Goal: Task Accomplishment & Management: Manage account settings

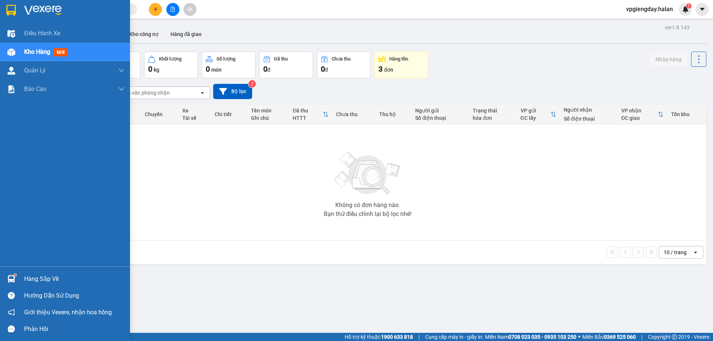
click at [46, 279] on div "Hàng sắp về" at bounding box center [74, 279] width 100 height 11
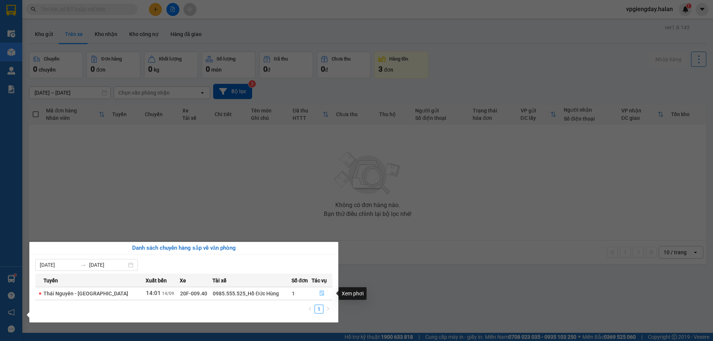
click at [322, 291] on icon "file-done" at bounding box center [322, 293] width 5 height 5
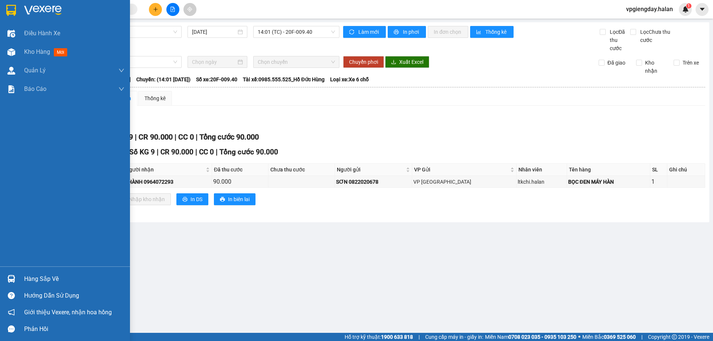
click at [54, 276] on div "Hàng sắp về" at bounding box center [74, 279] width 100 height 11
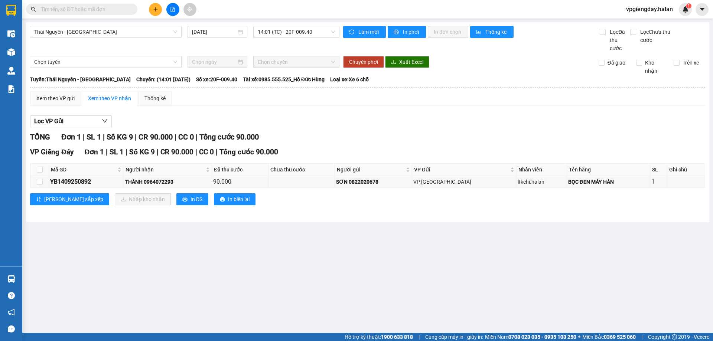
click at [146, 227] on section "Kết quả tìm kiếm ( 0 ) Bộ lọc No Data vpgiengday.halan 1 Điều hành xe Kho hàng …" at bounding box center [356, 170] width 713 height 341
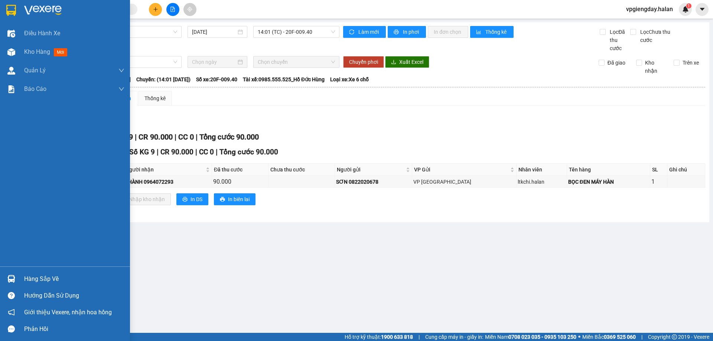
click at [51, 281] on div "Hàng sắp về" at bounding box center [74, 279] width 100 height 11
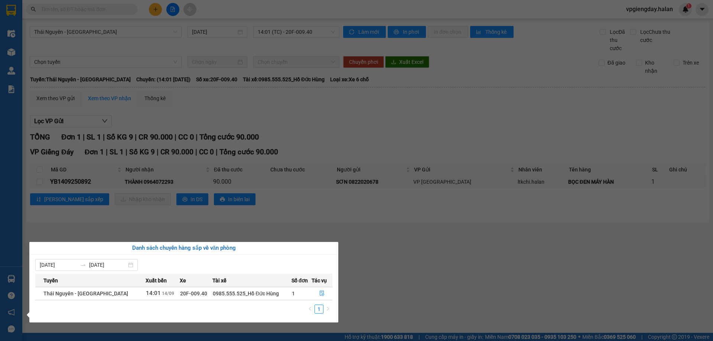
click at [95, 202] on section "Kết quả tìm kiếm ( 0 ) Bộ lọc No Data vpgiengday.halan 1 Điều hành xe Kho hàng …" at bounding box center [356, 170] width 713 height 341
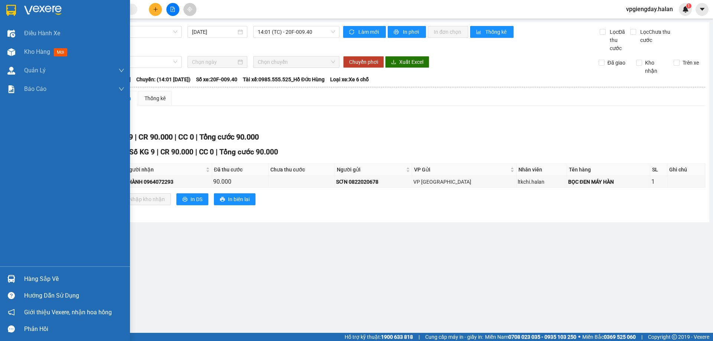
click at [42, 272] on div "Hàng sắp về" at bounding box center [65, 279] width 130 height 17
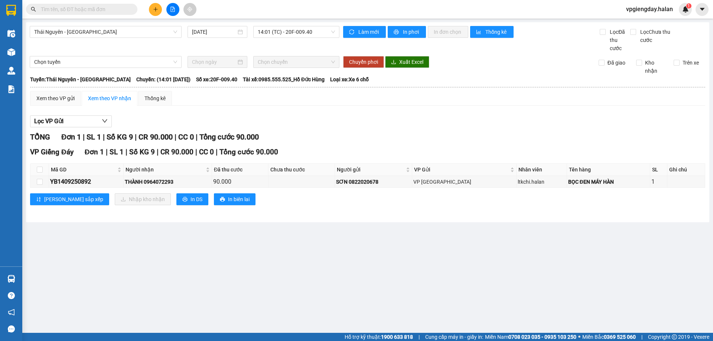
click at [201, 226] on section "Kết quả tìm kiếm ( 0 ) Bộ lọc No Data vpgiengday.halan 1 Điều hành xe Kho hàng …" at bounding box center [356, 170] width 713 height 341
click at [99, 11] on input "text" at bounding box center [85, 9] width 88 height 8
drag, startPoint x: 291, startPoint y: 249, endPoint x: 291, endPoint y: 253, distance: 4.5
click at [291, 249] on main "[GEOGRAPHIC_DATA] - [GEOGRAPHIC_DATA] [DATE] 14:01 (TC) - 20F-009.40 Làm mới In…" at bounding box center [356, 166] width 713 height 333
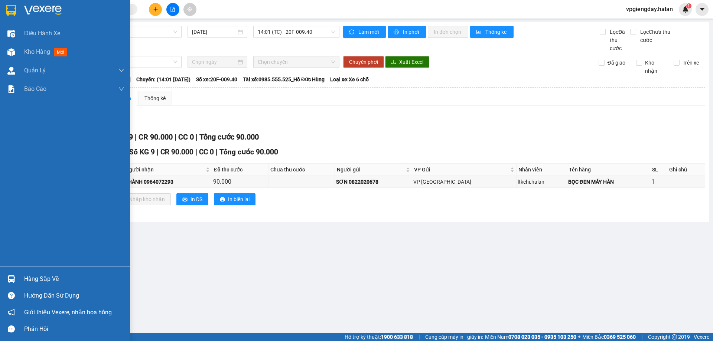
click at [56, 276] on div "Hàng sắp về" at bounding box center [74, 279] width 100 height 11
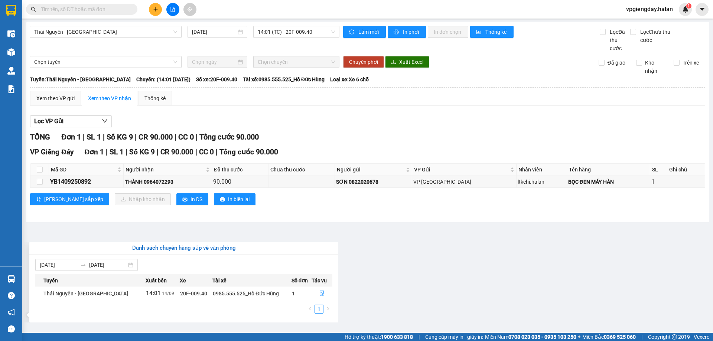
click at [314, 226] on section "Kết quả tìm kiếm ( 0 ) Bộ lọc No Data vpgiengday.halan 1 Điều hành xe Kho hàng …" at bounding box center [356, 170] width 713 height 341
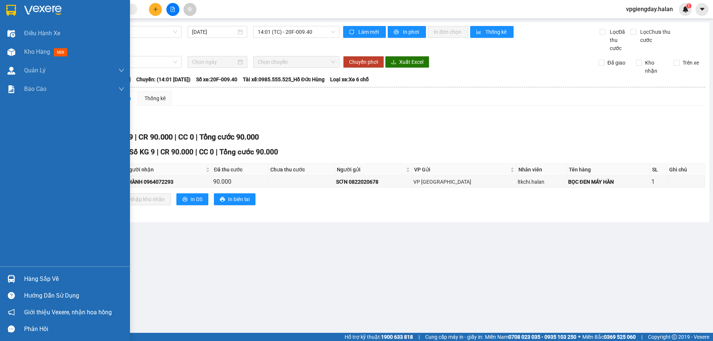
drag, startPoint x: 38, startPoint y: 276, endPoint x: 42, endPoint y: 277, distance: 4.2
click at [40, 277] on div "Hàng sắp về" at bounding box center [74, 279] width 100 height 11
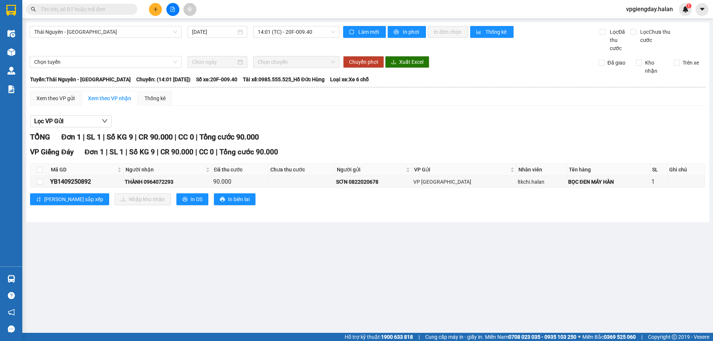
click at [353, 218] on section "Kết quả tìm kiếm ( 0 ) Bộ lọc No Data vpgiengday.halan 1 Điều hành xe Kho hàng …" at bounding box center [356, 170] width 713 height 341
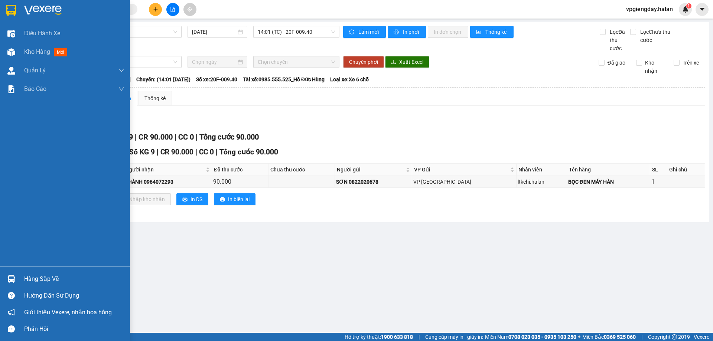
click at [41, 278] on div "Hàng sắp về" at bounding box center [74, 279] width 100 height 11
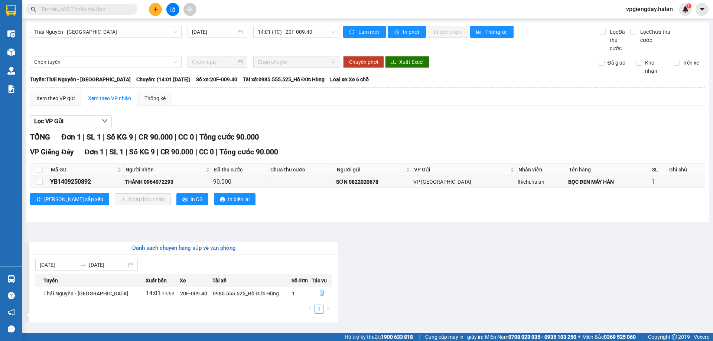
click at [312, 210] on section "Kết quả tìm kiếm ( 0 ) Bộ lọc No Data vpgiengday.halan 1 Điều hành xe Kho hàng …" at bounding box center [356, 170] width 713 height 341
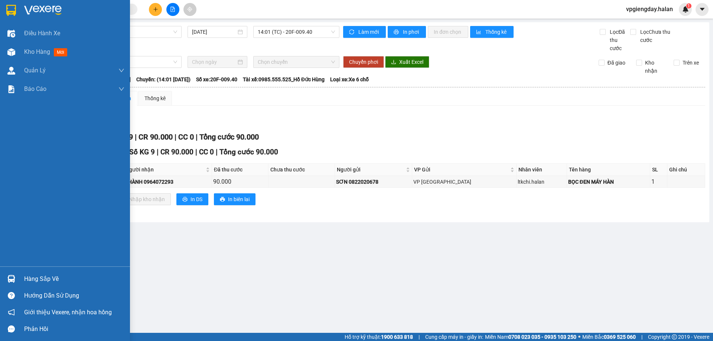
click at [17, 278] on div at bounding box center [11, 279] width 13 height 13
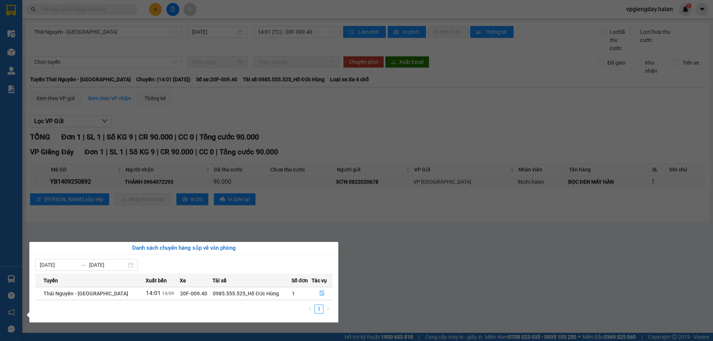
click at [286, 216] on section "Kết quả tìm kiếm ( 0 ) Bộ lọc No Data vpgiengday.halan 1 Điều hành xe Kho hàng …" at bounding box center [356, 170] width 713 height 341
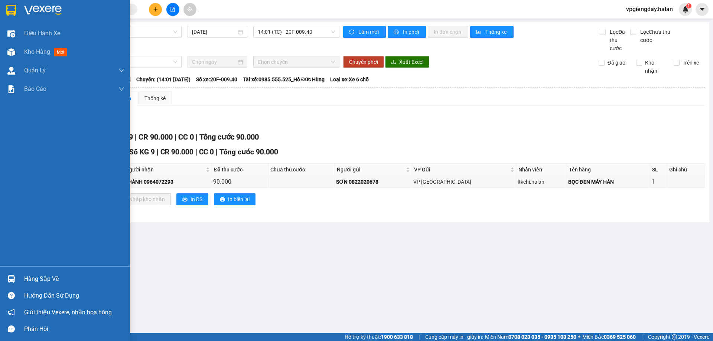
click at [64, 280] on div "Hàng sắp về" at bounding box center [74, 279] width 100 height 11
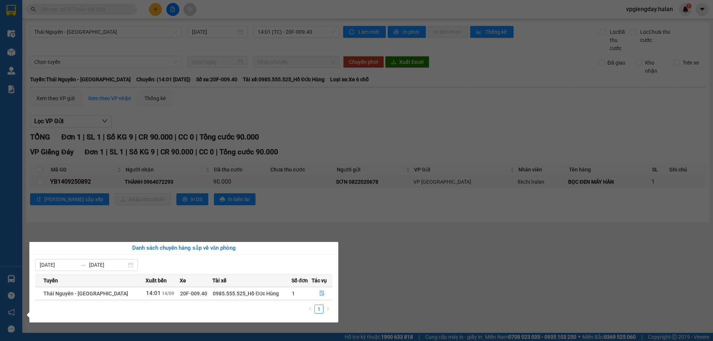
click at [200, 218] on section "Kết quả tìm kiếm ( 0 ) Bộ lọc No Data vpgiengday.halan 1 Điều hành xe Kho hàng …" at bounding box center [356, 170] width 713 height 341
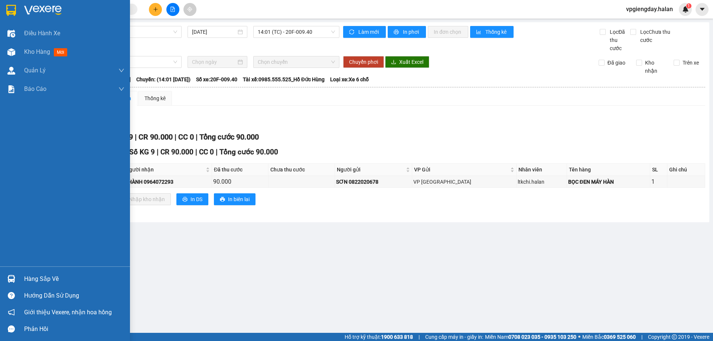
click at [58, 275] on div "Hàng sắp về" at bounding box center [74, 279] width 100 height 11
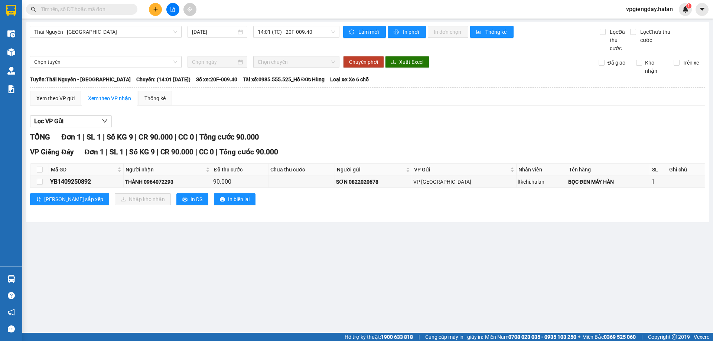
click at [228, 216] on section "Kết quả tìm kiếm ( 0 ) Bộ lọc No Data vpgiengday.halan 1 Điều hành xe Kho hàng …" at bounding box center [356, 170] width 713 height 341
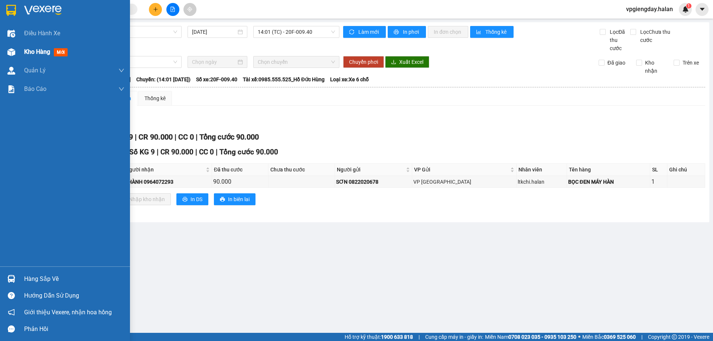
click at [39, 52] on span "Kho hàng" at bounding box center [37, 51] width 26 height 7
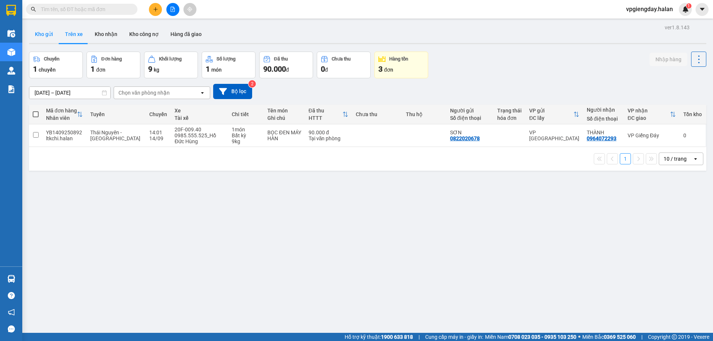
click at [42, 29] on button "Kho gửi" at bounding box center [44, 34] width 30 height 18
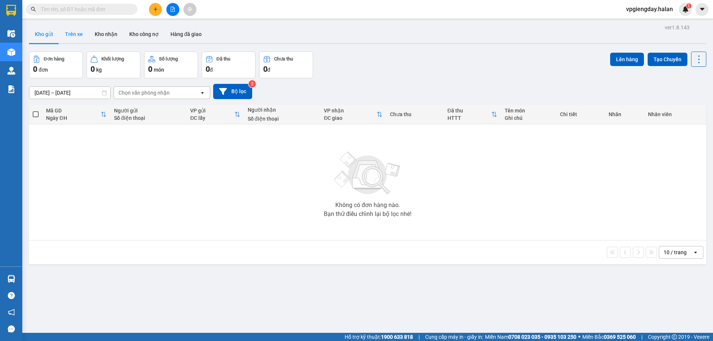
click at [71, 33] on button "Trên xe" at bounding box center [74, 34] width 30 height 18
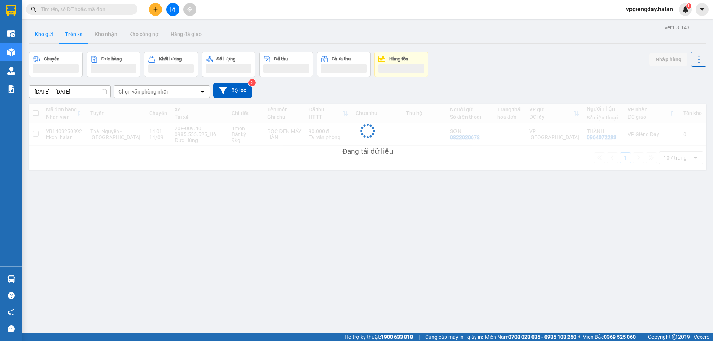
click at [51, 35] on button "Kho gửi" at bounding box center [44, 34] width 30 height 18
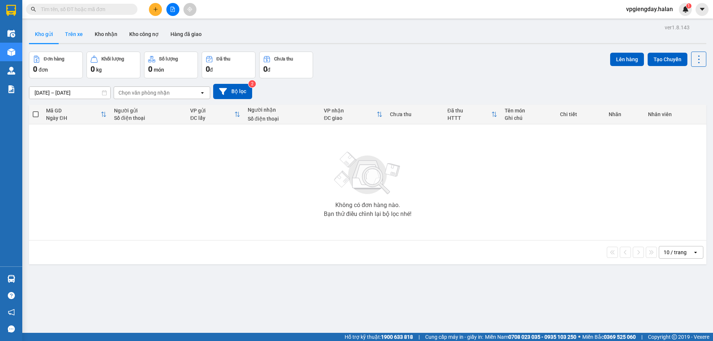
click at [73, 37] on button "Trên xe" at bounding box center [74, 34] width 30 height 18
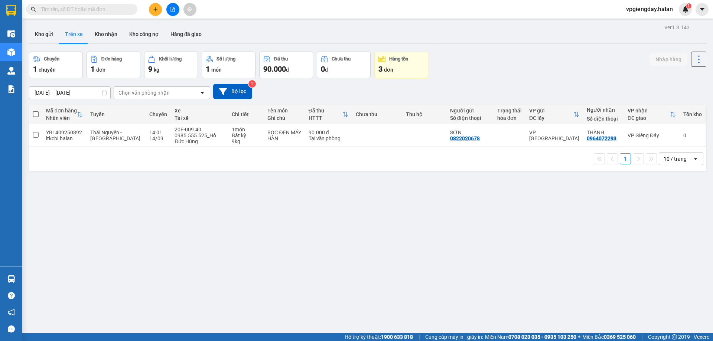
click at [66, 341] on div "Hỗ trợ kỹ thuật: 1900 633 818 | Cung cấp máy in - giấy in: [GEOGRAPHIC_DATA] 07…" at bounding box center [355, 337] width 710 height 8
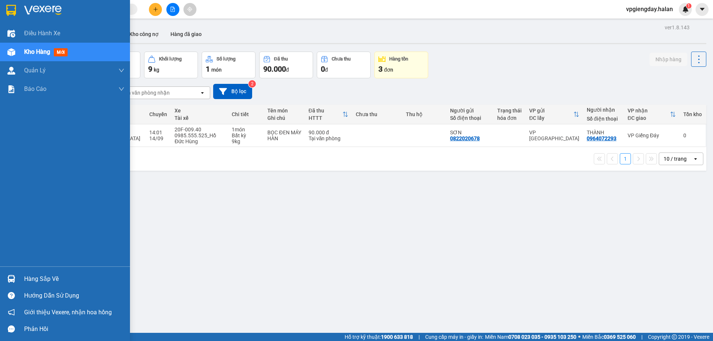
click at [31, 279] on div "Hàng sắp về" at bounding box center [74, 279] width 100 height 11
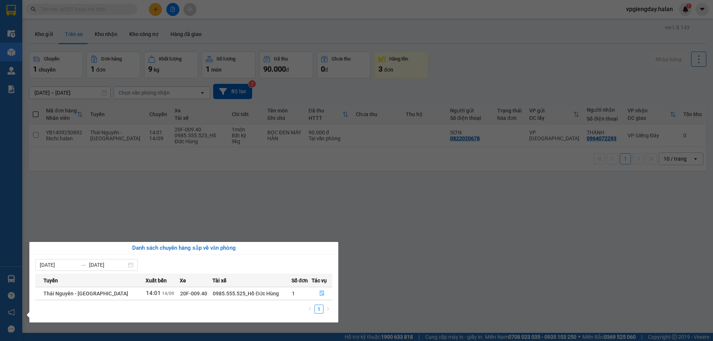
click at [218, 204] on section "Kết quả tìm kiếm ( 0 ) Bộ lọc No Data vpgiengday.halan 1 Điều hành xe Kho hàng …" at bounding box center [356, 170] width 713 height 341
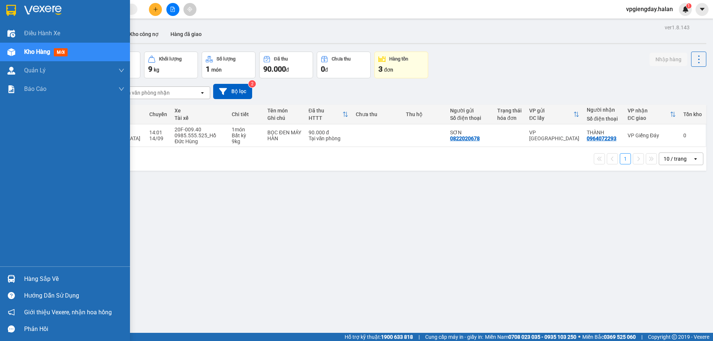
click at [61, 275] on div "Hàng sắp về" at bounding box center [74, 279] width 100 height 11
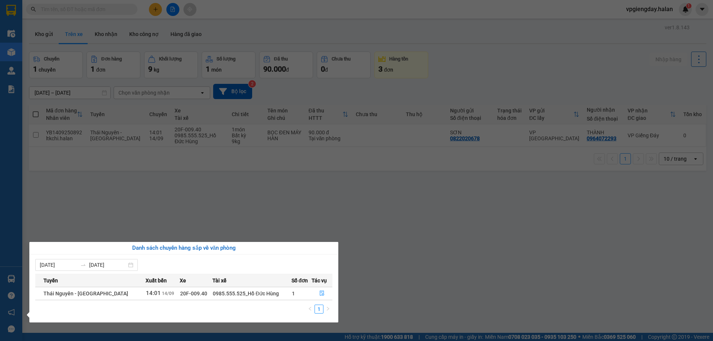
click at [80, 217] on section "Kết quả tìm kiếm ( 0 ) Bộ lọc No Data vpgiengday.halan 1 Điều hành xe Kho hàng …" at bounding box center [356, 170] width 713 height 341
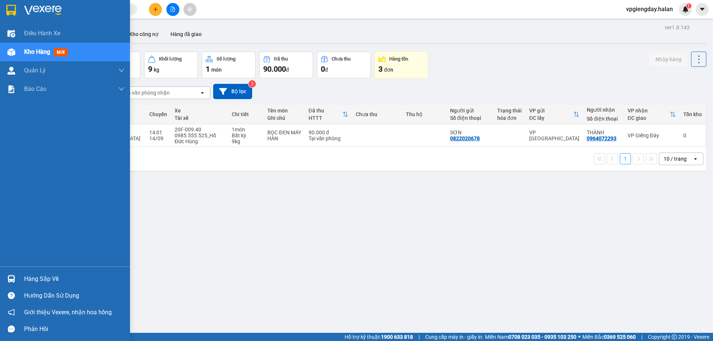
drag, startPoint x: 38, startPoint y: 282, endPoint x: 69, endPoint y: 257, distance: 40.0
click at [38, 281] on div "Hàng sắp về" at bounding box center [74, 279] width 100 height 11
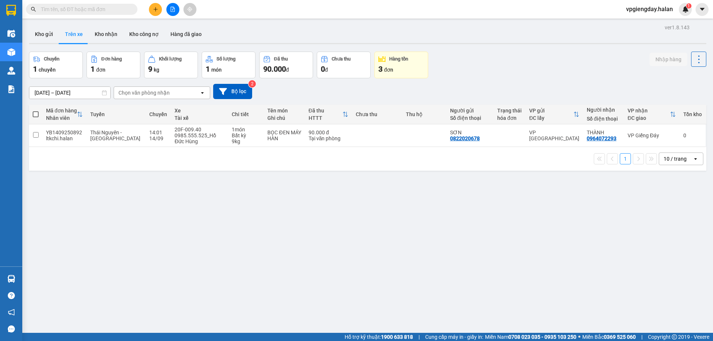
click at [200, 195] on section "Kết quả tìm kiếm ( 0 ) Bộ lọc No Data vpgiengday.halan 1 Điều hành xe Kho hàng …" at bounding box center [356, 170] width 713 height 341
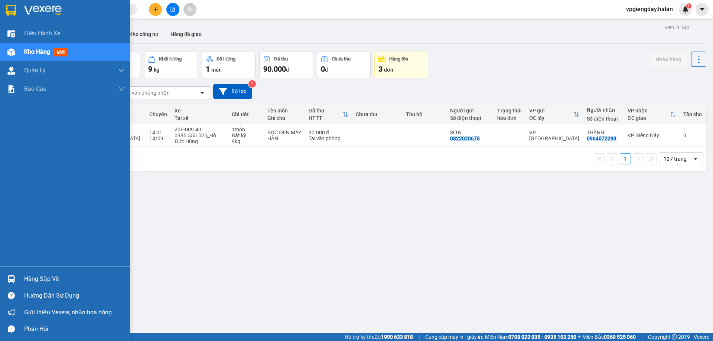
click at [47, 272] on div "Hàng sắp về" at bounding box center [65, 279] width 130 height 17
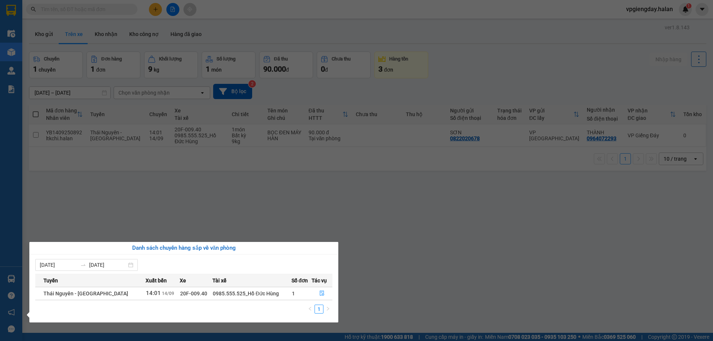
click at [111, 221] on section "Kết quả tìm kiếm ( 0 ) Bộ lọc No Data vpgiengday.halan 1 Điều hành xe Kho hàng …" at bounding box center [356, 170] width 713 height 341
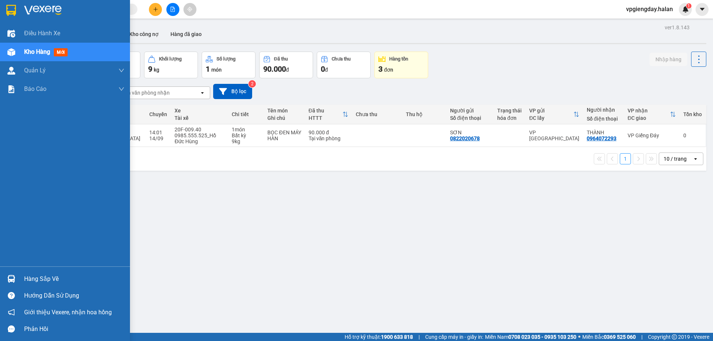
click at [39, 273] on div "Hàng sắp về" at bounding box center [65, 279] width 130 height 17
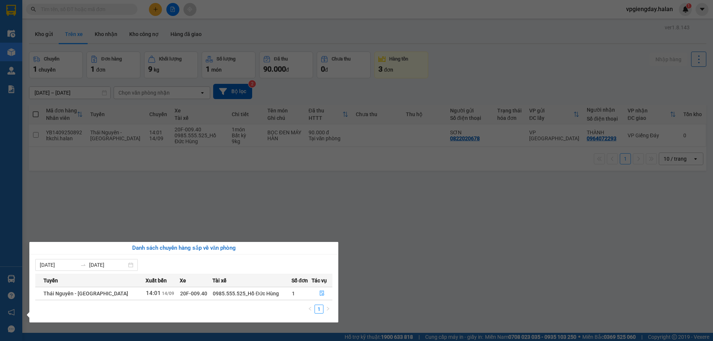
drag, startPoint x: 145, startPoint y: 218, endPoint x: 140, endPoint y: 201, distance: 17.4
click at [145, 215] on section "Kết quả tìm kiếm ( 0 ) Bộ lọc No Data vpgiengday.halan 1 Điều hành xe Kho hàng …" at bounding box center [356, 170] width 713 height 341
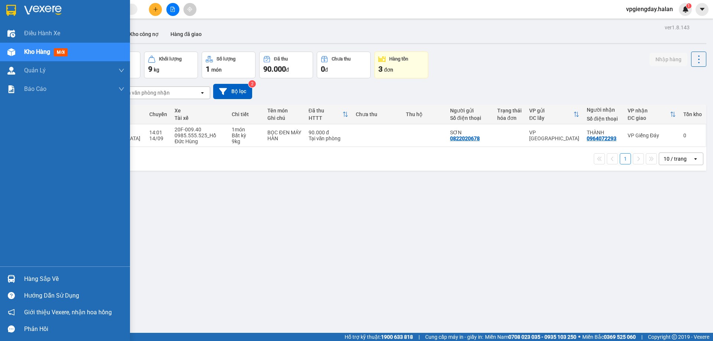
click at [36, 275] on div "Hàng sắp về" at bounding box center [74, 279] width 100 height 11
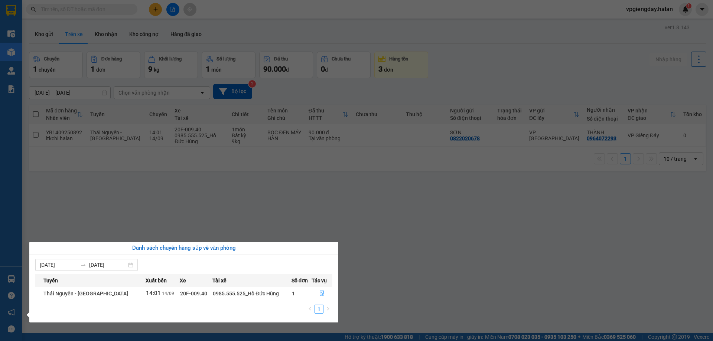
click at [240, 198] on section "Kết quả tìm kiếm ( 0 ) Bộ lọc No Data vpgiengday.halan 1 Điều hành xe Kho hàng …" at bounding box center [356, 170] width 713 height 341
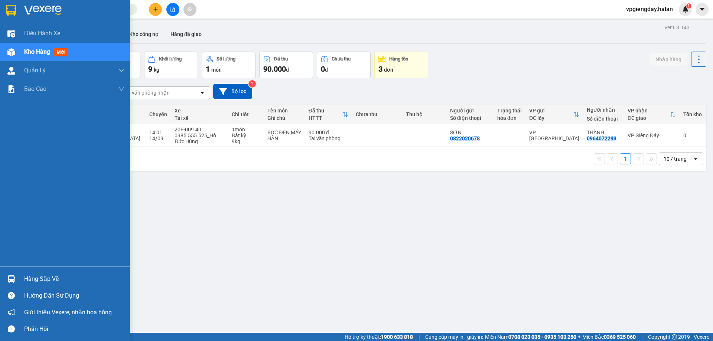
click at [54, 279] on div "Hàng sắp về" at bounding box center [74, 279] width 100 height 11
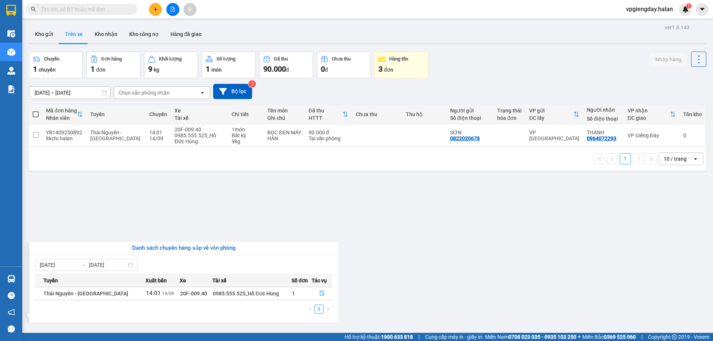
click at [156, 225] on section "Kết quả tìm kiếm ( 0 ) Bộ lọc No Data vpgiengday.halan 1 Điều hành xe Kho hàng …" at bounding box center [356, 170] width 713 height 341
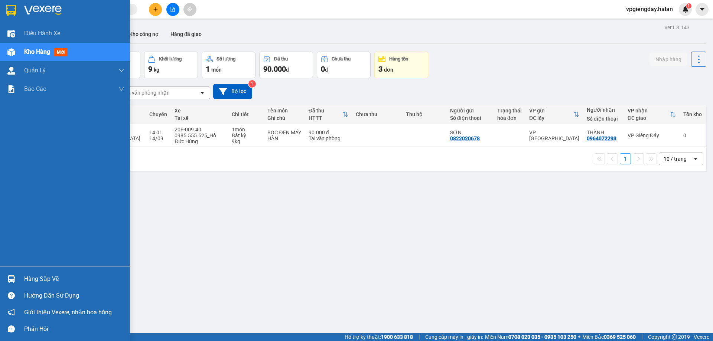
click at [61, 277] on div "Hàng sắp về" at bounding box center [74, 279] width 100 height 11
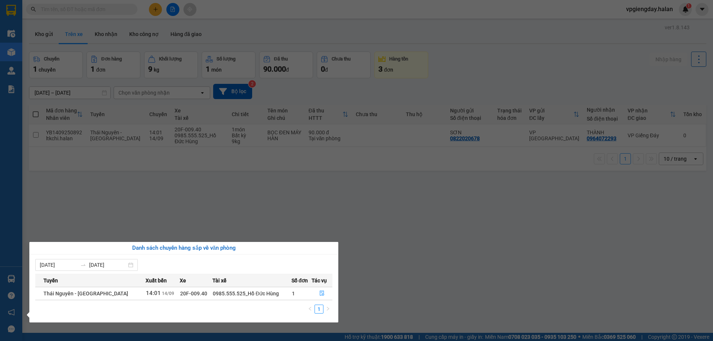
click at [172, 211] on section "Kết quả tìm kiếm ( 0 ) Bộ lọc No Data vpgiengday.halan 1 Điều hành xe Kho hàng …" at bounding box center [356, 170] width 713 height 341
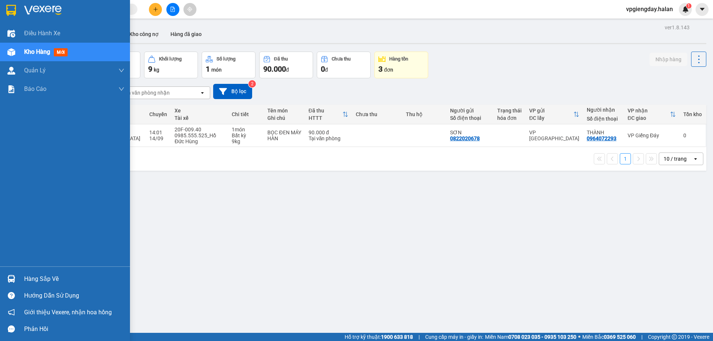
click at [36, 278] on div "Hàng sắp về" at bounding box center [74, 279] width 100 height 11
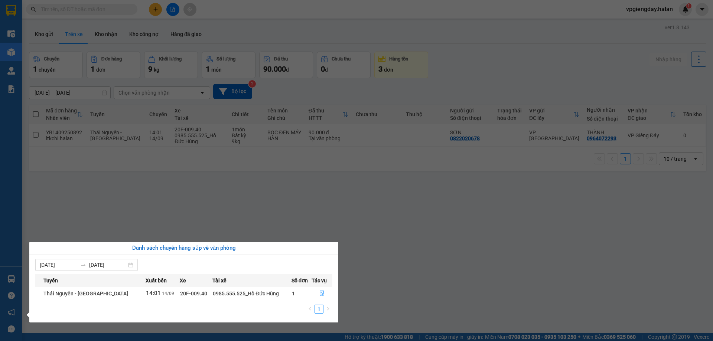
click at [151, 200] on section "Kết quả tìm kiếm ( 0 ) Bộ lọc No Data vpgiengday.halan 1 Điều hành xe Kho hàng …" at bounding box center [356, 170] width 713 height 341
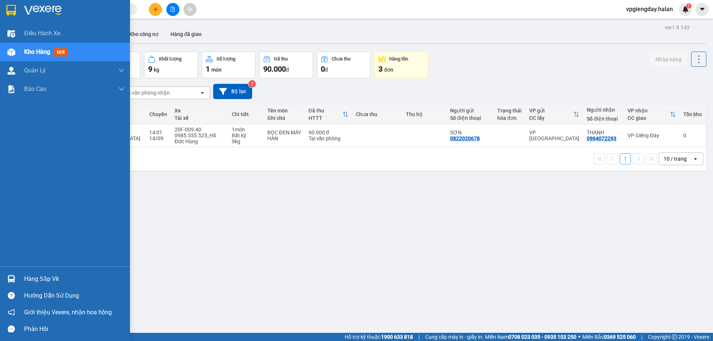
drag, startPoint x: 42, startPoint y: 278, endPoint x: 103, endPoint y: 247, distance: 67.8
click at [44, 278] on div "Hàng sắp về" at bounding box center [74, 279] width 100 height 11
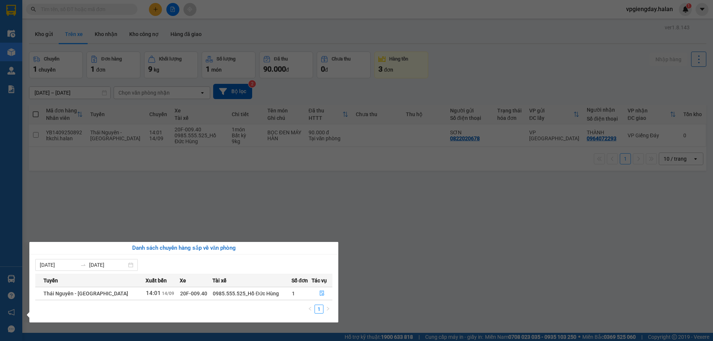
click at [154, 219] on section "Kết quả tìm kiếm ( 0 ) Bộ lọc No Data vpgiengday.halan 1 Điều hành xe Kho hàng …" at bounding box center [356, 170] width 713 height 341
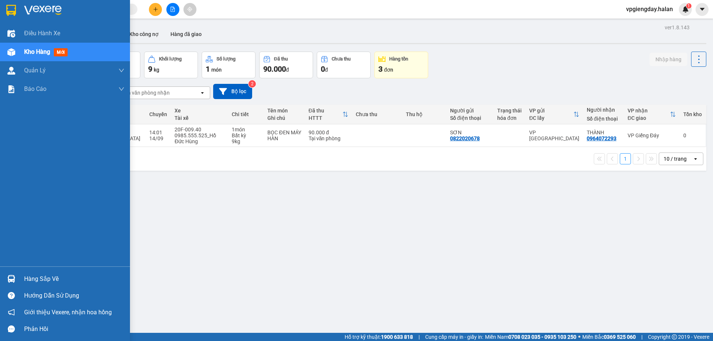
drag, startPoint x: 36, startPoint y: 274, endPoint x: 40, endPoint y: 272, distance: 4.5
click at [38, 274] on div "Hàng sắp về" at bounding box center [74, 279] width 100 height 11
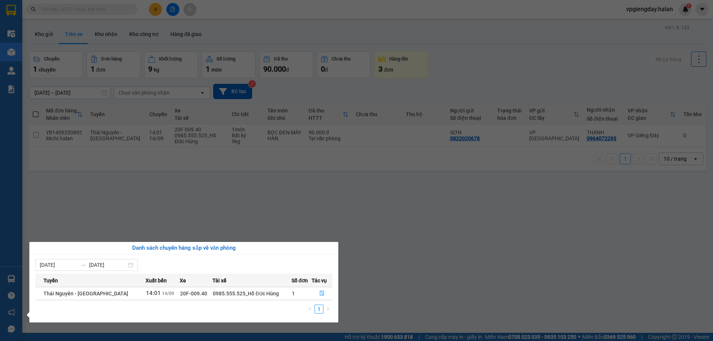
click at [140, 207] on section "Kết quả tìm kiếm ( 0 ) Bộ lọc No Data vpgiengday.halan 1 Điều hành xe Kho hàng …" at bounding box center [356, 170] width 713 height 341
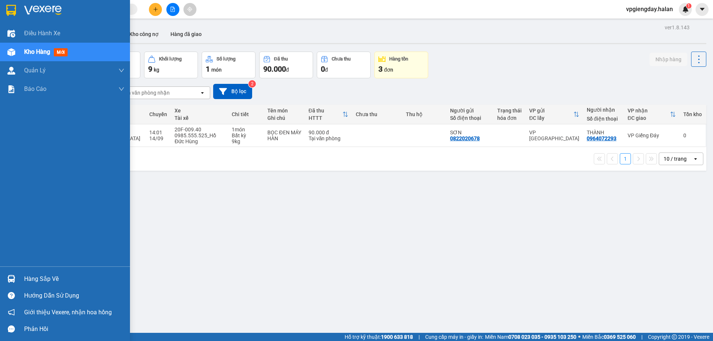
drag, startPoint x: 64, startPoint y: 275, endPoint x: 94, endPoint y: 246, distance: 41.3
click at [64, 275] on div "Hàng sắp về" at bounding box center [74, 279] width 100 height 11
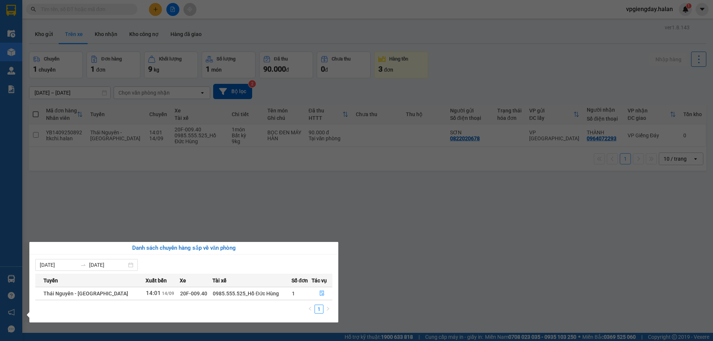
click at [134, 215] on section "Kết quả tìm kiếm ( 0 ) Bộ lọc No Data vpgiengday.halan 1 Điều hành xe Kho hàng …" at bounding box center [356, 170] width 713 height 341
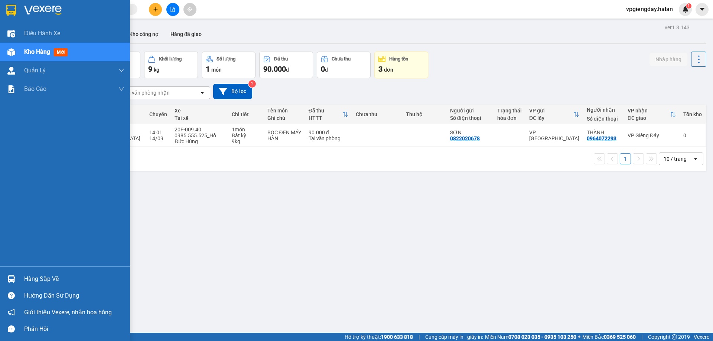
click at [67, 279] on div "Hàng sắp về" at bounding box center [74, 279] width 100 height 11
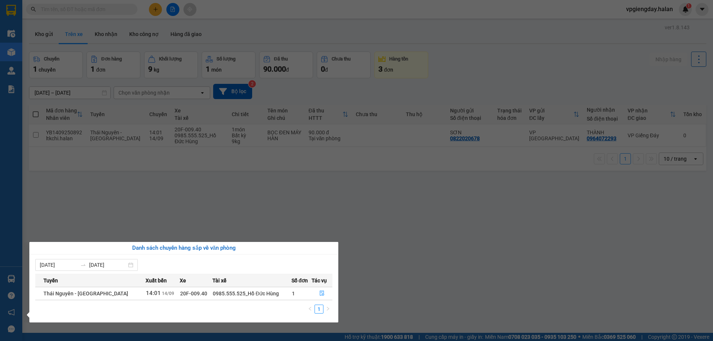
click at [116, 208] on section "Kết quả tìm kiếm ( 0 ) Bộ lọc No Data vpgiengday.halan 1 Điều hành xe Kho hàng …" at bounding box center [356, 170] width 713 height 341
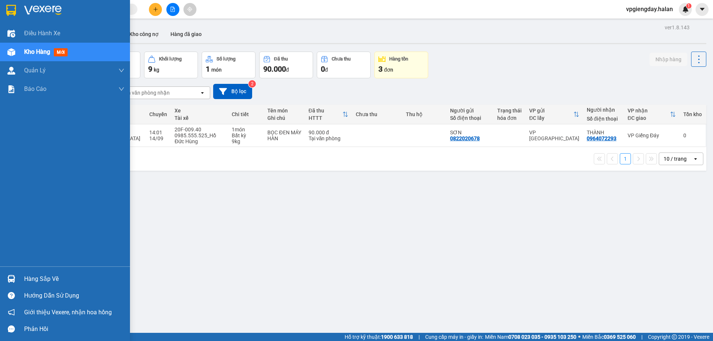
click at [65, 272] on div "Hàng sắp về" at bounding box center [65, 279] width 130 height 17
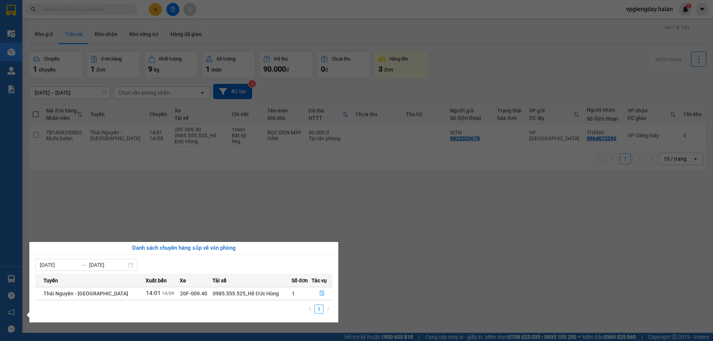
click at [255, 197] on section "Kết quả tìm kiếm ( 0 ) Bộ lọc No Data vpgiengday.halan 1 Điều hành xe Kho hàng …" at bounding box center [356, 170] width 713 height 341
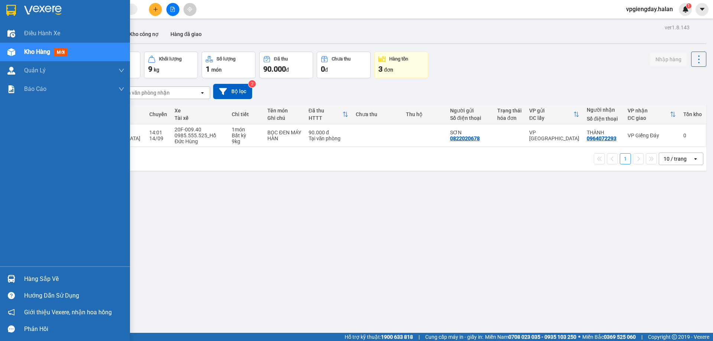
click at [42, 276] on div "Hàng sắp về" at bounding box center [74, 279] width 100 height 11
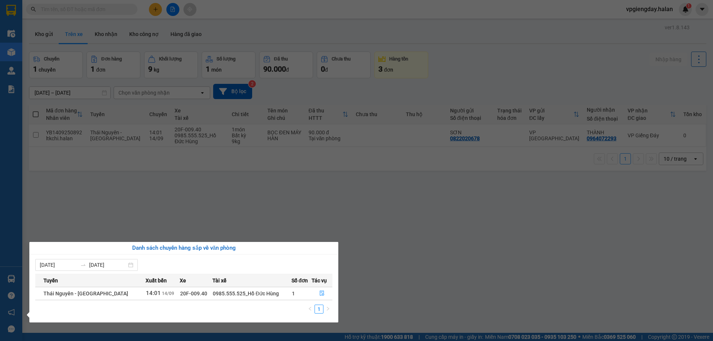
click at [169, 208] on section "Kết quả tìm kiếm ( 0 ) Bộ lọc No Data vpgiengday.halan 1 Điều hành xe Kho hàng …" at bounding box center [356, 170] width 713 height 341
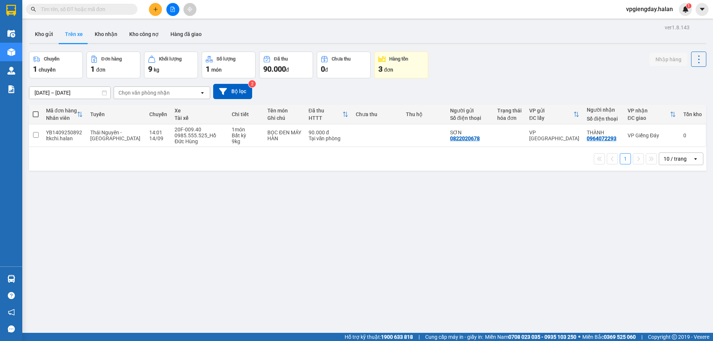
click at [404, 73] on div "3 đơn" at bounding box center [402, 69] width 46 height 10
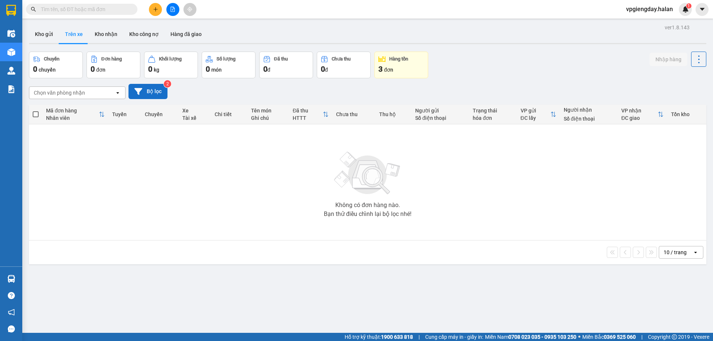
click at [135, 92] on icon at bounding box center [138, 92] width 8 height 8
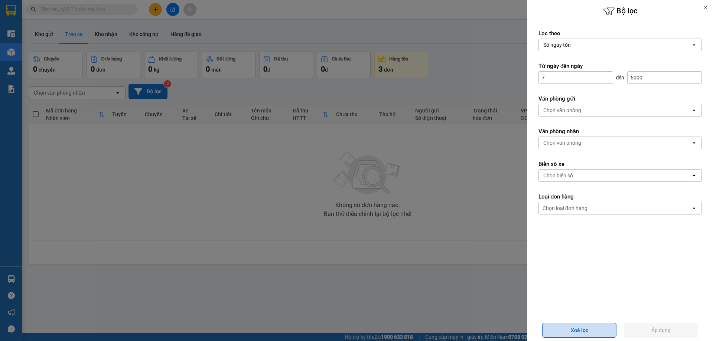
click at [557, 332] on button "Xoá lọc" at bounding box center [579, 330] width 74 height 15
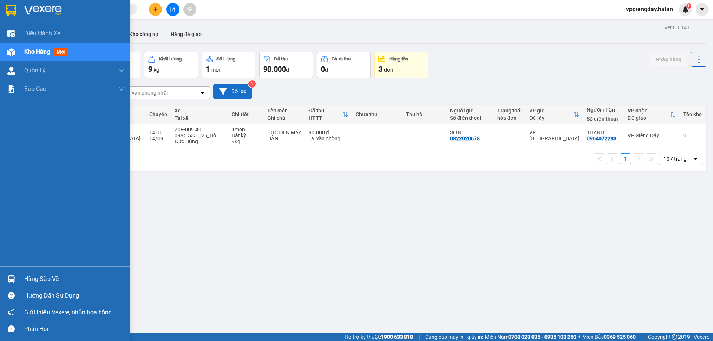
click at [36, 284] on div "Hàng sắp về" at bounding box center [74, 279] width 100 height 11
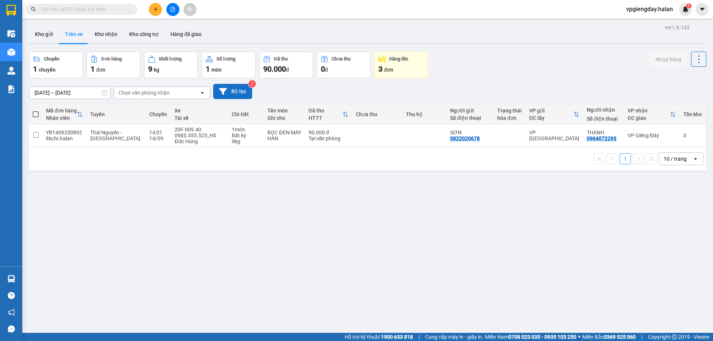
click at [132, 209] on section "Kết quả tìm kiếm ( 0 ) Bộ lọc No Data vpgiengday.halan 1 Điều hành xe Kho hàng …" at bounding box center [356, 170] width 713 height 341
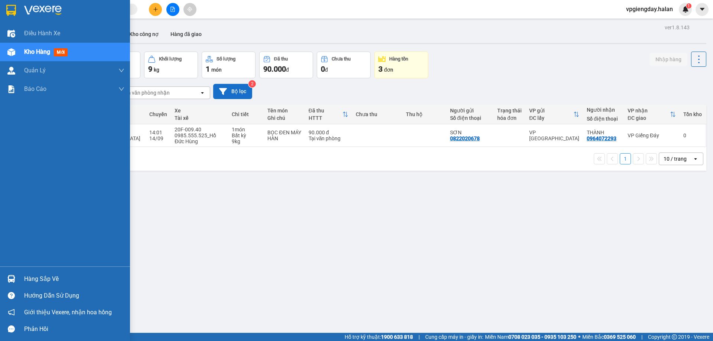
click at [57, 273] on div "Hàng sắp về" at bounding box center [65, 279] width 130 height 17
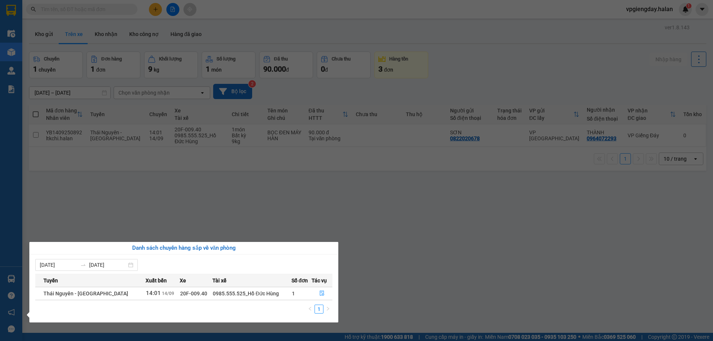
click at [164, 230] on section "Kết quả tìm kiếm ( 0 ) Bộ lọc No Data vpgiengday.halan 1 Điều hành xe Kho hàng …" at bounding box center [356, 170] width 713 height 341
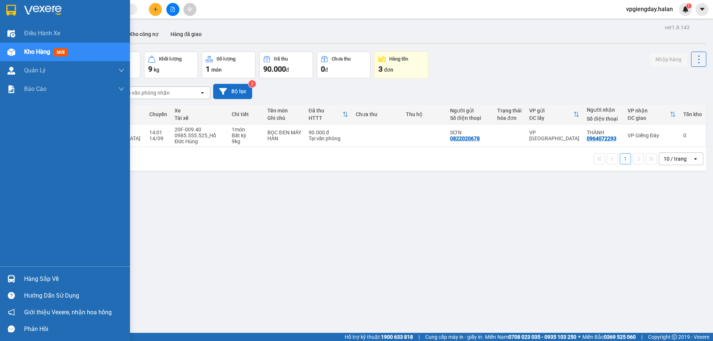
click at [42, 278] on div "Hàng sắp về" at bounding box center [74, 279] width 100 height 11
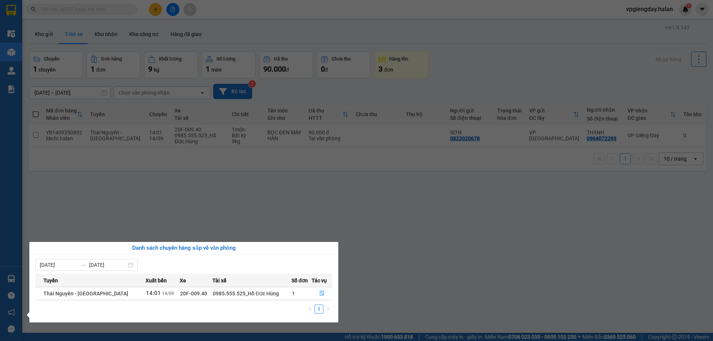
click at [129, 202] on section "Kết quả tìm kiếm ( 0 ) Bộ lọc No Data vpgiengday.halan 1 Điều hành xe Kho hàng …" at bounding box center [356, 170] width 713 height 341
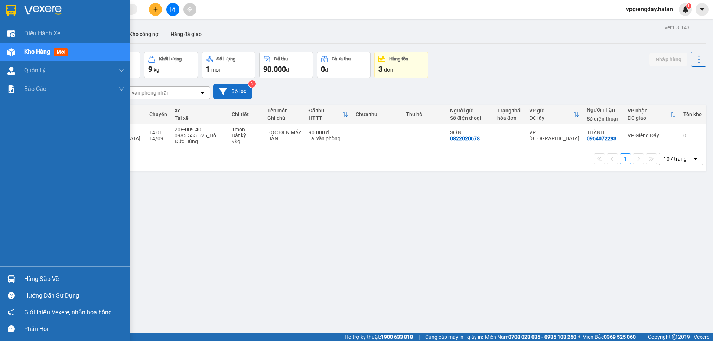
click at [52, 277] on div "Hàng sắp về" at bounding box center [74, 279] width 100 height 11
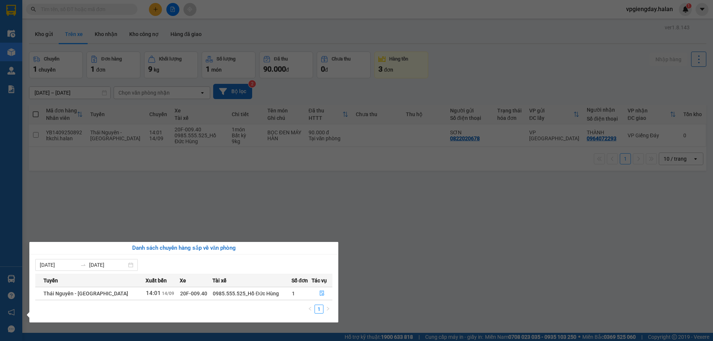
click at [181, 205] on section "Kết quả tìm kiếm ( 0 ) Bộ lọc No Data vpgiengday.halan 1 Điều hành xe Kho hàng …" at bounding box center [356, 170] width 713 height 341
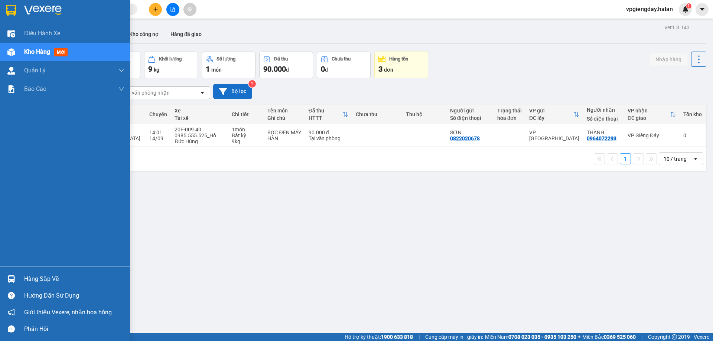
drag, startPoint x: 42, startPoint y: 277, endPoint x: 160, endPoint y: 240, distance: 123.9
click at [42, 277] on div "Hàng sắp về" at bounding box center [74, 279] width 100 height 11
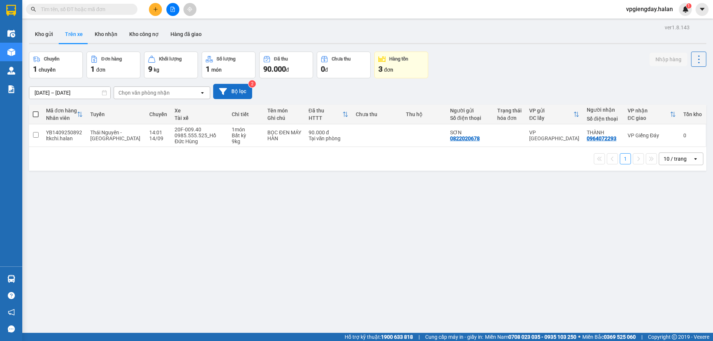
click at [184, 189] on section "Kết quả tìm kiếm ( 0 ) Bộ lọc No Data vpgiengday.halan 1 Điều hành xe Kho hàng …" at bounding box center [356, 170] width 713 height 341
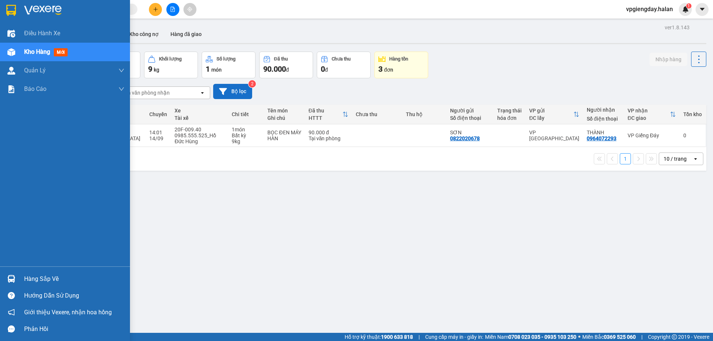
click at [33, 278] on div "Hàng sắp về" at bounding box center [74, 279] width 100 height 11
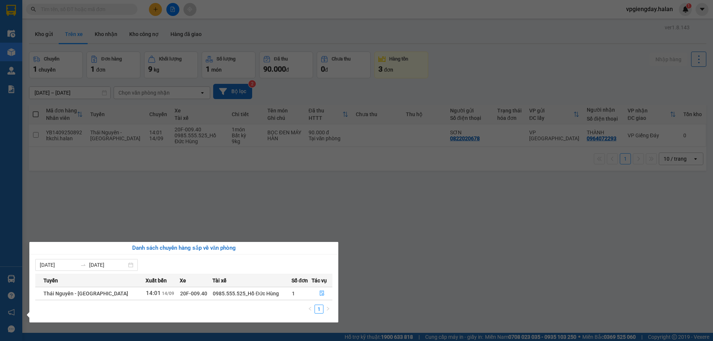
click at [176, 212] on section "Kết quả tìm kiếm ( 0 ) Bộ lọc No Data vpgiengday.halan 1 Điều hành xe Kho hàng …" at bounding box center [356, 170] width 713 height 341
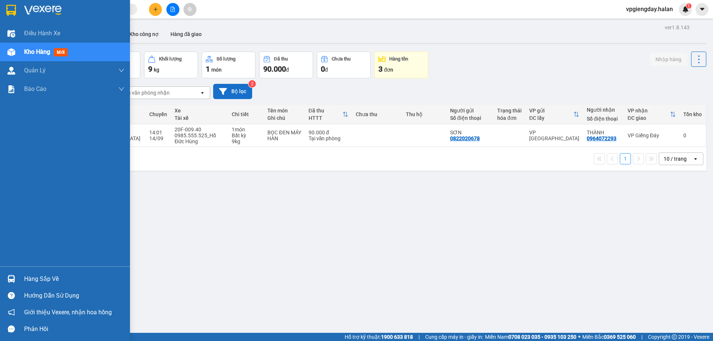
click at [31, 277] on div "Hàng sắp về" at bounding box center [74, 279] width 100 height 11
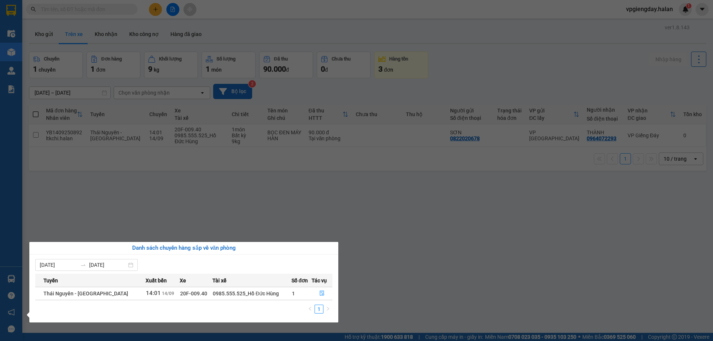
click at [91, 216] on section "Kết quả tìm kiếm ( 0 ) Bộ lọc No Data vpgiengday.halan 1 Điều hành xe Kho hàng …" at bounding box center [356, 170] width 713 height 341
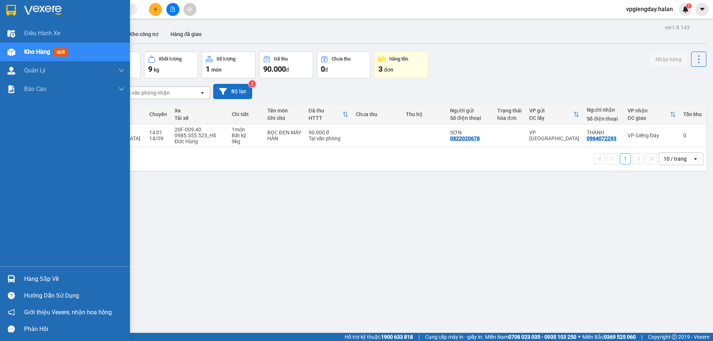
click at [42, 283] on div "Hàng sắp về" at bounding box center [74, 279] width 100 height 11
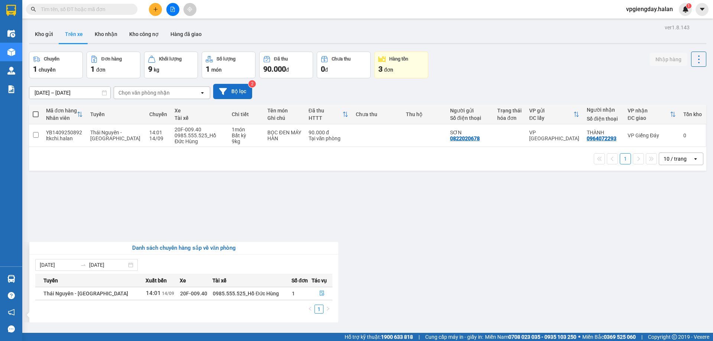
click at [165, 206] on section "Kết quả tìm kiếm ( 0 ) Bộ lọc No Data vpgiengday.halan 1 Điều hành xe Kho hàng …" at bounding box center [356, 170] width 713 height 341
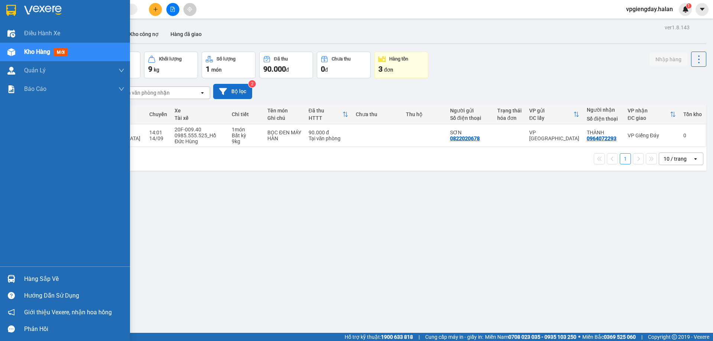
click at [51, 278] on div "Hàng sắp về" at bounding box center [74, 279] width 100 height 11
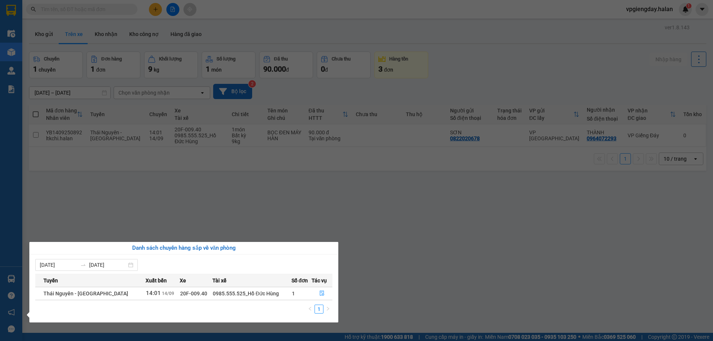
click at [106, 209] on section "Kết quả tìm kiếm ( 0 ) Bộ lọc No Data vpgiengday.halan 1 Điều hành xe Kho hàng …" at bounding box center [356, 170] width 713 height 341
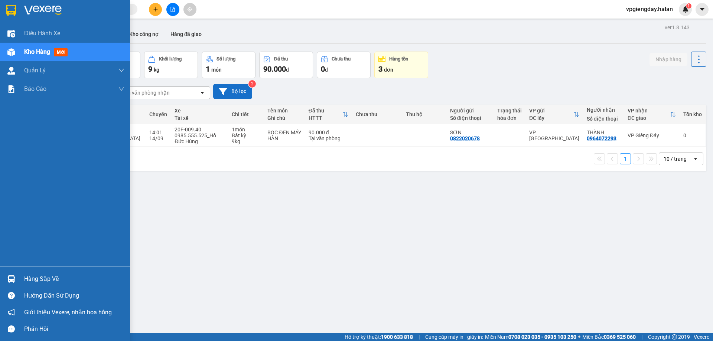
drag, startPoint x: 42, startPoint y: 282, endPoint x: 39, endPoint y: 279, distance: 4.5
click at [42, 281] on div "Hàng sắp về" at bounding box center [74, 279] width 100 height 11
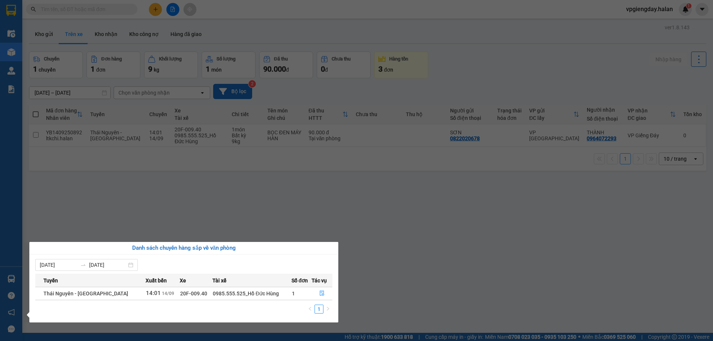
drag, startPoint x: 141, startPoint y: 197, endPoint x: 133, endPoint y: 200, distance: 9.0
click at [138, 198] on section "Kết quả tìm kiếm ( 0 ) Bộ lọc No Data vpgiengday.halan 1 Điều hành xe Kho hàng …" at bounding box center [356, 170] width 713 height 341
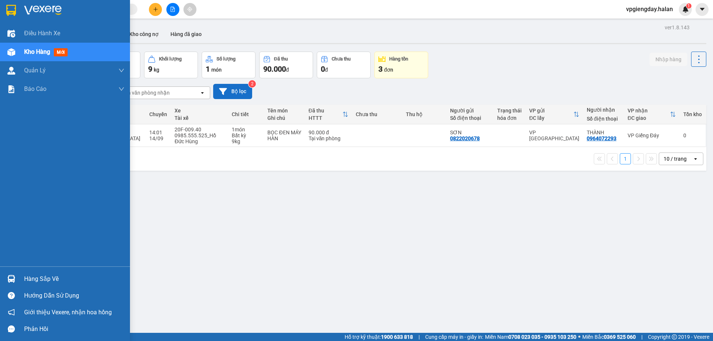
drag, startPoint x: 57, startPoint y: 277, endPoint x: 87, endPoint y: 254, distance: 37.4
click at [58, 277] on div "Hàng sắp về" at bounding box center [74, 279] width 100 height 11
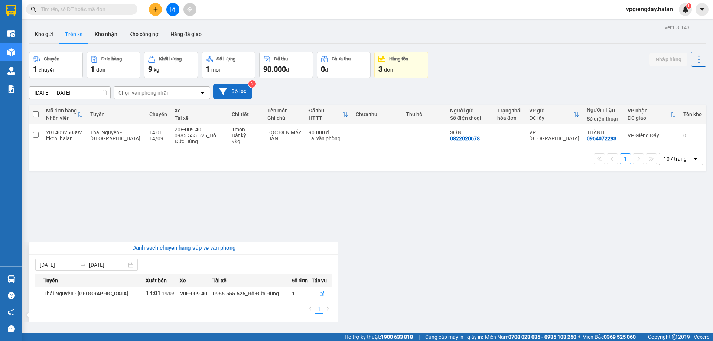
drag, startPoint x: 157, startPoint y: 205, endPoint x: 0, endPoint y: 264, distance: 167.5
click at [155, 205] on section "Kết quả tìm kiếm ( 0 ) Bộ lọc No Data vpgiengday.halan 1 Điều hành xe Kho hàng …" at bounding box center [356, 170] width 713 height 341
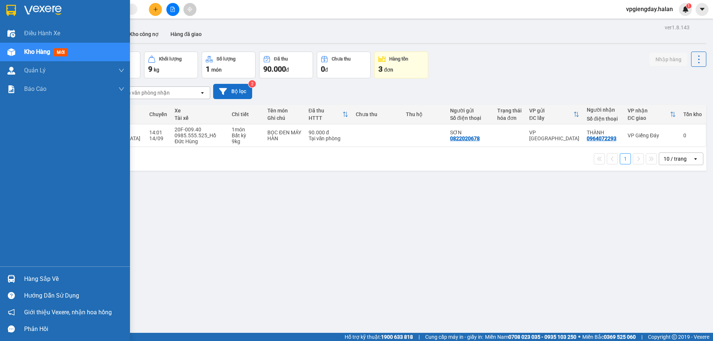
drag, startPoint x: 54, startPoint y: 275, endPoint x: 127, endPoint y: 228, distance: 86.9
click at [54, 276] on div "Hàng sắp về" at bounding box center [74, 279] width 100 height 11
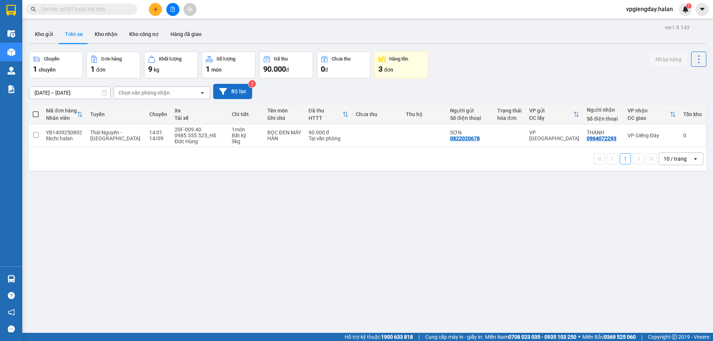
click at [208, 175] on section "Kết quả tìm kiếm ( 0 ) Bộ lọc No Data vpgiengday.halan 1 Điều hành xe Kho hàng …" at bounding box center [356, 170] width 713 height 341
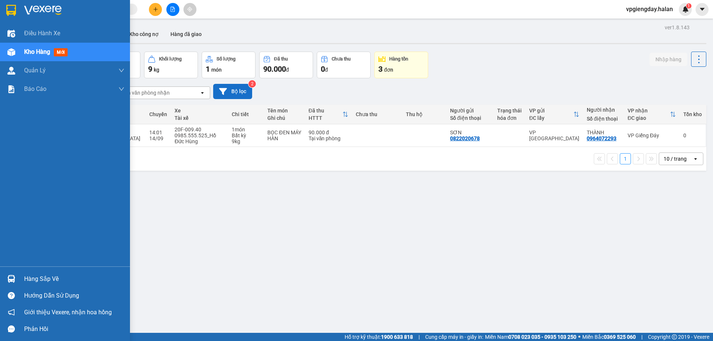
click at [41, 281] on div "Hàng sắp về" at bounding box center [74, 279] width 100 height 11
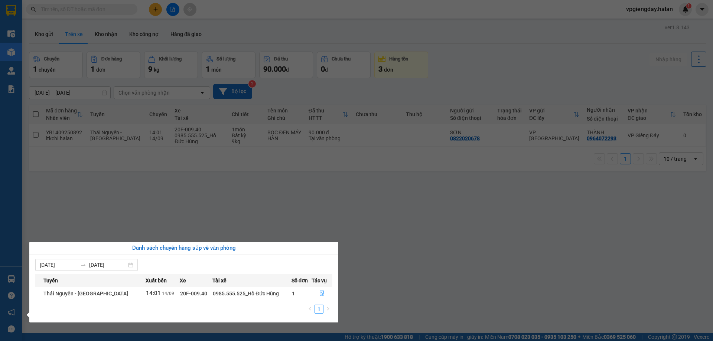
click at [186, 207] on section "Kết quả tìm kiếm ( 0 ) Bộ lọc No Data vpgiengday.halan 1 Điều hành xe Kho hàng …" at bounding box center [356, 170] width 713 height 341
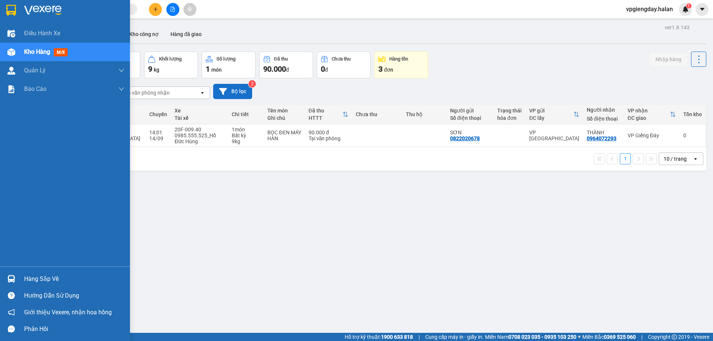
drag, startPoint x: 39, startPoint y: 279, endPoint x: 39, endPoint y: 274, distance: 5.2
click at [39, 279] on div "Hàng sắp về" at bounding box center [74, 279] width 100 height 11
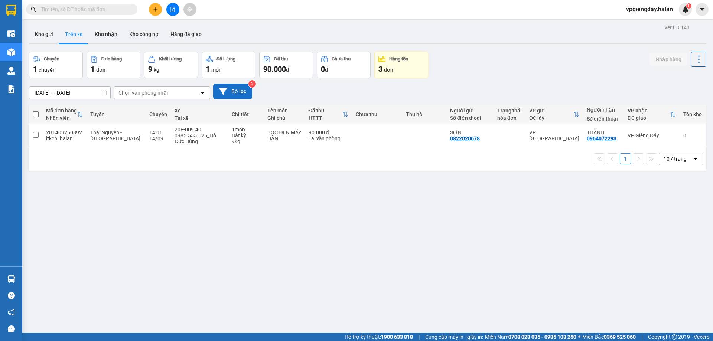
click at [449, 263] on section "Kết quả tìm kiếm ( 0 ) Bộ lọc No Data vpgiengday.halan 1 Điều hành xe Kho hàng …" at bounding box center [356, 170] width 713 height 341
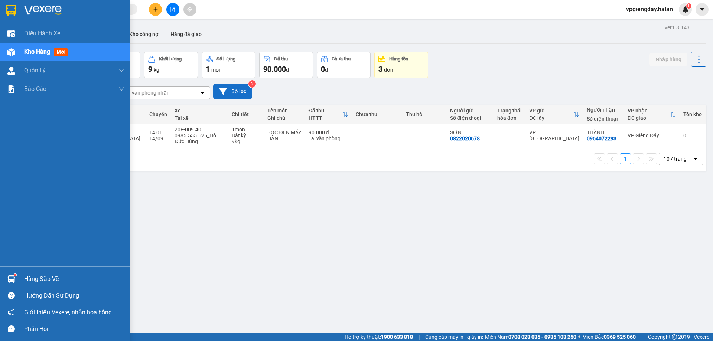
click at [31, 277] on div "Hàng sắp về" at bounding box center [74, 279] width 100 height 11
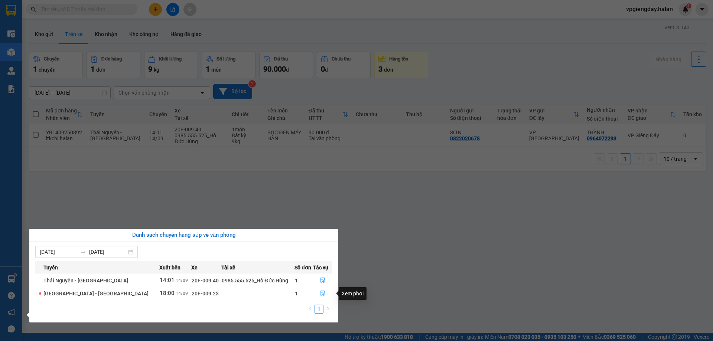
click at [320, 295] on icon "file-done" at bounding box center [322, 293] width 5 height 5
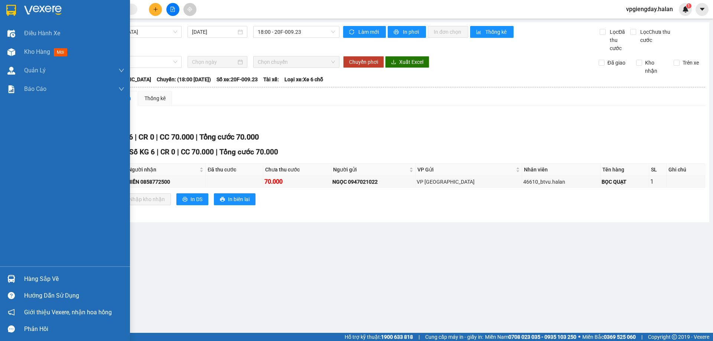
click at [39, 272] on div "Hàng sắp về" at bounding box center [65, 279] width 130 height 17
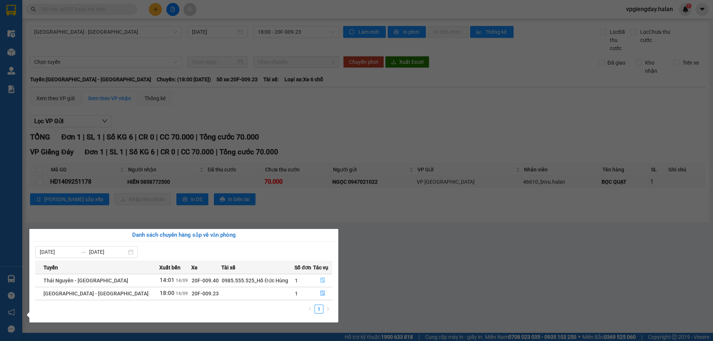
click at [320, 281] on icon "file-done" at bounding box center [322, 280] width 5 height 5
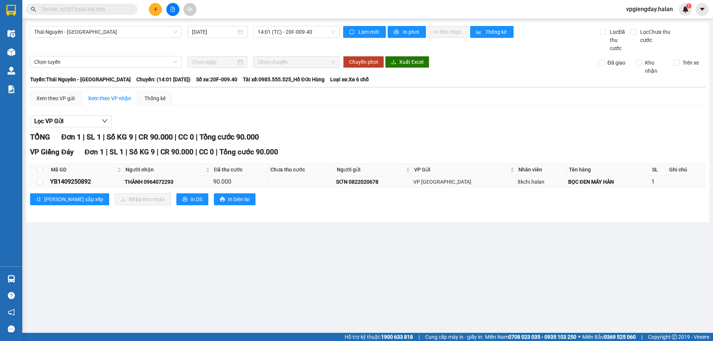
click at [61, 178] on div "YB1409250892" at bounding box center [86, 181] width 72 height 9
click at [43, 182] on td at bounding box center [39, 182] width 19 height 12
click at [42, 183] on input "checkbox" at bounding box center [40, 182] width 6 height 6
checkbox input "true"
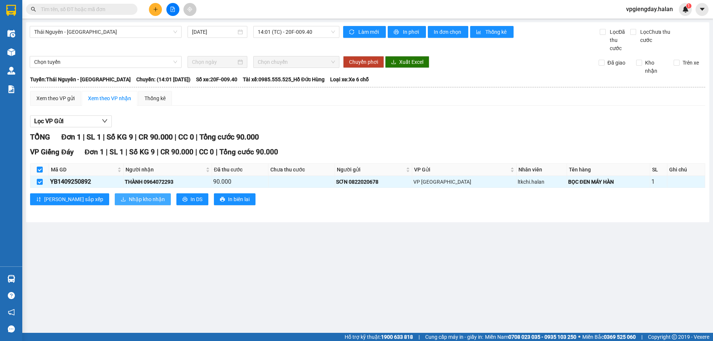
click at [129, 201] on span "Nhập kho nhận" at bounding box center [147, 199] width 36 height 8
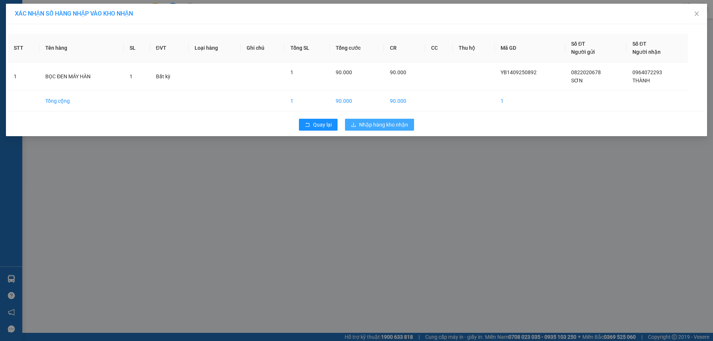
click at [374, 126] on span "Nhập hàng kho nhận" at bounding box center [383, 125] width 49 height 8
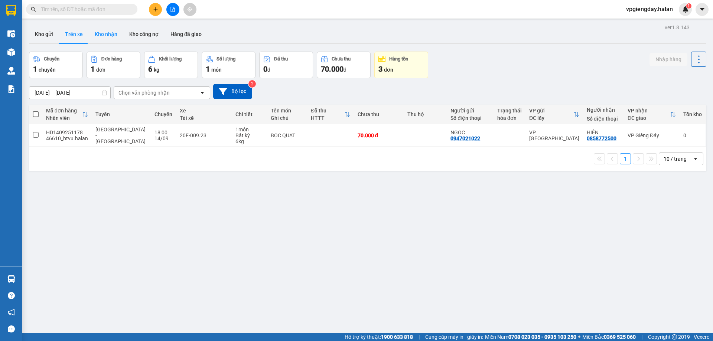
click at [116, 37] on button "Kho nhận" at bounding box center [106, 34] width 35 height 18
type input "[DATE] – [DATE]"
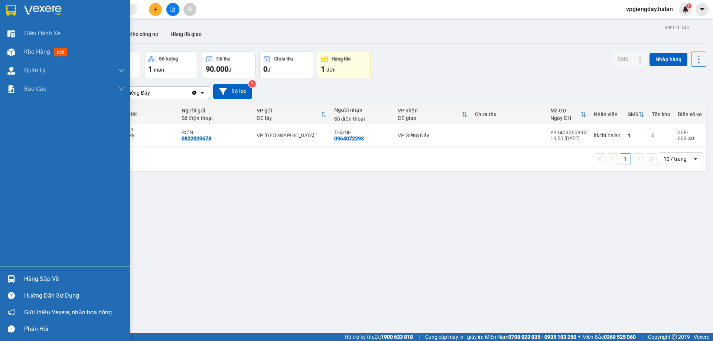
click at [48, 281] on div "Hàng sắp về" at bounding box center [74, 279] width 100 height 11
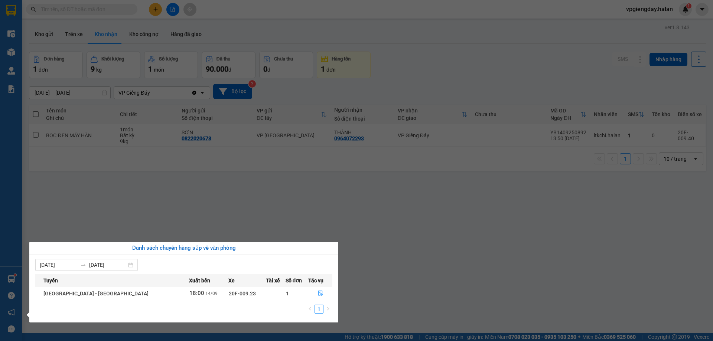
click at [114, 223] on section "Kết quả tìm kiếm ( 0 ) Bộ lọc No Data vpgiengday.halan 1 Điều hành xe Kho hàng …" at bounding box center [356, 170] width 713 height 341
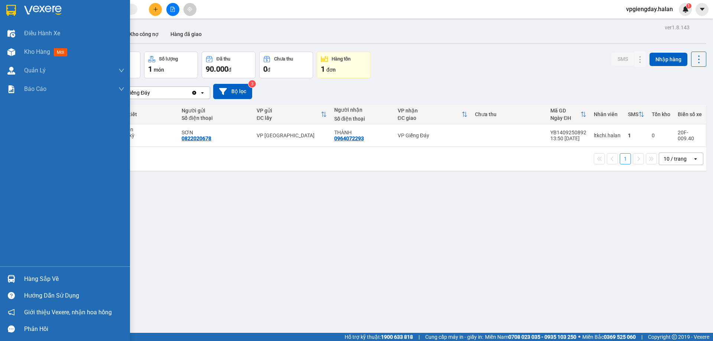
drag, startPoint x: 28, startPoint y: 280, endPoint x: 49, endPoint y: 266, distance: 24.6
click at [28, 280] on div "Hàng sắp về" at bounding box center [74, 279] width 100 height 11
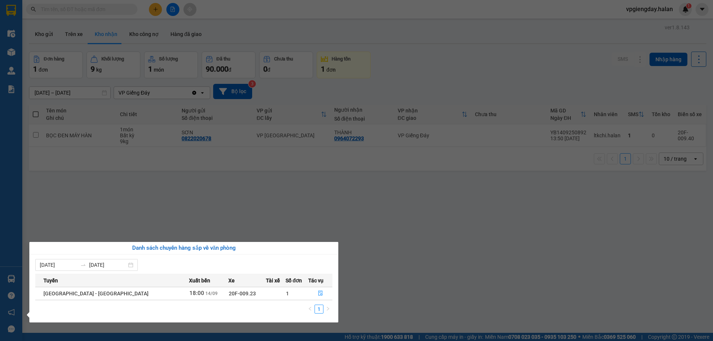
click at [152, 206] on section "Kết quả tìm kiếm ( 0 ) Bộ lọc No Data vpgiengday.halan 1 Điều hành xe Kho hàng …" at bounding box center [356, 170] width 713 height 341
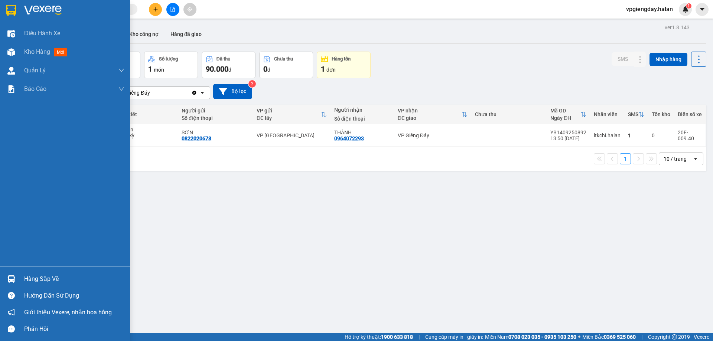
click at [42, 273] on div "Hàng sắp về" at bounding box center [65, 279] width 130 height 17
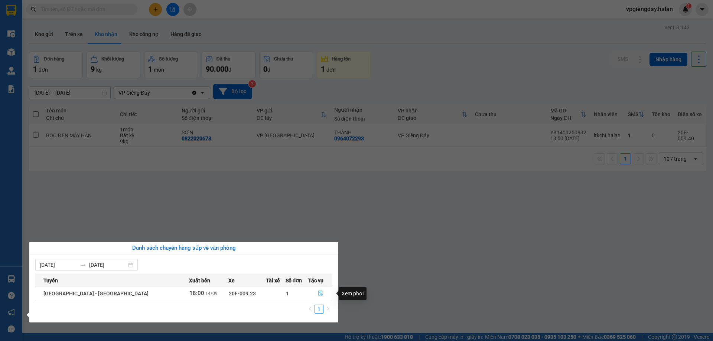
click at [318, 292] on icon "file-done" at bounding box center [320, 293] width 4 height 5
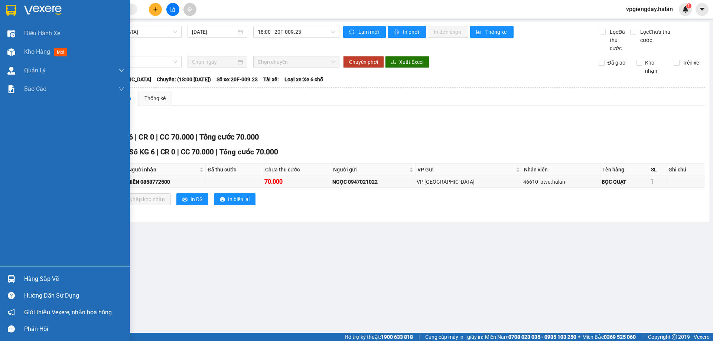
click at [39, 279] on div "Hàng sắp về" at bounding box center [74, 279] width 100 height 11
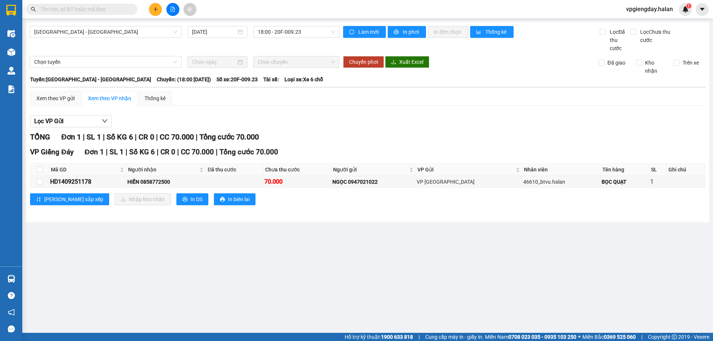
click at [125, 228] on section "Kết quả tìm kiếm ( 0 ) Bộ lọc No Data vpgiengday.halan 1 Điều hành xe Kho hàng …" at bounding box center [356, 170] width 713 height 341
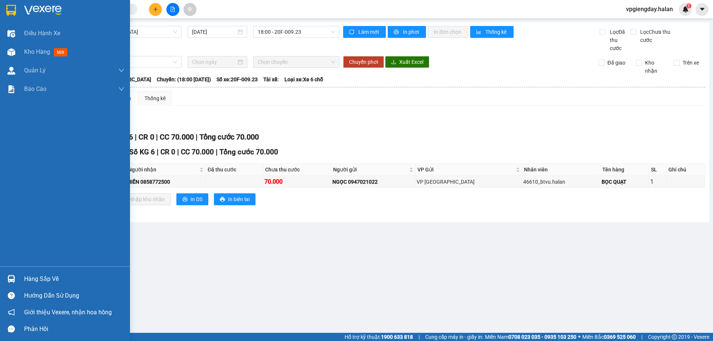
click at [37, 274] on div "Hàng sắp về" at bounding box center [74, 279] width 100 height 11
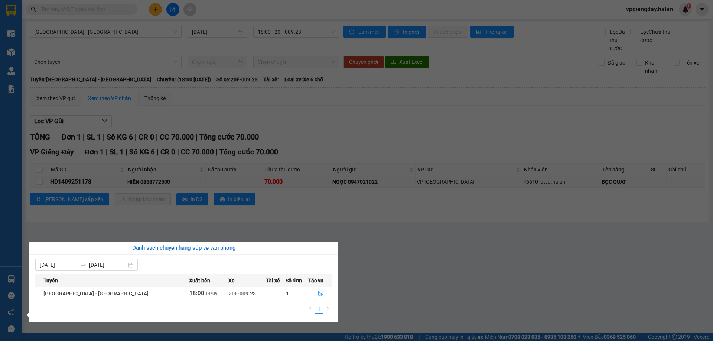
click at [306, 215] on section "Kết quả tìm kiếm ( 0 ) Bộ lọc No Data vpgiengday.halan 1 Điều hành xe Kho hàng …" at bounding box center [356, 170] width 713 height 341
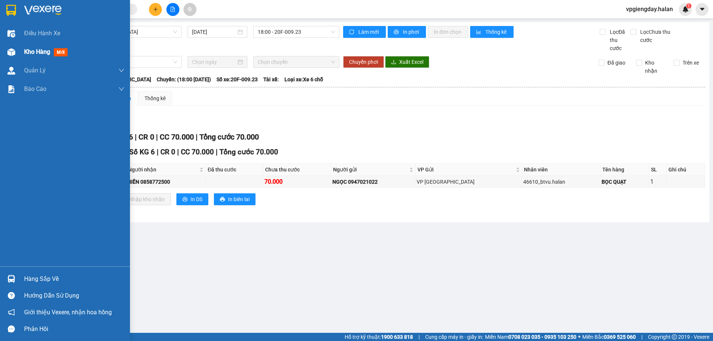
click at [31, 52] on span "Kho hàng" at bounding box center [37, 51] width 26 height 7
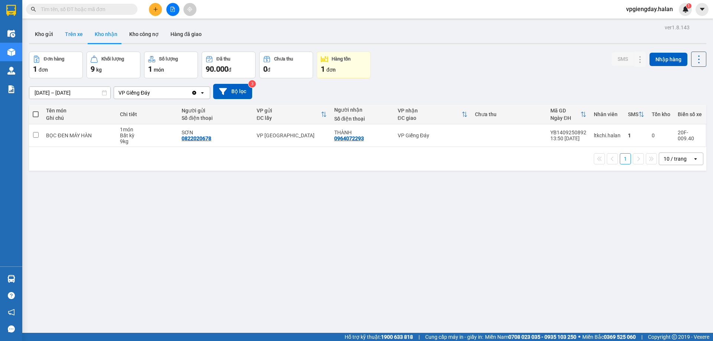
click at [74, 30] on button "Trên xe" at bounding box center [74, 34] width 30 height 18
type input "[DATE] – [DATE]"
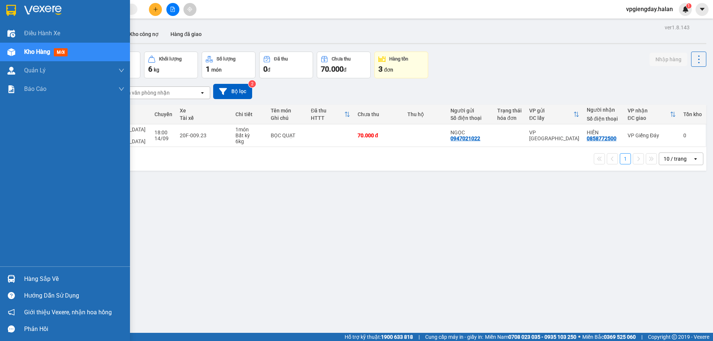
drag, startPoint x: 44, startPoint y: 278, endPoint x: 48, endPoint y: 275, distance: 4.8
click at [46, 276] on div "Hàng sắp về" at bounding box center [74, 279] width 100 height 11
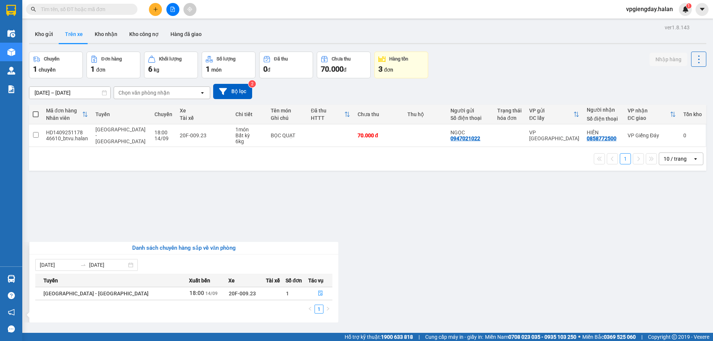
click at [84, 217] on section "Kết quả tìm kiếm ( 0 ) Bộ lọc No Data vpgiengday.halan 1 Điều hành xe Kho hàng …" at bounding box center [356, 170] width 713 height 341
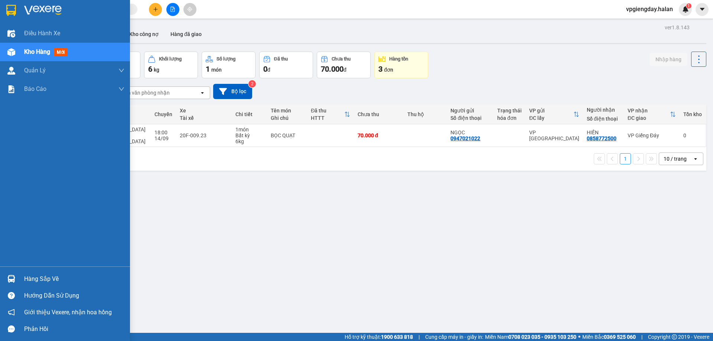
click at [49, 275] on div "Hàng sắp về" at bounding box center [74, 279] width 100 height 11
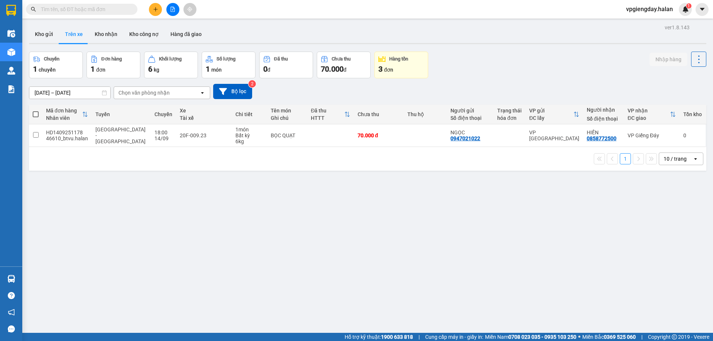
click at [159, 181] on section "Kết quả tìm kiếm ( 0 ) Bộ lọc No Data vpgiengday.halan 1 Điều hành xe Kho hàng …" at bounding box center [356, 170] width 713 height 341
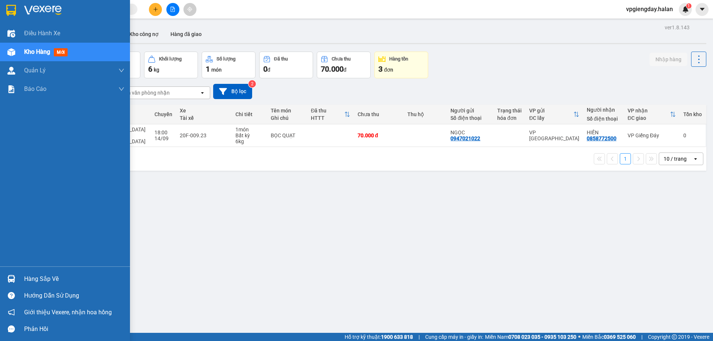
click at [46, 277] on div "Hàng sắp về" at bounding box center [74, 279] width 100 height 11
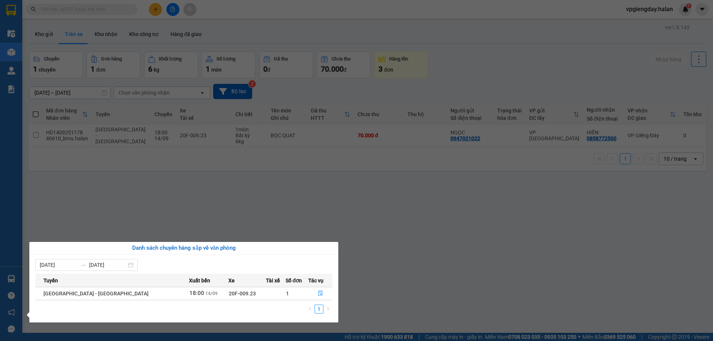
click at [141, 205] on section "Kết quả tìm kiếm ( 0 ) Bộ lọc No Data vpgiengday.halan 1 Điều hành xe Kho hàng …" at bounding box center [356, 170] width 713 height 341
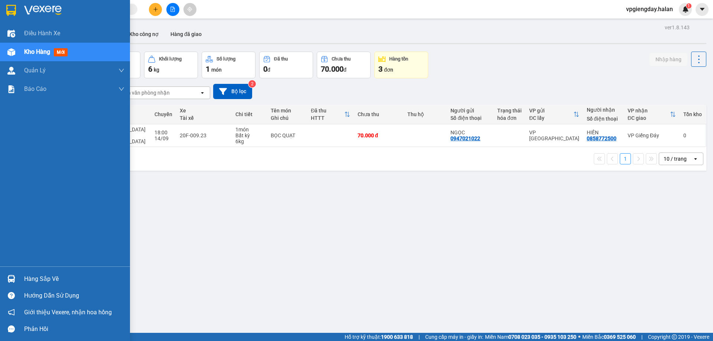
click at [47, 280] on div "Hàng sắp về" at bounding box center [74, 279] width 100 height 11
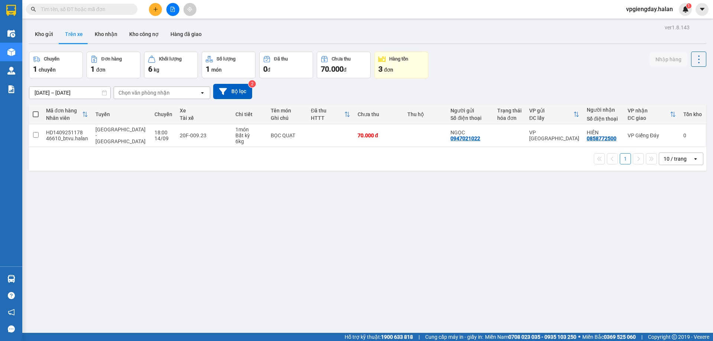
click at [172, 197] on section "Kết quả tìm kiếm ( 0 ) Bộ lọc No Data vpgiengday.halan 1 Điều hành xe Kho hàng …" at bounding box center [356, 170] width 713 height 341
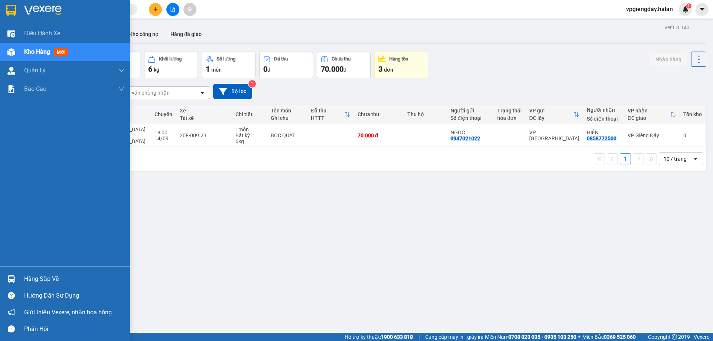
click at [34, 275] on div "Hàng sắp về" at bounding box center [74, 279] width 100 height 11
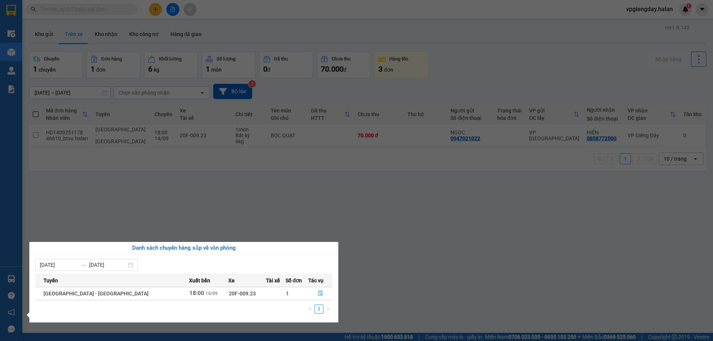
click at [191, 201] on section "Kết quả tìm kiếm ( 0 ) Bộ lọc No Data vpgiengday.halan 1 Điều hành xe Kho hàng …" at bounding box center [356, 170] width 713 height 341
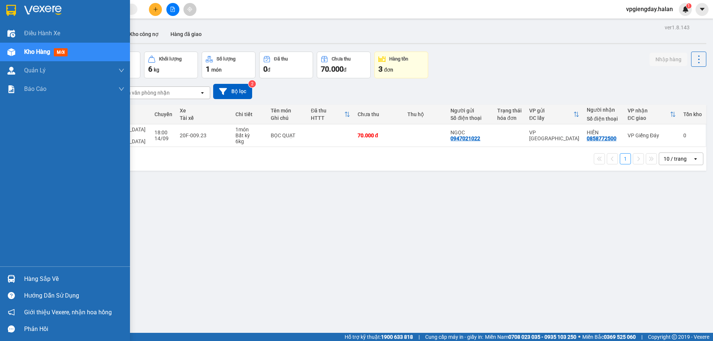
click at [39, 276] on div "Hàng sắp về" at bounding box center [74, 279] width 100 height 11
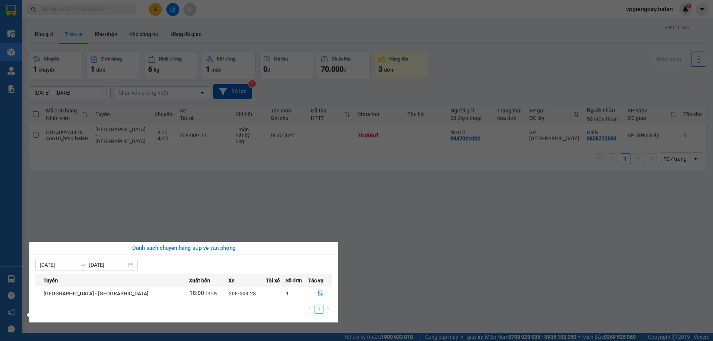
click at [206, 174] on section "Kết quả tìm kiếm ( 0 ) Bộ lọc No Data vpgiengday.halan 1 Điều hành xe Kho hàng …" at bounding box center [356, 170] width 713 height 341
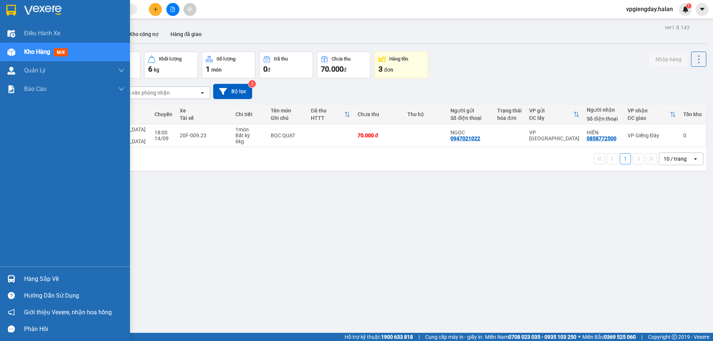
drag, startPoint x: 51, startPoint y: 276, endPoint x: 60, endPoint y: 275, distance: 9.3
click at [52, 276] on div "Hàng sắp về" at bounding box center [74, 279] width 100 height 11
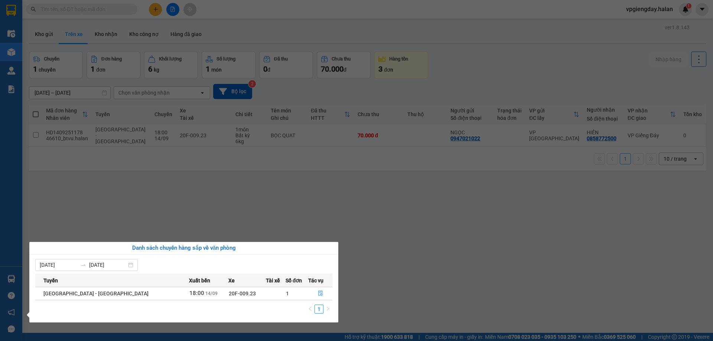
click at [130, 205] on section "Kết quả tìm kiếm ( 0 ) Bộ lọc No Data vpgiengday.halan 1 Điều hành xe Kho hàng …" at bounding box center [356, 170] width 713 height 341
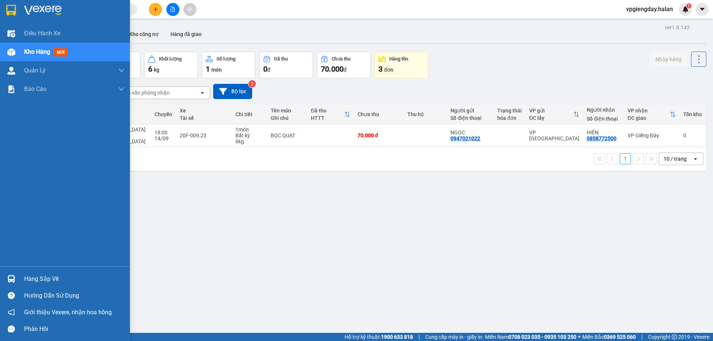
click at [34, 272] on div "Hàng sắp về" at bounding box center [65, 279] width 130 height 17
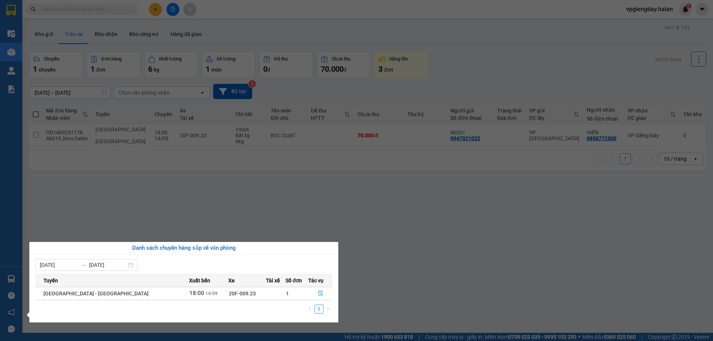
click at [176, 184] on section "Kết quả tìm kiếm ( 0 ) Bộ lọc No Data vpgiengday.halan 1 Điều hành xe Kho hàng …" at bounding box center [356, 170] width 713 height 341
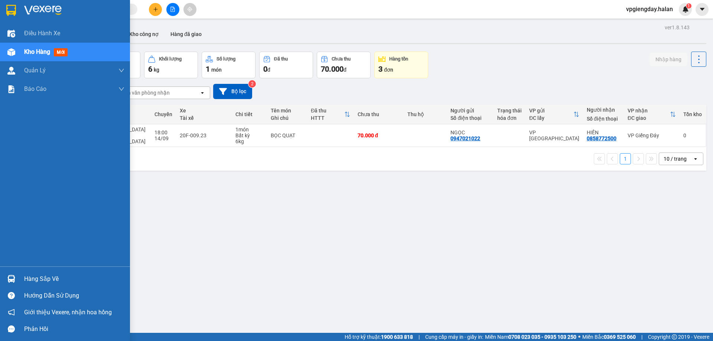
click at [52, 279] on div "Hàng sắp về" at bounding box center [74, 279] width 100 height 11
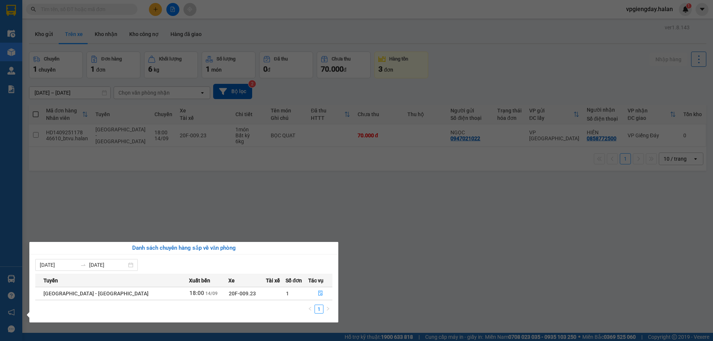
drag, startPoint x: 148, startPoint y: 205, endPoint x: 38, endPoint y: 232, distance: 113.2
click at [148, 205] on section "Kết quả tìm kiếm ( 0 ) Bộ lọc No Data vpgiengday.halan 1 Điều hành xe Kho hàng …" at bounding box center [356, 170] width 713 height 341
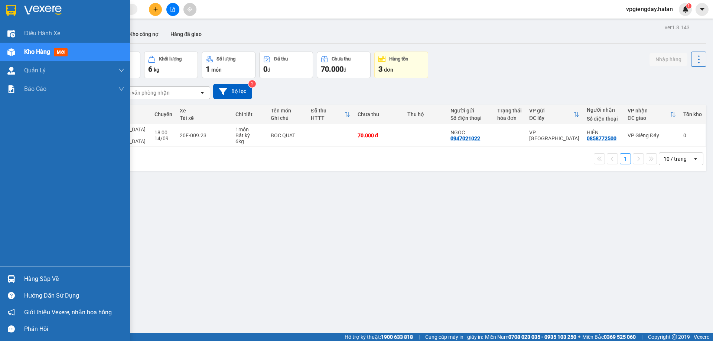
drag, startPoint x: 34, startPoint y: 277, endPoint x: 56, endPoint y: 268, distance: 23.5
click at [35, 278] on div "Hàng sắp về" at bounding box center [74, 279] width 100 height 11
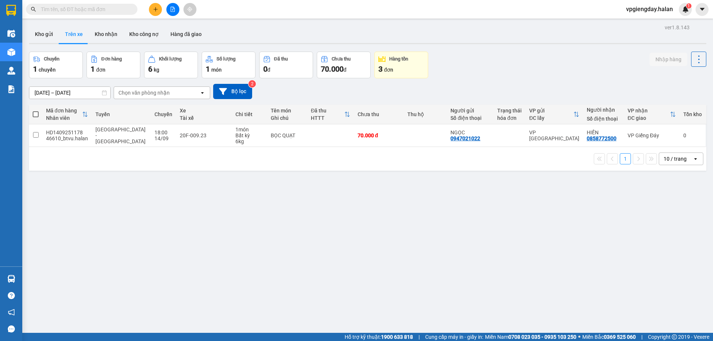
click at [136, 213] on section "Kết quả tìm kiếm ( 0 ) Bộ lọc No Data vpgiengday.halan 1 Điều hành xe Kho hàng …" at bounding box center [356, 170] width 713 height 341
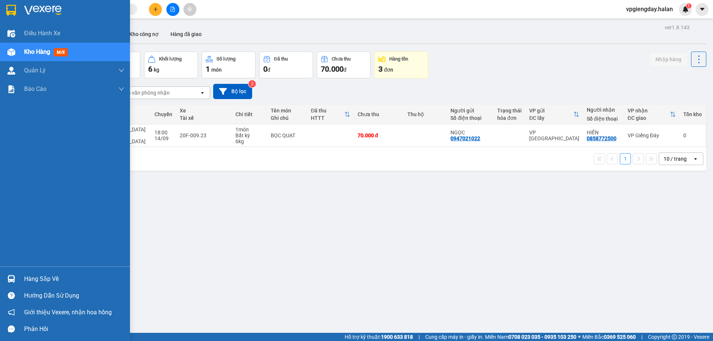
click at [35, 275] on div "Hàng sắp về" at bounding box center [74, 279] width 100 height 11
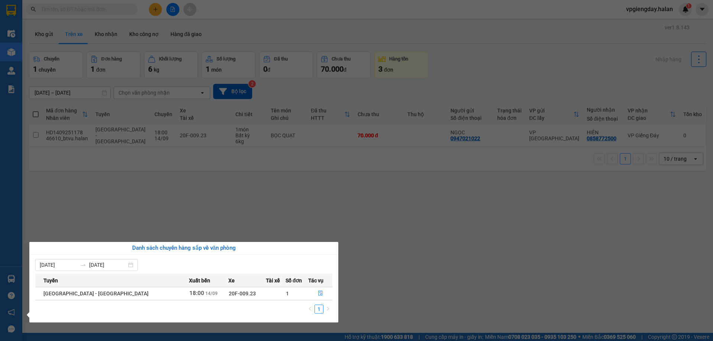
click at [150, 222] on section "Kết quả tìm kiếm ( 0 ) Bộ lọc No Data vpgiengday.halan 1 Điều hành xe Kho hàng …" at bounding box center [356, 170] width 713 height 341
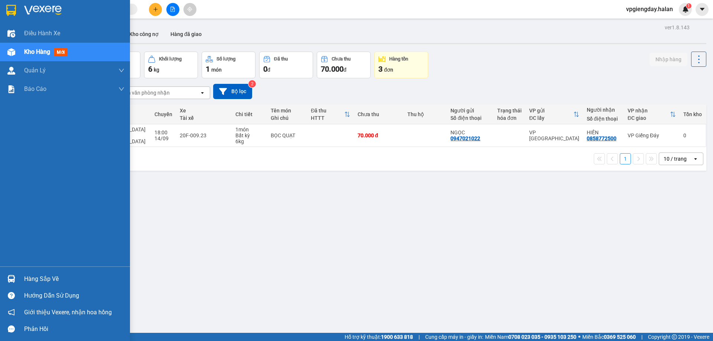
click at [35, 275] on div "Hàng sắp về" at bounding box center [74, 279] width 100 height 11
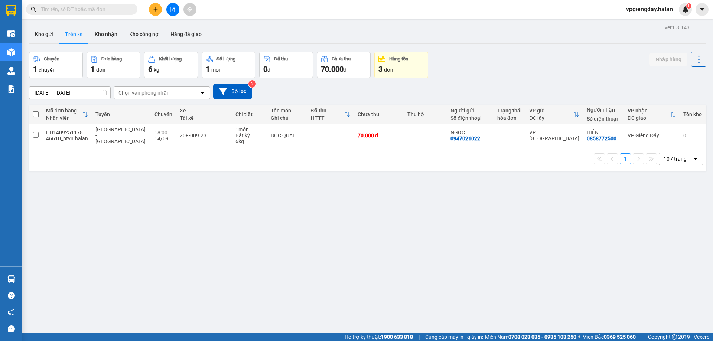
click at [153, 200] on section "Kết quả tìm kiếm ( 0 ) Bộ lọc No Data vpgiengday.halan 1 Điều hành xe Kho hàng …" at bounding box center [356, 170] width 713 height 341
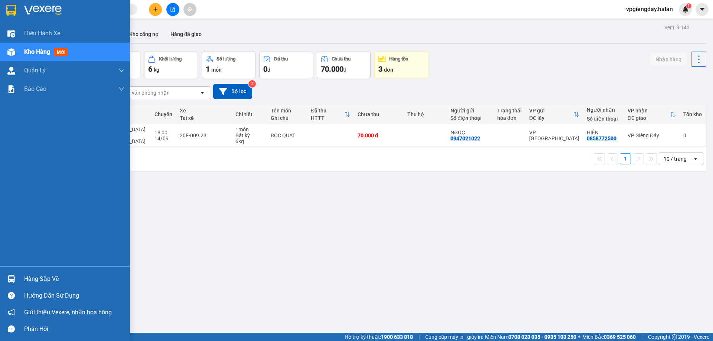
click at [40, 279] on div "Hàng sắp về" at bounding box center [74, 279] width 100 height 11
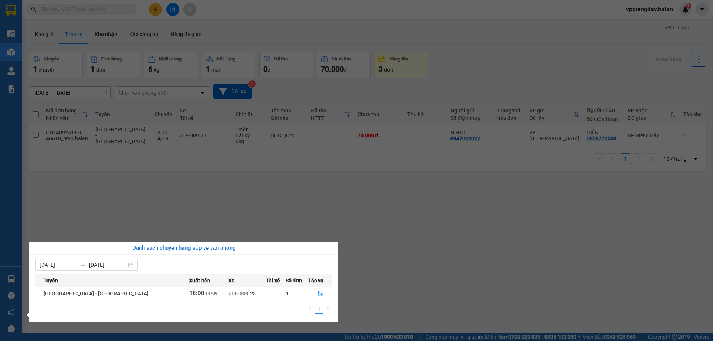
click at [123, 215] on section "Kết quả tìm kiếm ( 0 ) Bộ lọc No Data vpgiengday.halan 1 Điều hành xe Kho hàng …" at bounding box center [356, 170] width 713 height 341
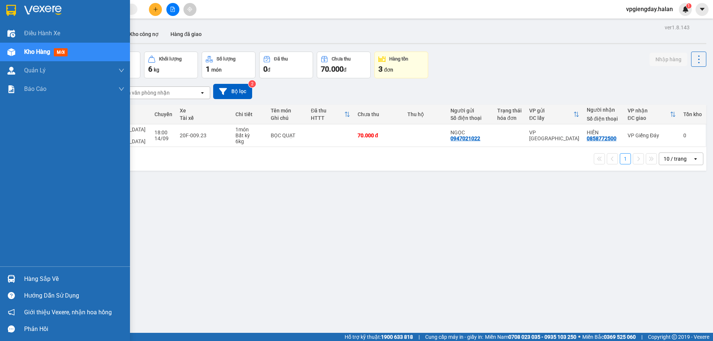
click at [48, 281] on div "Hàng sắp về" at bounding box center [74, 279] width 100 height 11
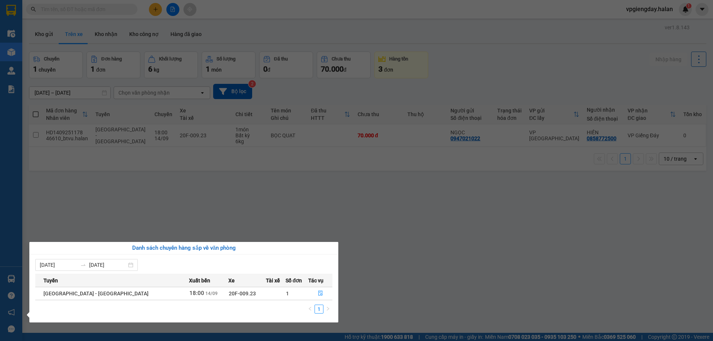
click at [175, 202] on section "Kết quả tìm kiếm ( 0 ) Bộ lọc No Data vpgiengday.halan 1 Điều hành xe Kho hàng …" at bounding box center [356, 170] width 713 height 341
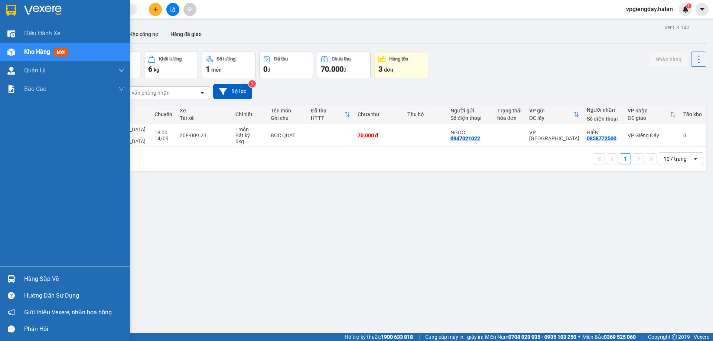
click at [36, 275] on div "Hàng sắp về" at bounding box center [74, 279] width 100 height 11
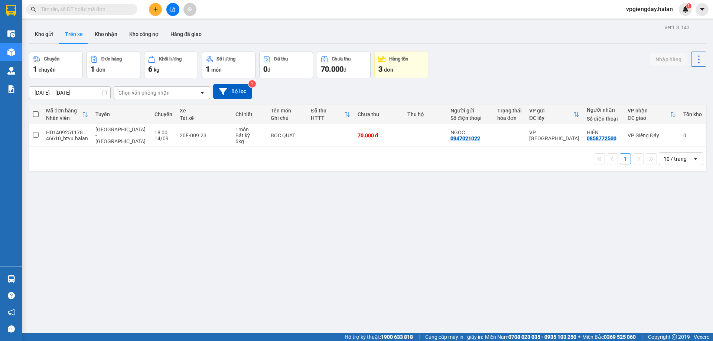
click at [121, 203] on section "Kết quả tìm kiếm ( 0 ) Bộ lọc No Data vpgiengday.halan 1 Điều hành xe Kho hàng …" at bounding box center [356, 170] width 713 height 341
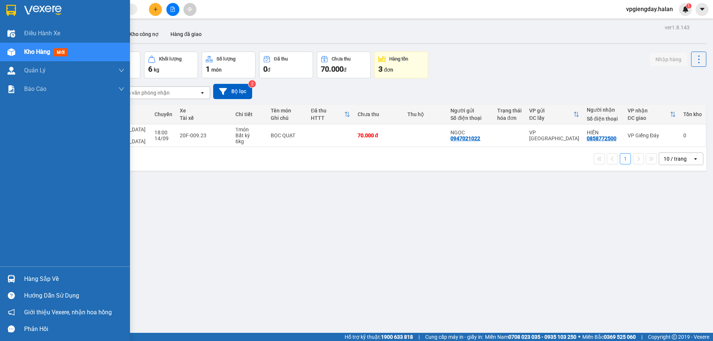
click at [41, 285] on div "Hàng sắp về" at bounding box center [65, 279] width 130 height 17
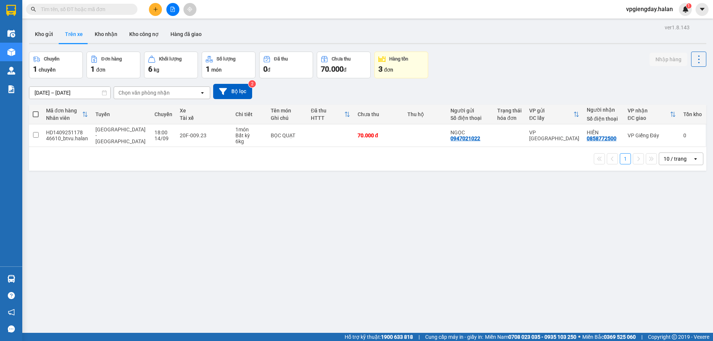
click at [106, 198] on section "Kết quả tìm kiếm ( 0 ) Bộ lọc No Data vpgiengday.halan 1 Điều hành xe Kho hàng …" at bounding box center [356, 170] width 713 height 341
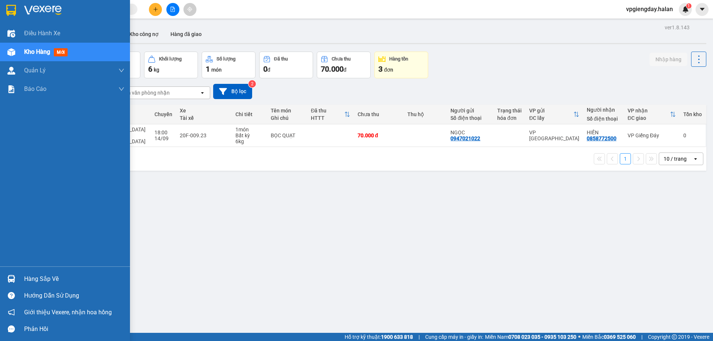
click at [32, 282] on div "Hàng sắp về" at bounding box center [74, 279] width 100 height 11
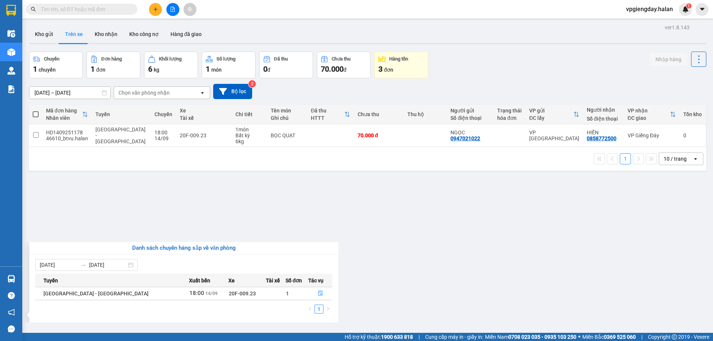
drag, startPoint x: 182, startPoint y: 200, endPoint x: 178, endPoint y: 202, distance: 5.2
click at [184, 200] on section "Kết quả tìm kiếm ( 0 ) Bộ lọc No Data vpgiengday.halan 1 Điều hành xe Kho hàng …" at bounding box center [356, 170] width 713 height 341
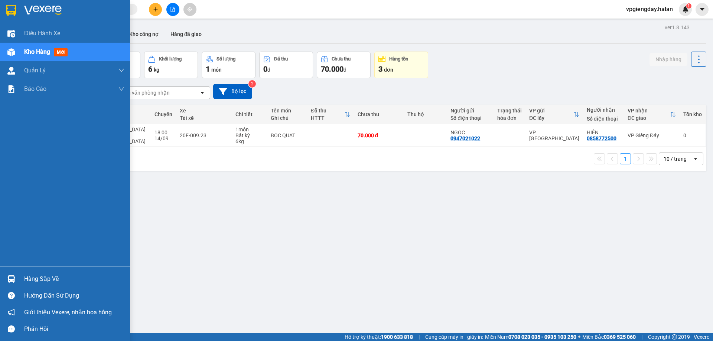
click at [25, 276] on div "Hàng sắp về" at bounding box center [74, 279] width 100 height 11
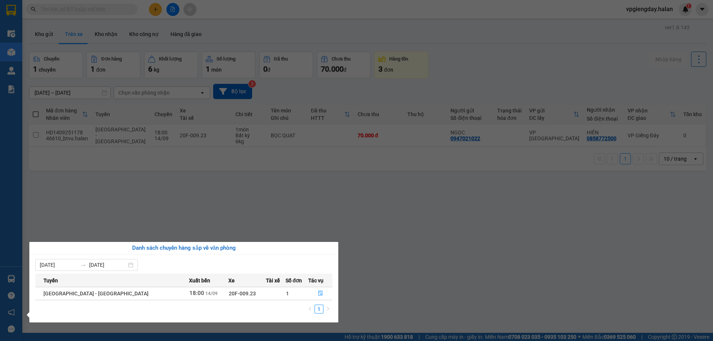
click at [100, 211] on section "Kết quả tìm kiếm ( 0 ) Bộ lọc No Data vpgiengday.halan 1 Điều hành xe Kho hàng …" at bounding box center [356, 170] width 713 height 341
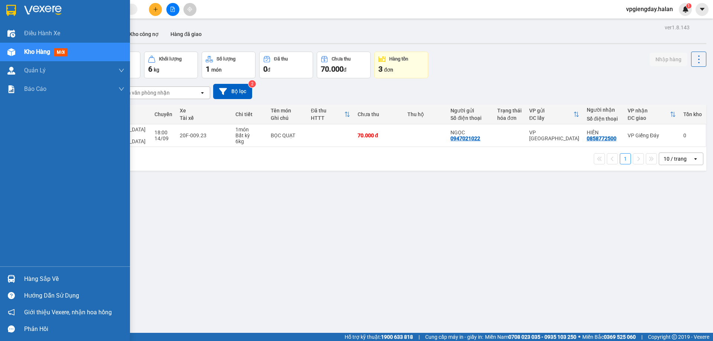
click at [44, 282] on div "Hàng sắp về" at bounding box center [74, 279] width 100 height 11
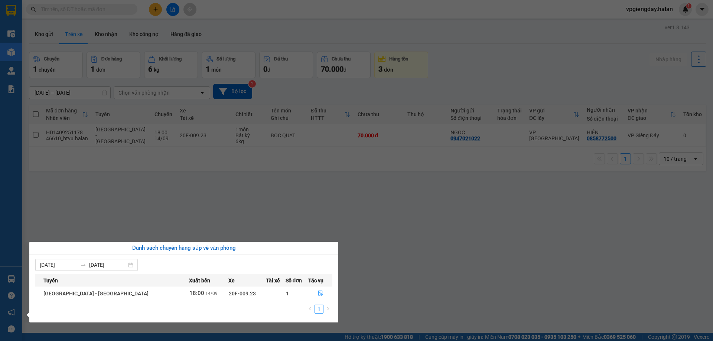
click at [93, 224] on section "Kết quả tìm kiếm ( 0 ) Bộ lọc No Data vpgiengday.halan 1 Điều hành xe Kho hàng …" at bounding box center [356, 170] width 713 height 341
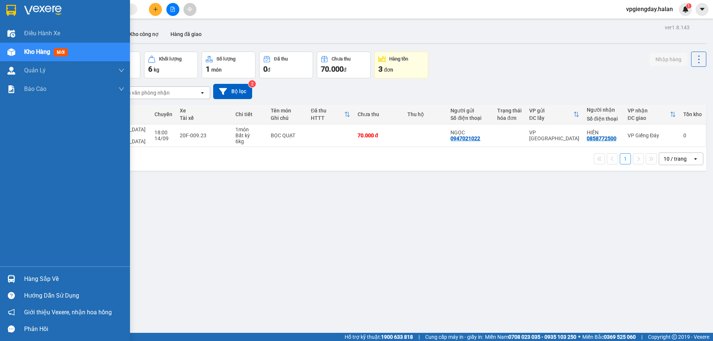
click at [47, 272] on div "Hàng sắp về" at bounding box center [65, 279] width 130 height 17
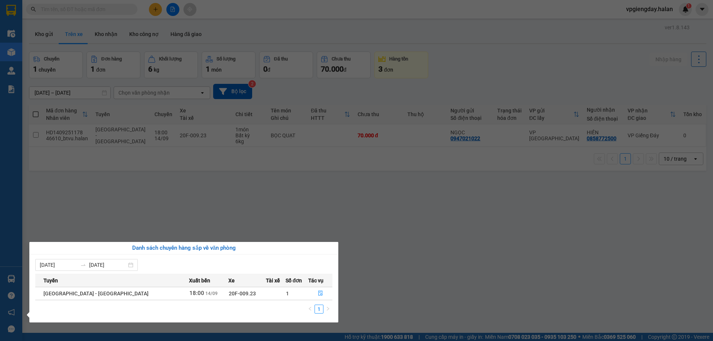
click at [87, 215] on section "Kết quả tìm kiếm ( 0 ) Bộ lọc No Data vpgiengday.halan 1 Điều hành xe Kho hàng …" at bounding box center [356, 170] width 713 height 341
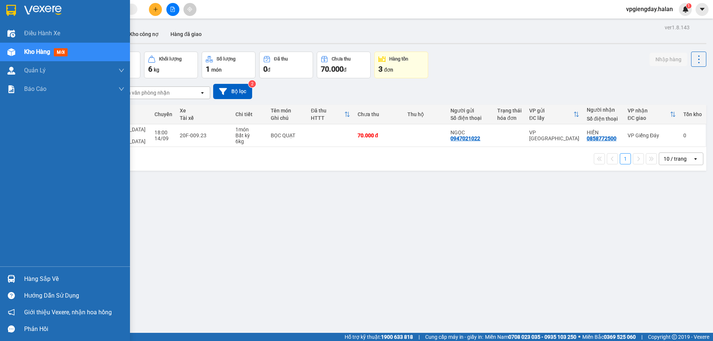
click at [38, 281] on div "Hàng sắp về" at bounding box center [74, 279] width 100 height 11
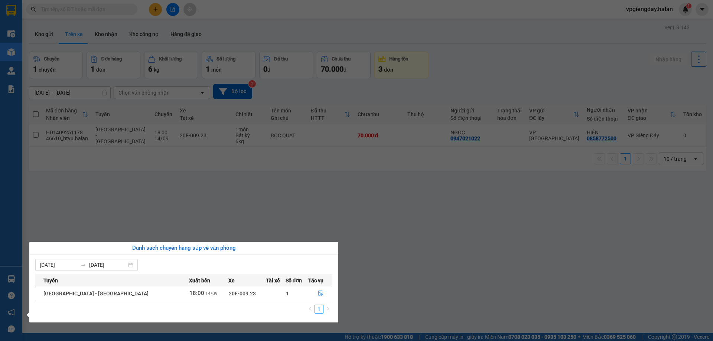
click at [144, 208] on section "Kết quả tìm kiếm ( 0 ) Bộ lọc No Data vpgiengday.halan 1 Điều hành xe Kho hàng …" at bounding box center [356, 170] width 713 height 341
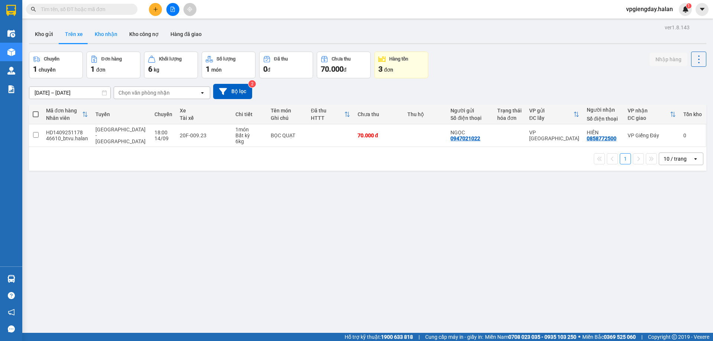
click at [103, 38] on button "Kho nhận" at bounding box center [106, 34] width 35 height 18
type input "[DATE] – [DATE]"
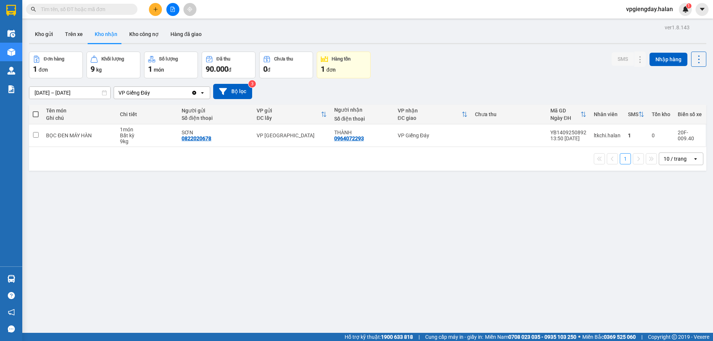
click at [76, 13] on span at bounding box center [81, 9] width 111 height 11
click at [73, 10] on input "text" at bounding box center [85, 9] width 88 height 8
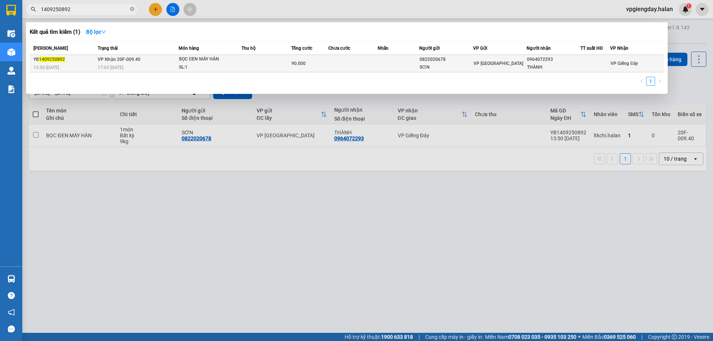
type input "1409250892"
click at [253, 70] on td at bounding box center [266, 63] width 50 height 17
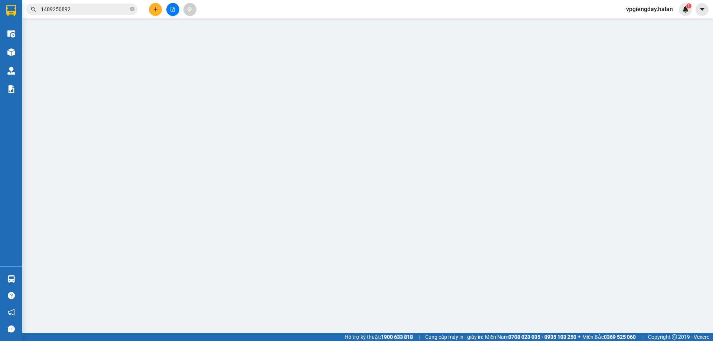
type input "0822020678"
type input "SƠN"
type input "0964072293"
type input "THÀNH"
type input "90.000"
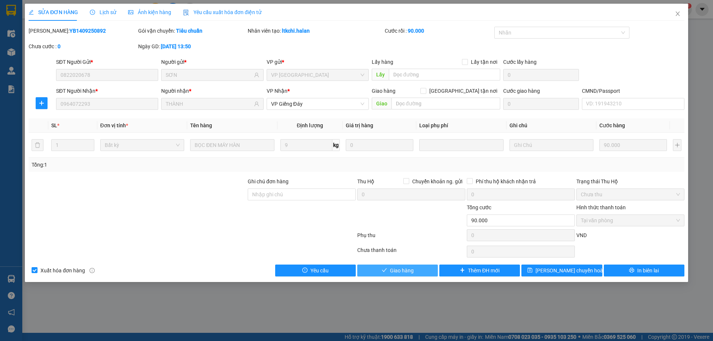
click at [400, 275] on button "Giao hàng" at bounding box center [397, 271] width 81 height 12
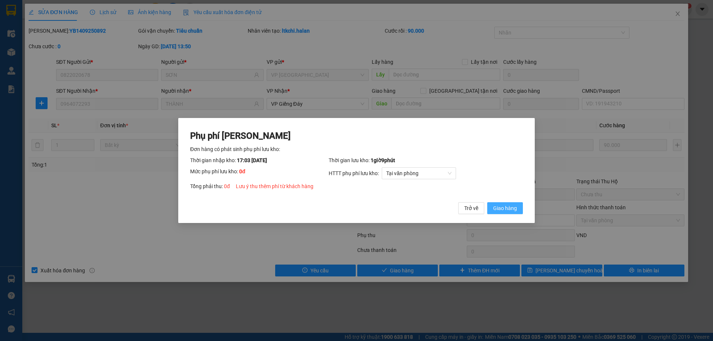
click at [507, 206] on span "Giao hàng" at bounding box center [505, 208] width 24 height 8
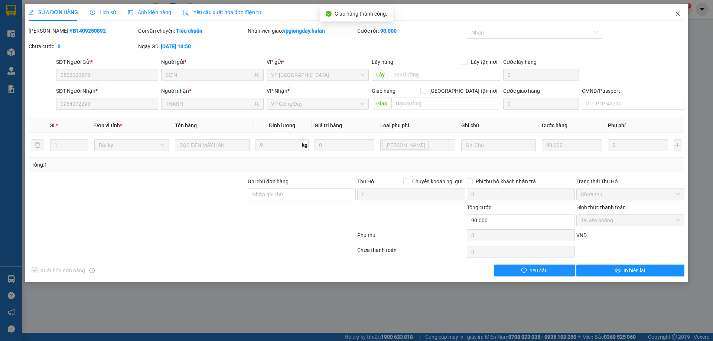
click at [681, 12] on icon "close" at bounding box center [678, 14] width 6 height 6
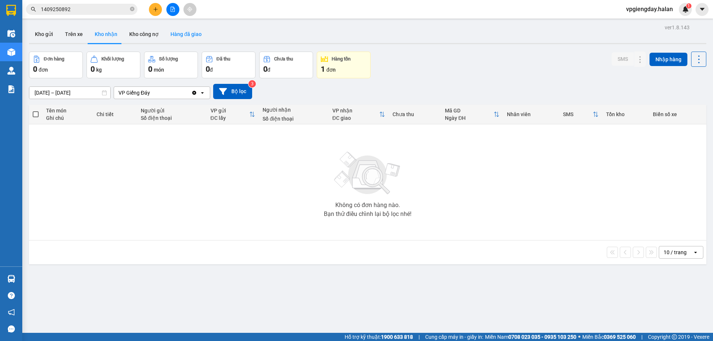
click at [176, 33] on button "Hàng đã giao" at bounding box center [186, 34] width 43 height 18
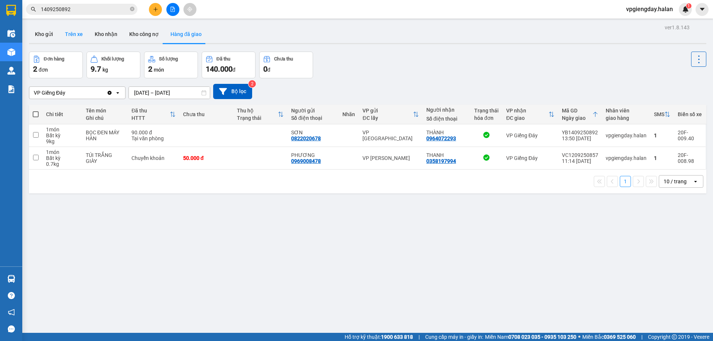
click at [81, 36] on button "Trên xe" at bounding box center [74, 34] width 30 height 18
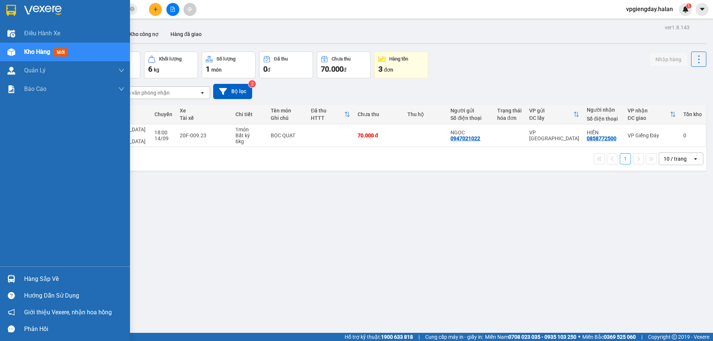
click at [38, 275] on div "Hàng sắp về" at bounding box center [74, 279] width 100 height 11
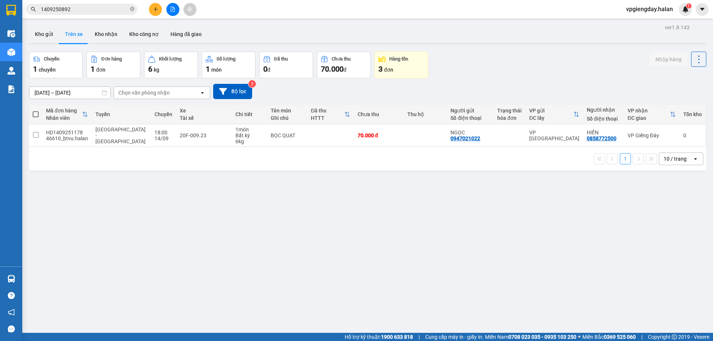
click at [189, 206] on section "Kết quả tìm kiếm ( 1 ) Bộ lọc Mã ĐH Trạng thái Món hàng Thu hộ Tổng cước Chưa c…" at bounding box center [356, 170] width 713 height 341
click at [181, 35] on button "Hàng đã giao" at bounding box center [186, 34] width 43 height 18
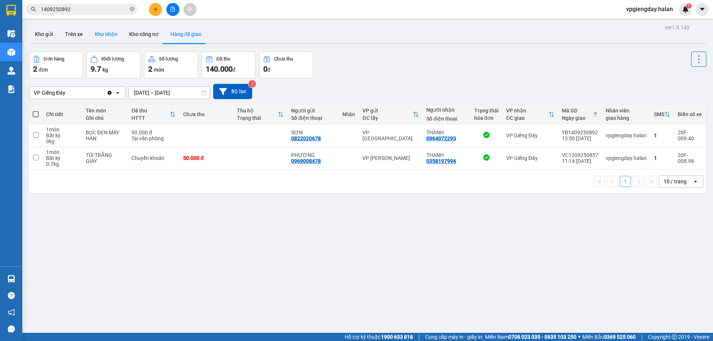
click at [97, 38] on button "Kho nhận" at bounding box center [106, 34] width 35 height 18
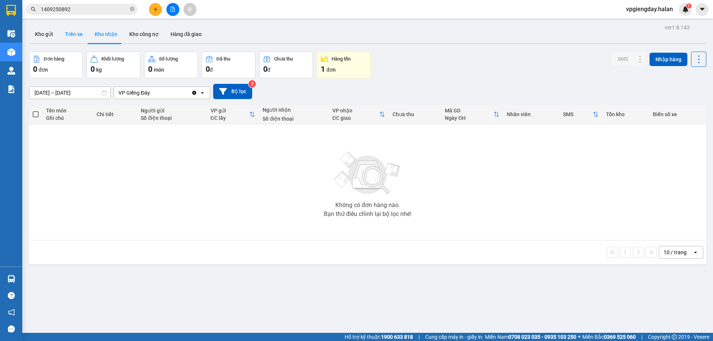
click at [72, 33] on button "Trên xe" at bounding box center [74, 34] width 30 height 18
type input "[DATE] – [DATE]"
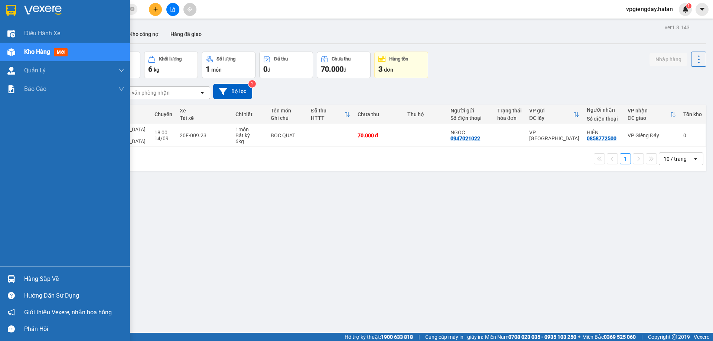
click at [39, 274] on div "Hàng sắp về" at bounding box center [74, 279] width 100 height 11
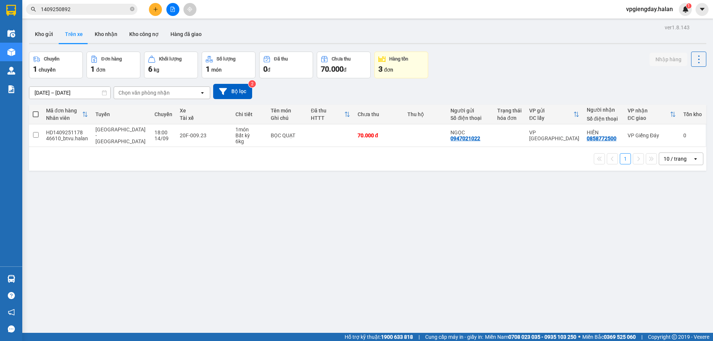
click at [80, 205] on section "Kết quả tìm kiếm ( 1 ) Bộ lọc Mã ĐH Trạng thái Món hàng Thu hộ Tổng cước Chưa c…" at bounding box center [356, 170] width 713 height 341
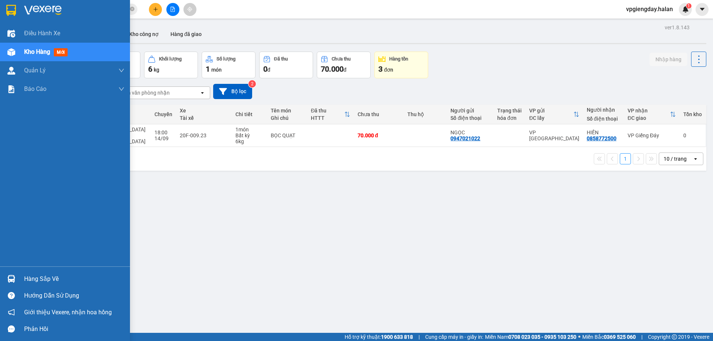
click at [57, 276] on div "Hàng sắp về" at bounding box center [74, 279] width 100 height 11
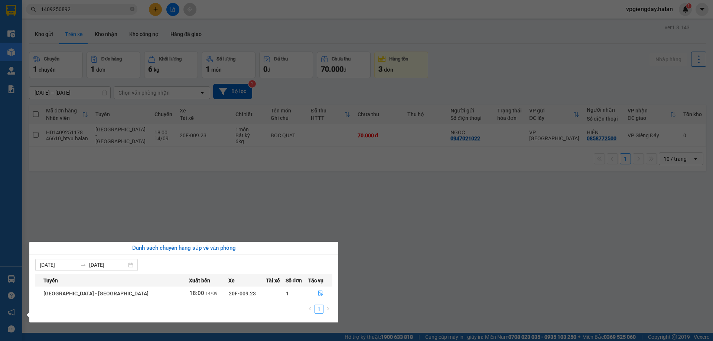
drag, startPoint x: 144, startPoint y: 193, endPoint x: 137, endPoint y: 197, distance: 8.2
click at [144, 194] on section "Kết quả tìm kiếm ( 1 ) Bộ lọc Mã ĐH Trạng thái Món hàng Thu hộ Tổng cước Chưa c…" at bounding box center [356, 170] width 713 height 341
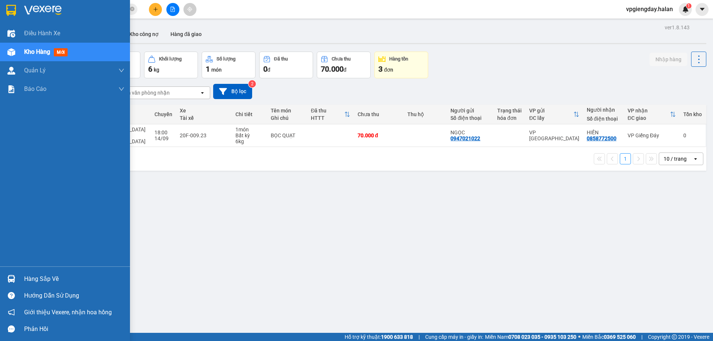
click at [51, 276] on div "Hàng sắp về" at bounding box center [74, 279] width 100 height 11
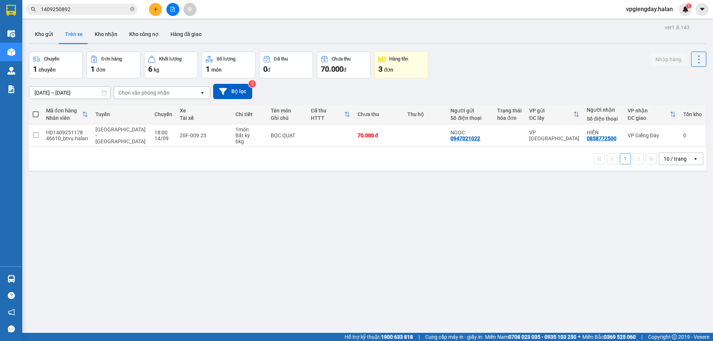
drag, startPoint x: 118, startPoint y: 224, endPoint x: 59, endPoint y: 337, distance: 127.1
click at [118, 225] on section "Kết quả tìm kiếm ( 1 ) Bộ lọc Mã ĐH Trạng thái Món hàng Thu hộ Tổng cước Chưa c…" at bounding box center [356, 170] width 713 height 341
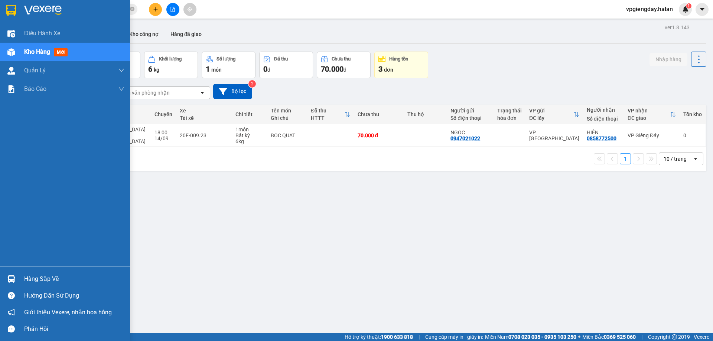
click at [54, 278] on div "Hàng sắp về" at bounding box center [74, 279] width 100 height 11
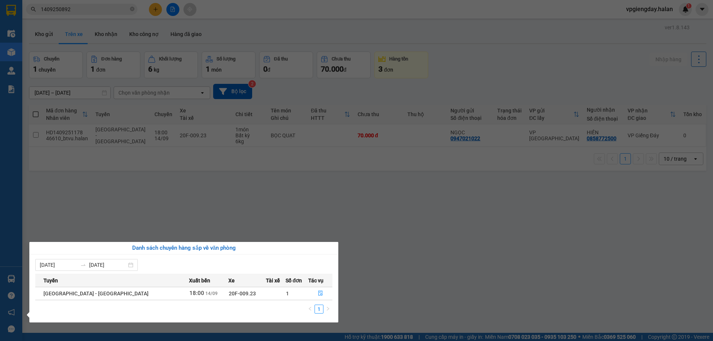
click at [119, 228] on section "Kết quả tìm kiếm ( 1 ) Bộ lọc Mã ĐH Trạng thái Món hàng Thu hộ Tổng cước Chưa c…" at bounding box center [356, 170] width 713 height 341
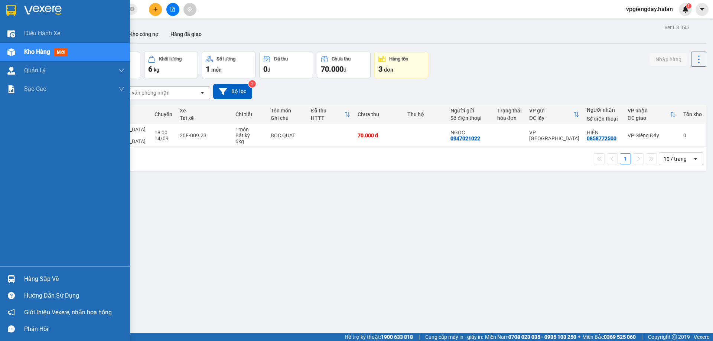
click at [30, 274] on div "Hàng sắp về" at bounding box center [74, 279] width 100 height 11
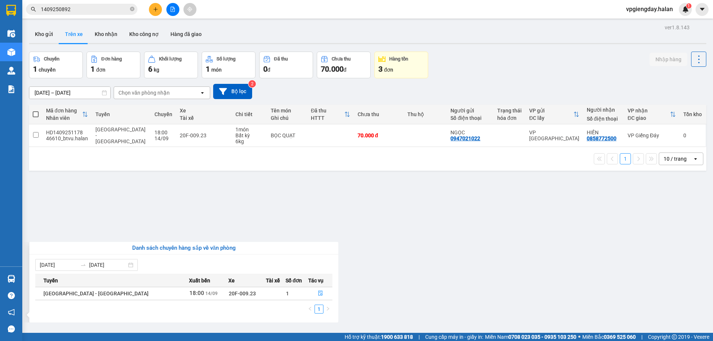
drag, startPoint x: 129, startPoint y: 226, endPoint x: 107, endPoint y: 150, distance: 78.6
click at [130, 225] on section "Kết quả tìm kiếm ( 1 ) Bộ lọc Mã ĐH Trạng thái Món hàng Thu hộ Tổng cước Chưa c…" at bounding box center [356, 170] width 713 height 341
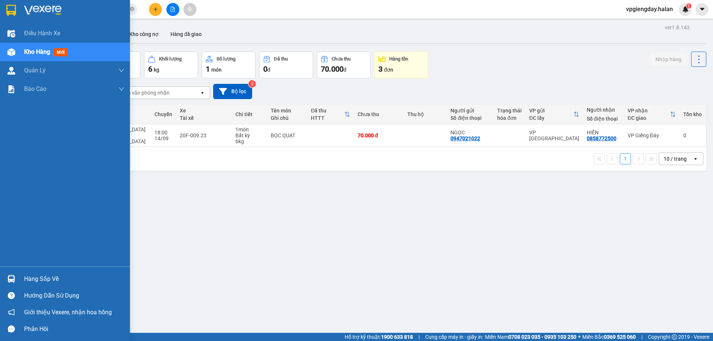
click at [59, 273] on div "Hàng sắp về" at bounding box center [65, 279] width 130 height 17
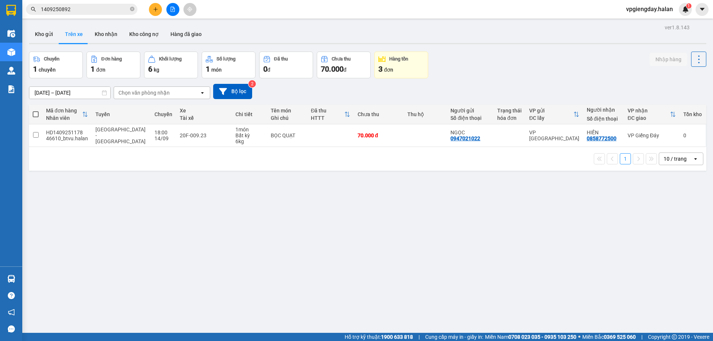
click at [137, 216] on section "Kết quả tìm kiếm ( 1 ) Bộ lọc Mã ĐH Trạng thái Món hàng Thu hộ Tổng cước Chưa c…" at bounding box center [356, 170] width 713 height 341
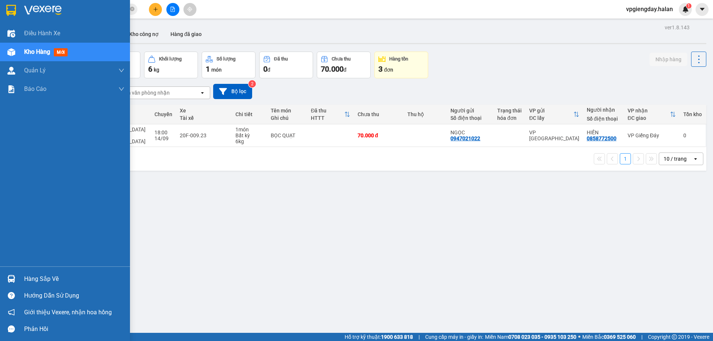
click at [42, 278] on div "Hàng sắp về" at bounding box center [74, 279] width 100 height 11
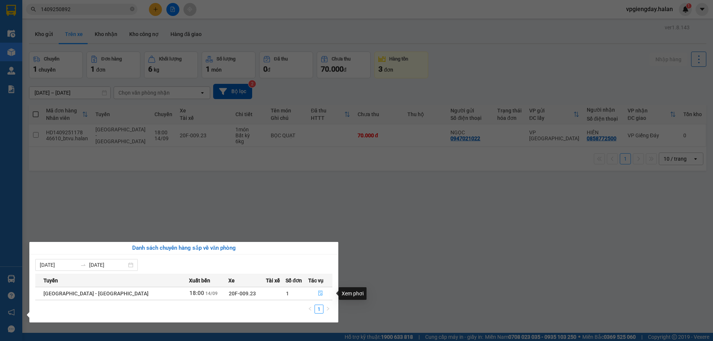
click at [318, 295] on icon "file-done" at bounding box center [320, 293] width 5 height 5
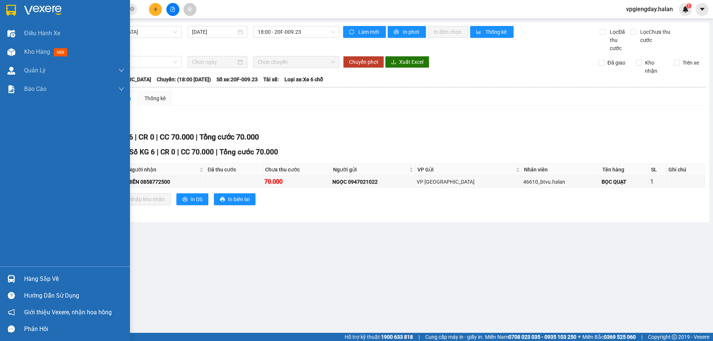
drag, startPoint x: 32, startPoint y: 278, endPoint x: 165, endPoint y: 286, distance: 132.9
click at [32, 277] on div "Hàng sắp về" at bounding box center [74, 279] width 100 height 11
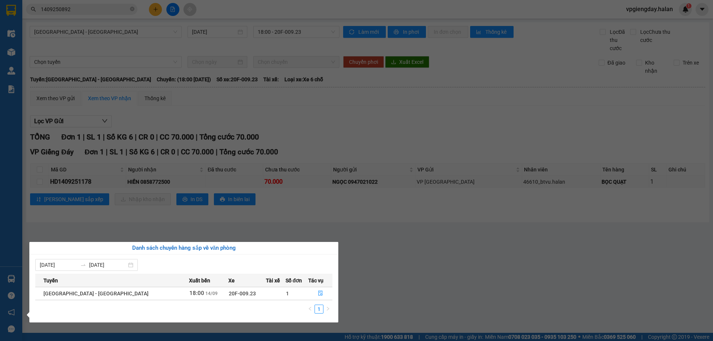
click at [200, 234] on section "Kết quả tìm kiếm ( 1 ) Bộ lọc Mã ĐH Trạng thái Món hàng Thu hộ Tổng cước Chưa c…" at bounding box center [356, 170] width 713 height 341
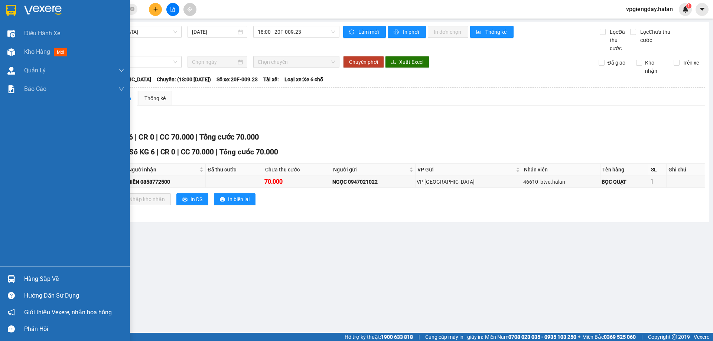
click at [40, 279] on div "Hàng sắp về" at bounding box center [74, 279] width 100 height 11
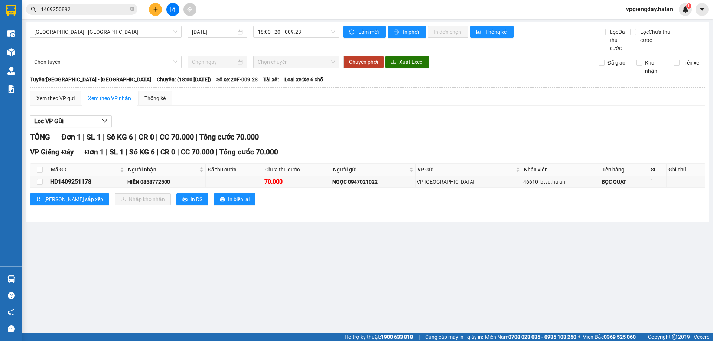
click at [244, 233] on section "Kết quả tìm kiếm ( 1 ) Bộ lọc Mã ĐH Trạng thái Món hàng Thu hộ Tổng cước Chưa c…" at bounding box center [356, 170] width 713 height 341
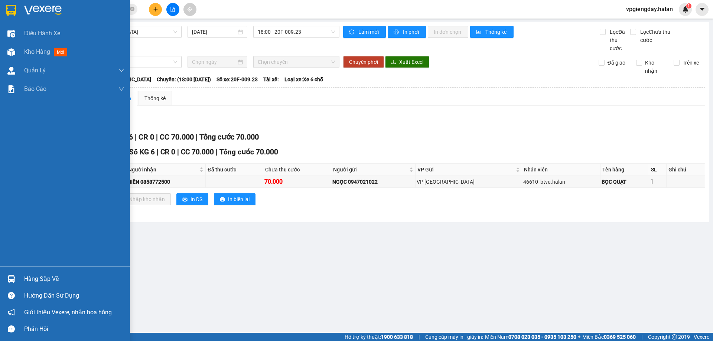
click at [41, 277] on div "Hàng sắp về" at bounding box center [74, 279] width 100 height 11
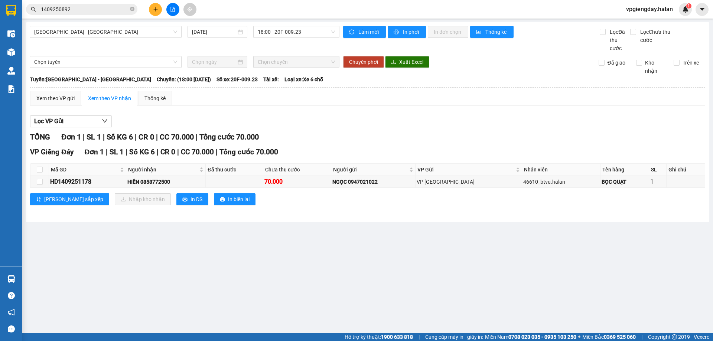
click at [206, 222] on section "Kết quả tìm kiếm ( 1 ) Bộ lọc Mã ĐH Trạng thái Món hàng Thu hộ Tổng cước Chưa c…" at bounding box center [356, 170] width 713 height 341
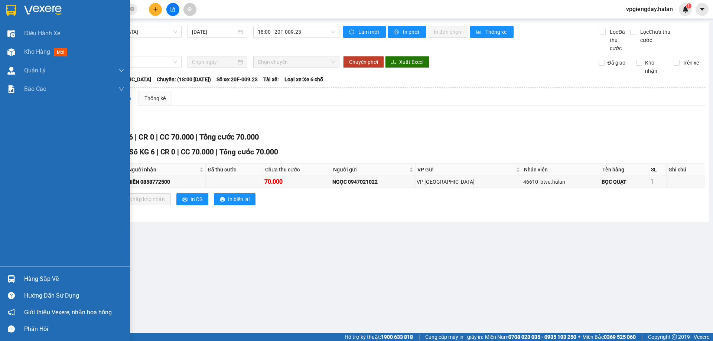
click at [36, 276] on div "Hàng sắp về" at bounding box center [74, 279] width 100 height 11
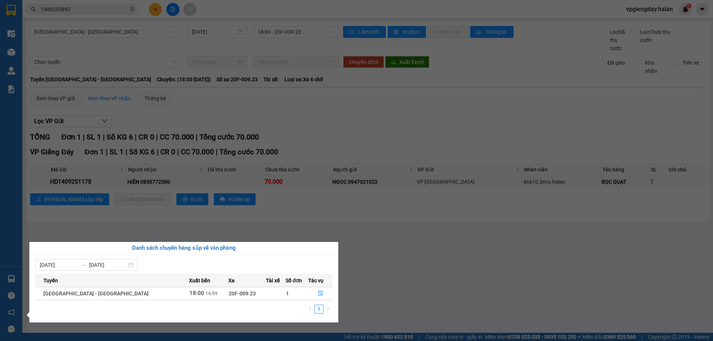
click at [379, 249] on section "Kết quả tìm kiếm ( 1 ) Bộ lọc Mã ĐH Trạng thái Món hàng Thu hộ Tổng cước Chưa c…" at bounding box center [356, 170] width 713 height 341
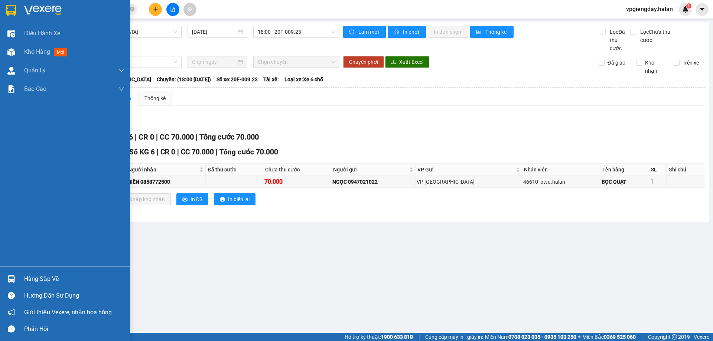
drag, startPoint x: 39, startPoint y: 276, endPoint x: 44, endPoint y: 275, distance: 5.3
click at [39, 276] on div "Hàng sắp về" at bounding box center [74, 279] width 100 height 11
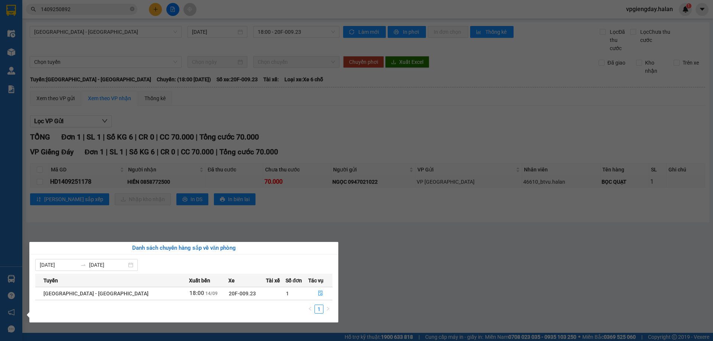
click at [317, 236] on section "Kết quả tìm kiếm ( 1 ) Bộ lọc Mã ĐH Trạng thái Món hàng Thu hộ Tổng cước Chưa c…" at bounding box center [356, 170] width 713 height 341
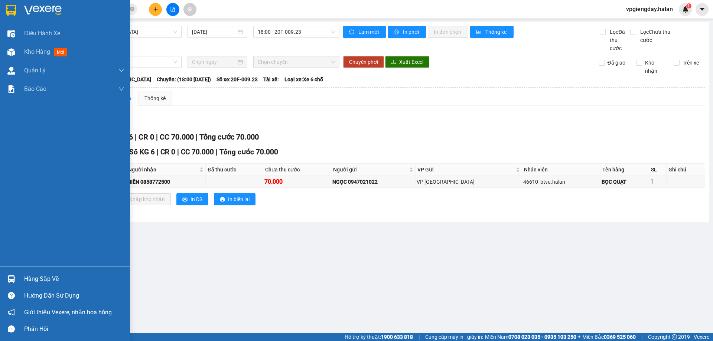
click at [45, 279] on div "Hàng sắp về" at bounding box center [74, 279] width 100 height 11
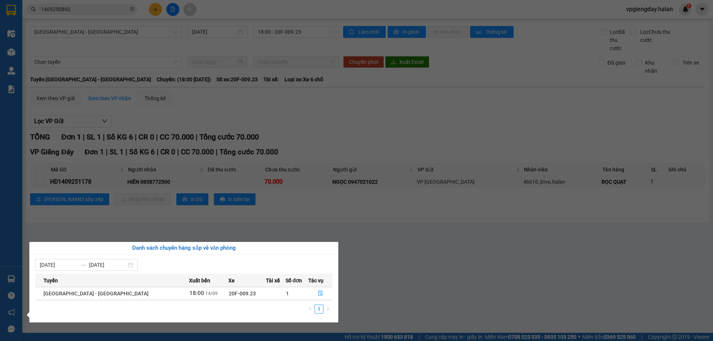
click at [254, 227] on section "Kết quả tìm kiếm ( 1 ) Bộ lọc Mã ĐH Trạng thái Món hàng Thu hộ Tổng cước Chưa c…" at bounding box center [356, 170] width 713 height 341
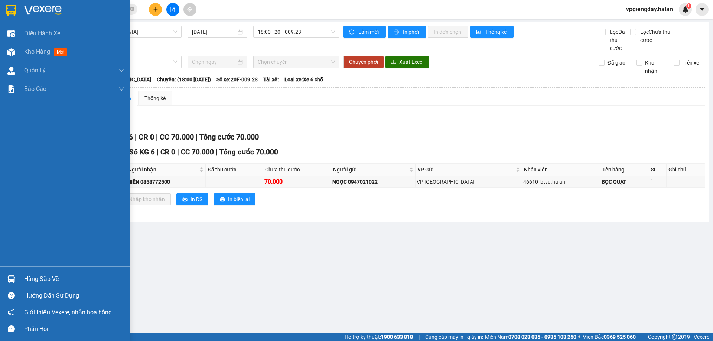
click at [54, 277] on div "Hàng sắp về" at bounding box center [74, 279] width 100 height 11
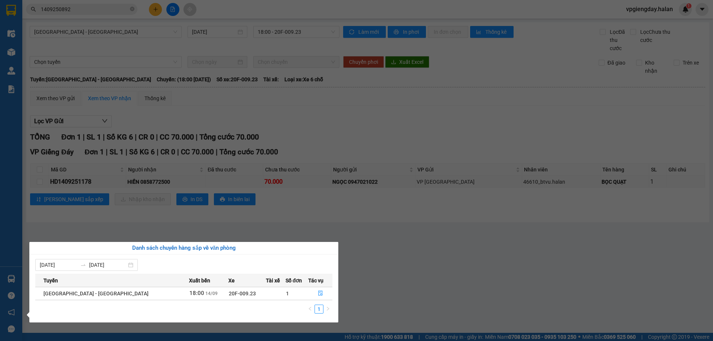
click at [211, 232] on section "Kết quả tìm kiếm ( 1 ) Bộ lọc Mã ĐH Trạng thái Món hàng Thu hộ Tổng cước Chưa c…" at bounding box center [356, 170] width 713 height 341
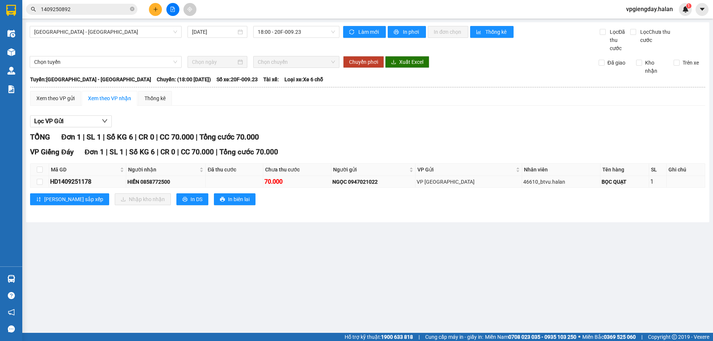
click at [35, 177] on td at bounding box center [39, 182] width 19 height 12
drag, startPoint x: 39, startPoint y: 184, endPoint x: 68, endPoint y: 191, distance: 29.8
click at [39, 184] on input "checkbox" at bounding box center [40, 182] width 6 height 6
checkbox input "true"
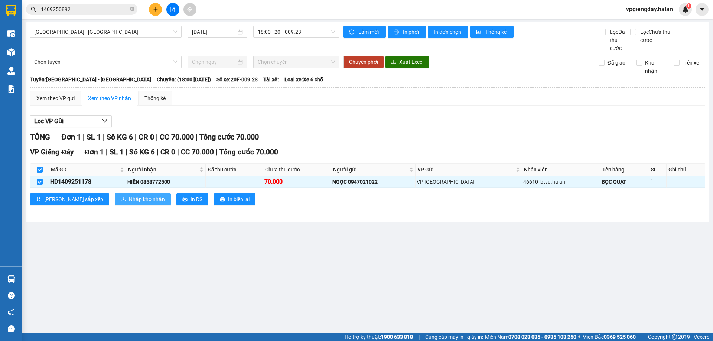
click at [129, 201] on span "Nhập kho nhận" at bounding box center [147, 199] width 36 height 8
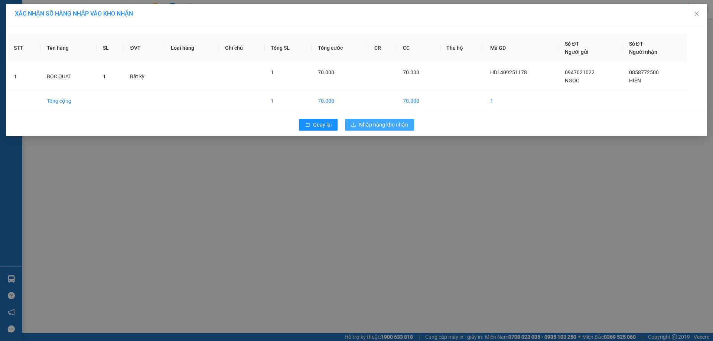
click at [373, 128] on span "Nhập hàng kho nhận" at bounding box center [383, 125] width 49 height 8
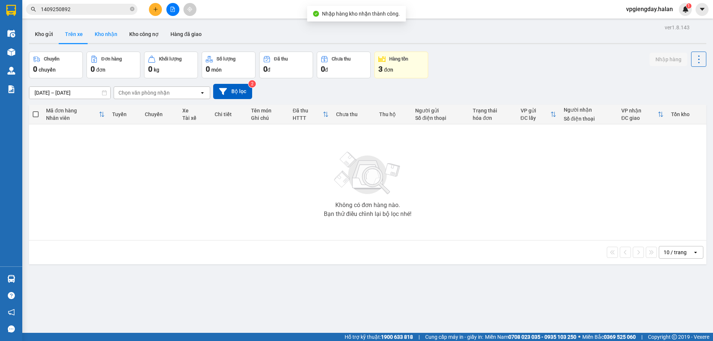
click at [104, 32] on button "Kho nhận" at bounding box center [106, 34] width 35 height 18
type input "[DATE] – [DATE]"
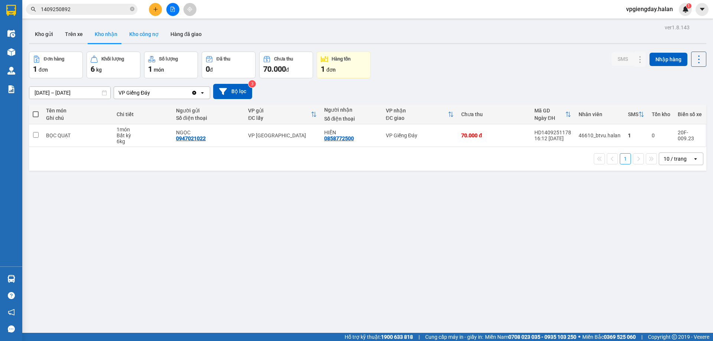
click at [140, 32] on button "Kho công nợ" at bounding box center [143, 34] width 41 height 18
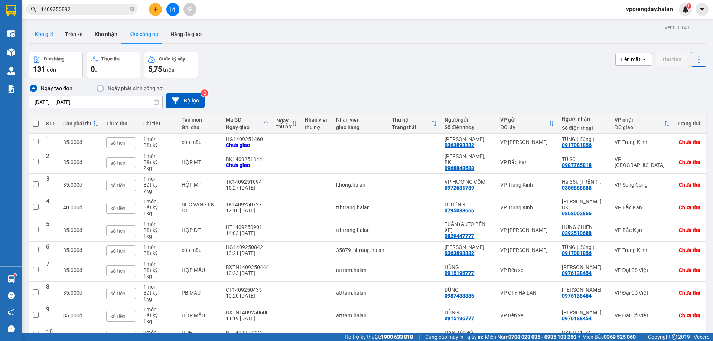
click at [48, 33] on button "Kho gửi" at bounding box center [44, 34] width 30 height 18
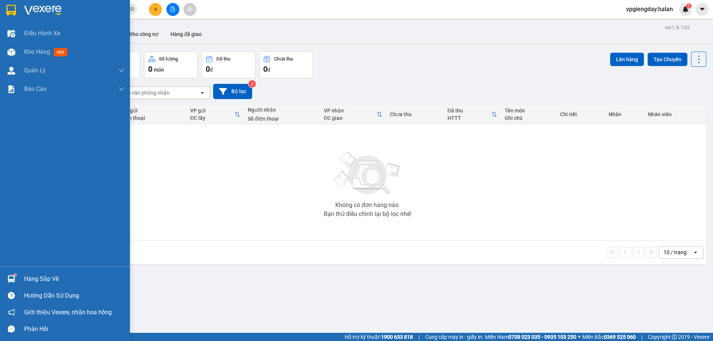
click at [48, 275] on div "Hàng sắp về" at bounding box center [74, 279] width 100 height 11
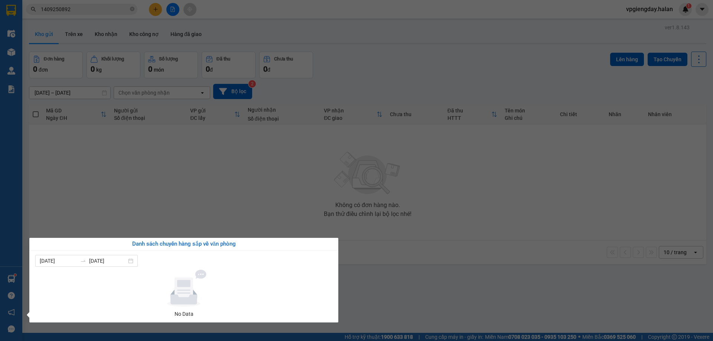
click at [174, 213] on section "Kết quả tìm kiếm ( 1 ) Bộ lọc Mã ĐH Trạng thái Món hàng Thu hộ Tổng cước Chưa c…" at bounding box center [356, 170] width 713 height 341
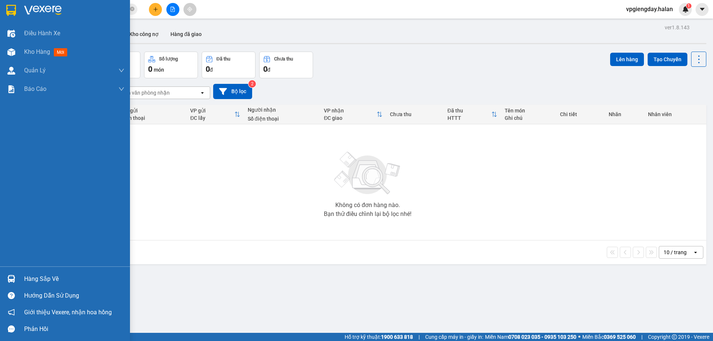
click at [40, 278] on div "Hàng sắp về" at bounding box center [74, 279] width 100 height 11
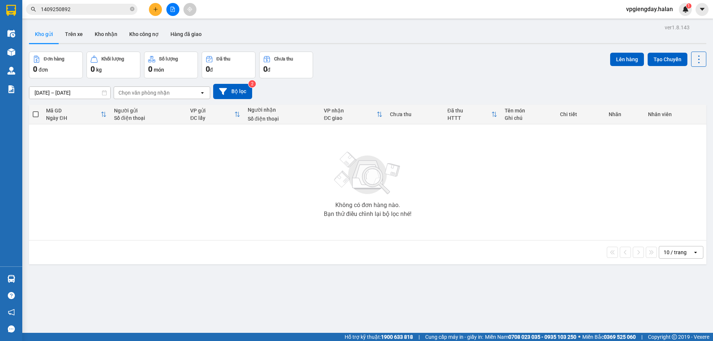
click at [139, 212] on section "Kết quả tìm kiếm ( 1 ) Bộ lọc Mã ĐH Trạng thái Món hàng Thu hộ Tổng cước Chưa c…" at bounding box center [356, 170] width 713 height 341
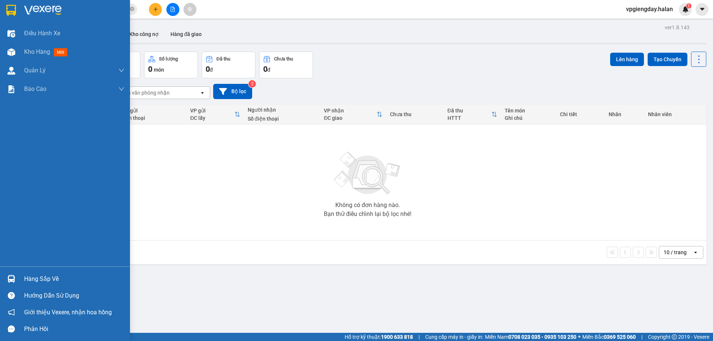
click at [46, 281] on div "Hàng sắp về" at bounding box center [74, 279] width 100 height 11
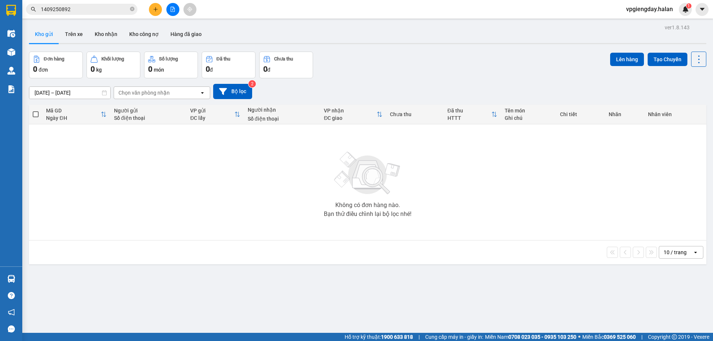
click at [132, 207] on section "Kết quả tìm kiếm ( 1 ) Bộ lọc Mã ĐH Trạng thái Món hàng Thu hộ Tổng cước Chưa c…" at bounding box center [356, 170] width 713 height 341
click at [103, 34] on button "Kho nhận" at bounding box center [106, 34] width 35 height 18
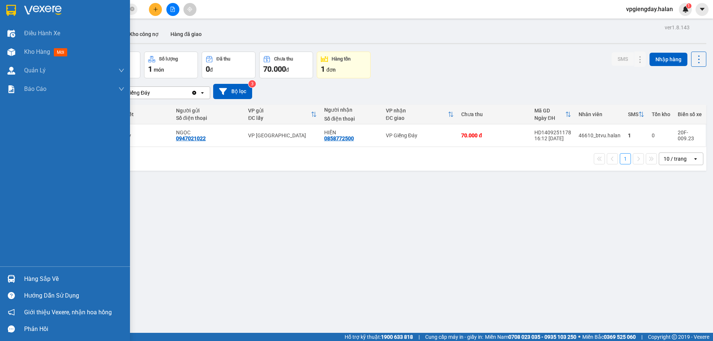
click at [58, 274] on div "Hàng sắp về" at bounding box center [74, 279] width 100 height 11
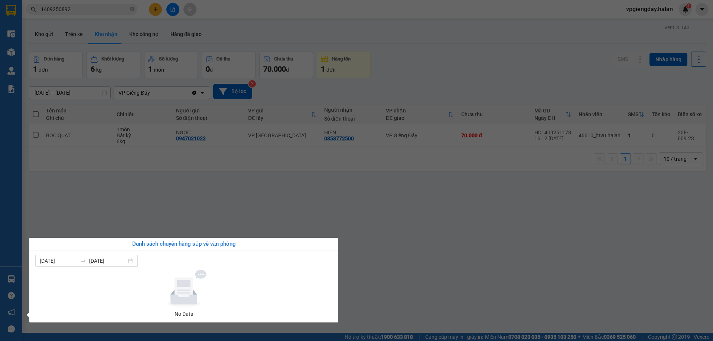
click at [187, 191] on section "Kết quả tìm kiếm ( 1 ) Bộ lọc Mã ĐH Trạng thái Món hàng Thu hộ Tổng cước Chưa c…" at bounding box center [356, 170] width 713 height 341
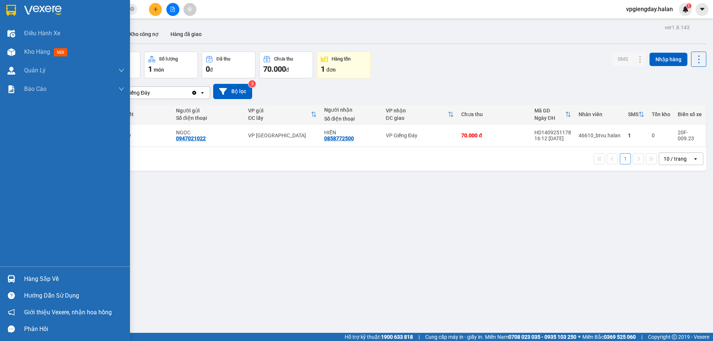
click at [35, 270] on div "Hàng sắp về Hướng dẫn sử dụng Giới thiệu Vexere, nhận hoa hồng Phản hồi" at bounding box center [65, 302] width 130 height 71
click at [49, 271] on div "Hàng sắp về" at bounding box center [65, 279] width 130 height 17
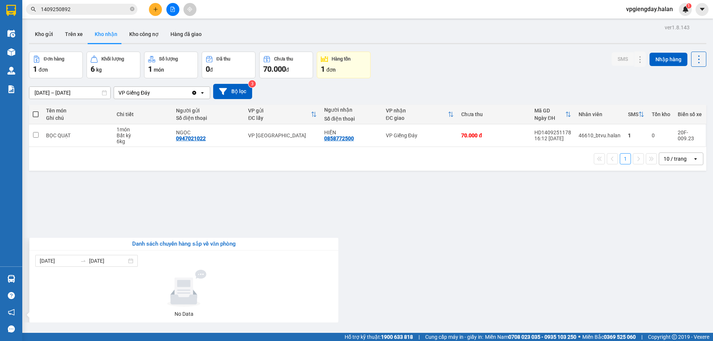
click at [147, 199] on section "Kết quả tìm kiếm ( 1 ) Bộ lọc Mã ĐH Trạng thái Món hàng Thu hộ Tổng cước Chưa c…" at bounding box center [356, 170] width 713 height 341
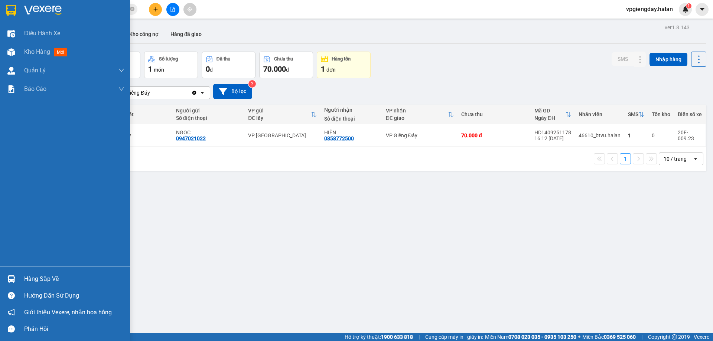
click at [54, 274] on div "Hàng sắp về" at bounding box center [74, 279] width 100 height 11
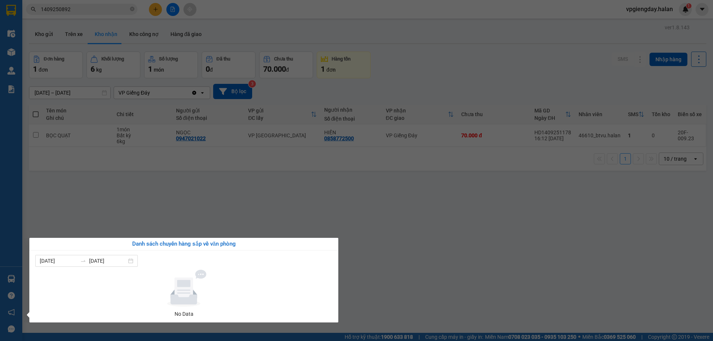
click at [124, 225] on section "Kết quả tìm kiếm ( 1 ) Bộ lọc Mã ĐH Trạng thái Món hàng Thu hộ Tổng cước Chưa c…" at bounding box center [356, 170] width 713 height 341
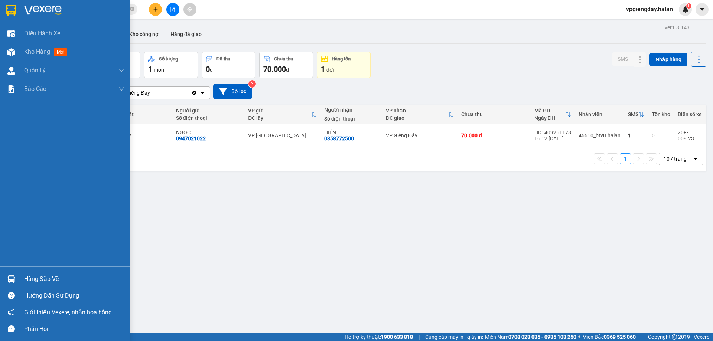
click at [35, 281] on div "Hàng sắp về" at bounding box center [74, 279] width 100 height 11
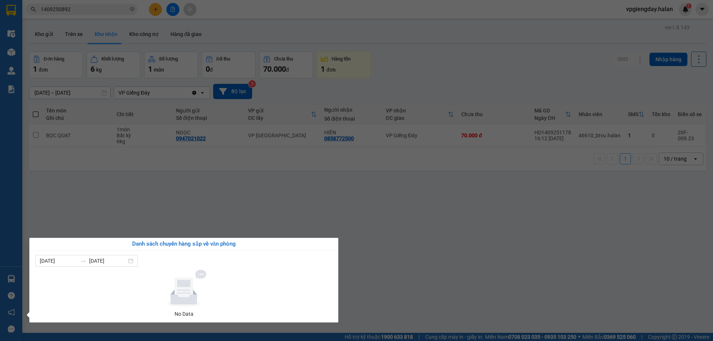
click at [129, 214] on section "Kết quả tìm kiếm ( 1 ) Bộ lọc Mã ĐH Trạng thái Món hàng Thu hộ Tổng cước Chưa c…" at bounding box center [356, 170] width 713 height 341
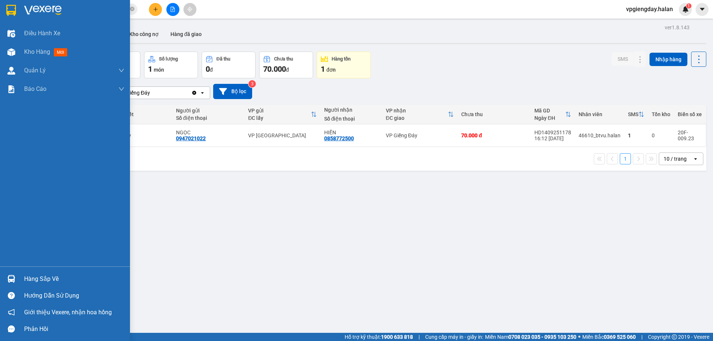
click at [52, 272] on div "Hàng sắp về" at bounding box center [65, 279] width 130 height 17
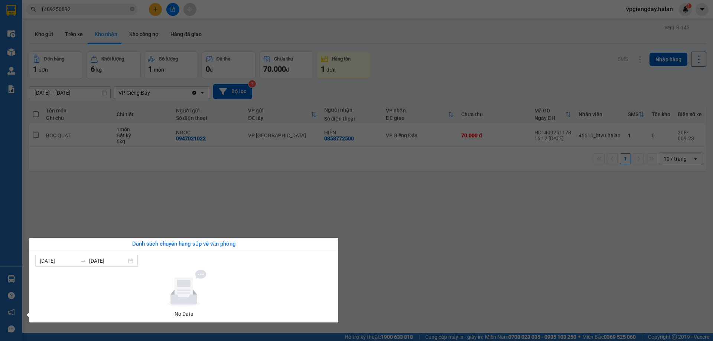
drag, startPoint x: 162, startPoint y: 191, endPoint x: 127, endPoint y: 187, distance: 35.9
click at [156, 187] on section "Kết quả tìm kiếm ( 1 ) Bộ lọc Mã ĐH Trạng thái Món hàng Thu hộ Tổng cước Chưa c…" at bounding box center [356, 170] width 713 height 341
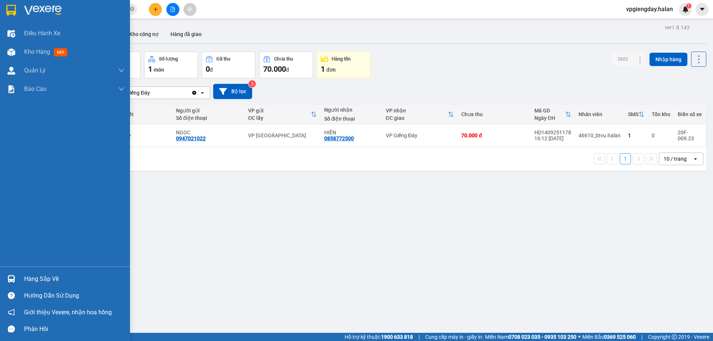
drag, startPoint x: 45, startPoint y: 274, endPoint x: 200, endPoint y: 183, distance: 179.1
click at [47, 275] on div "Hàng sắp về" at bounding box center [74, 279] width 100 height 11
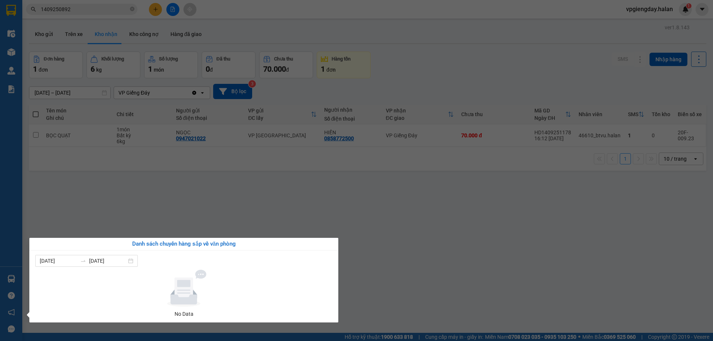
click at [193, 221] on section "Kết quả tìm kiếm ( 1 ) Bộ lọc Mã ĐH Trạng thái Món hàng Thu hộ Tổng cước Chưa c…" at bounding box center [356, 170] width 713 height 341
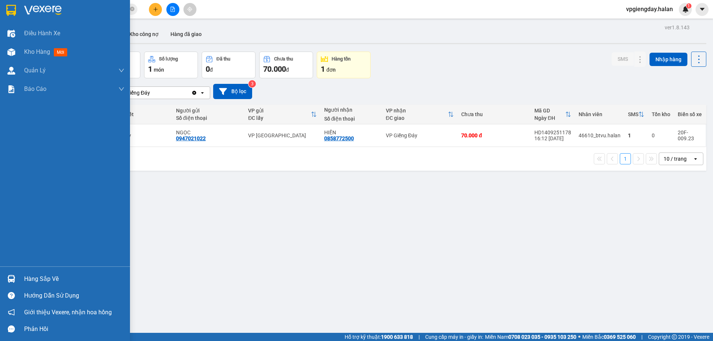
click at [43, 277] on div "Hàng sắp về" at bounding box center [74, 279] width 100 height 11
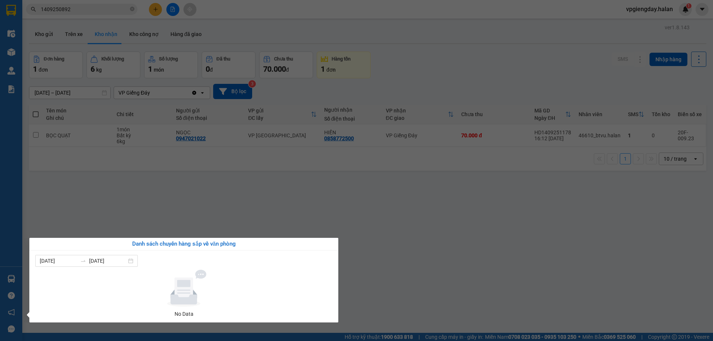
click at [138, 210] on section "Kết quả tìm kiếm ( 1 ) Bộ lọc Mã ĐH Trạng thái Món hàng Thu hộ Tổng cước Chưa c…" at bounding box center [356, 170] width 713 height 341
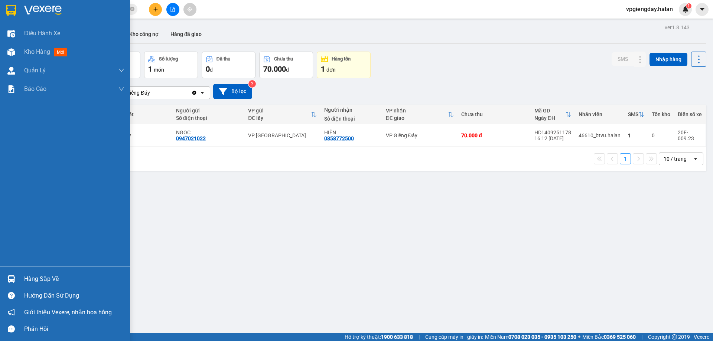
click at [69, 276] on div "Hàng sắp về" at bounding box center [74, 279] width 100 height 11
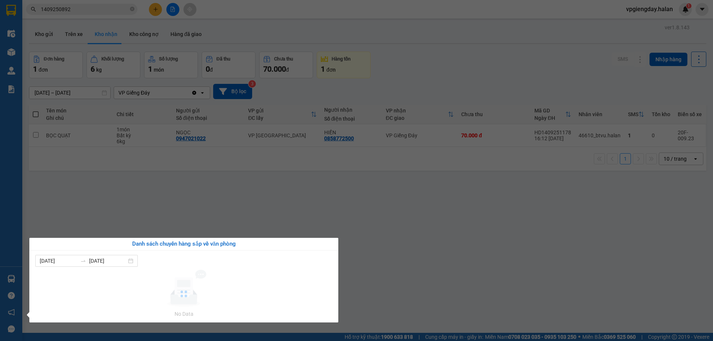
click at [131, 200] on section "Kết quả tìm kiếm ( 1 ) Bộ lọc Mã ĐH Trạng thái Món hàng Thu hộ Tổng cước Chưa c…" at bounding box center [356, 170] width 713 height 341
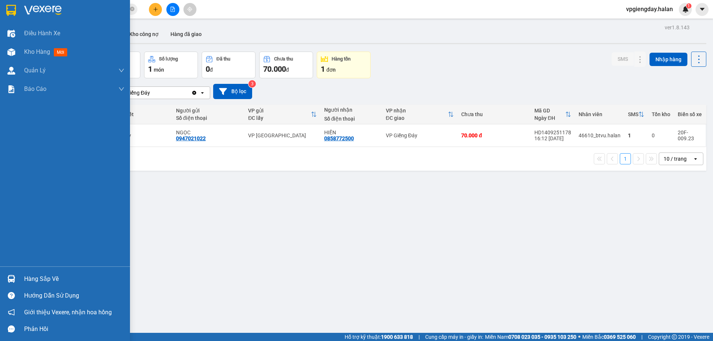
click at [33, 278] on div "Hàng sắp về" at bounding box center [74, 279] width 100 height 11
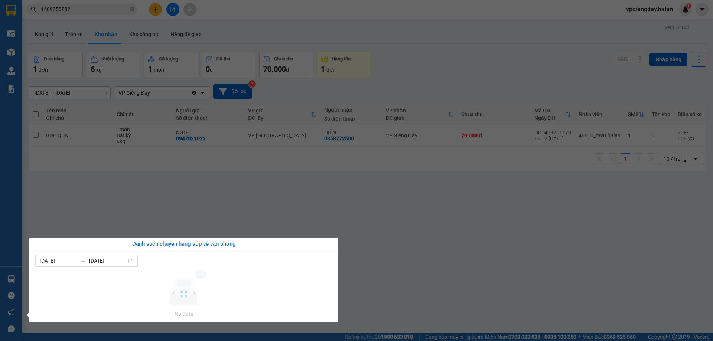
click at [130, 217] on section "Kết quả tìm kiếm ( 1 ) Bộ lọc Mã ĐH Trạng thái Món hàng Thu hộ Tổng cước Chưa c…" at bounding box center [356, 170] width 713 height 341
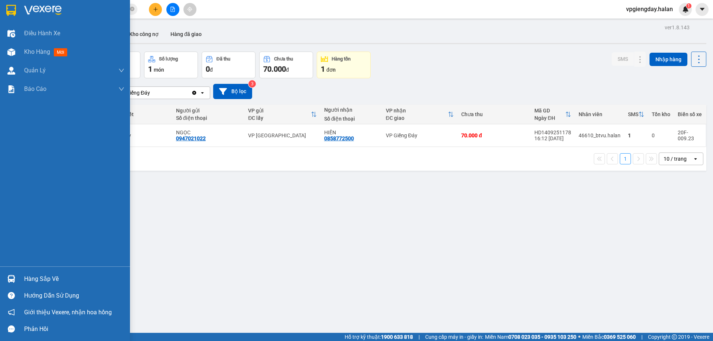
drag, startPoint x: 42, startPoint y: 280, endPoint x: 41, endPoint y: 276, distance: 3.9
click at [42, 279] on div "Hàng sắp về" at bounding box center [74, 279] width 100 height 11
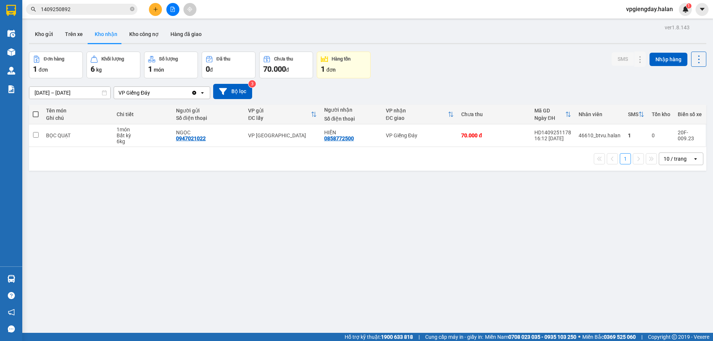
click at [126, 212] on section "Kết quả tìm kiếm ( 1 ) Bộ lọc Mã ĐH Trạng thái Món hàng Thu hộ Tổng cước Chưa c…" at bounding box center [356, 170] width 713 height 341
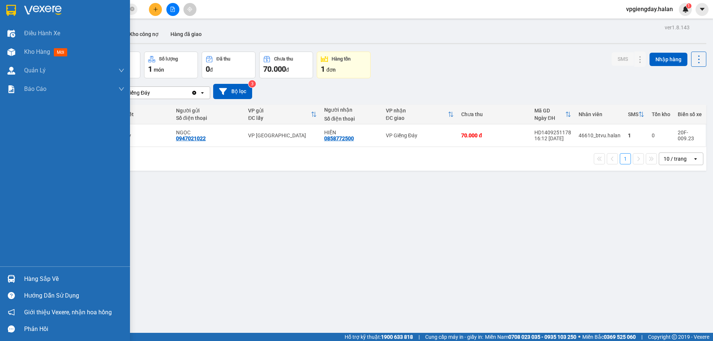
click at [60, 282] on div "Hàng sắp về" at bounding box center [74, 279] width 100 height 11
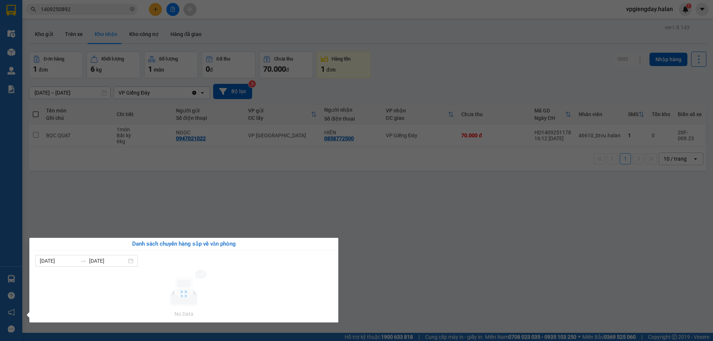
click at [139, 202] on section "Kết quả tìm kiếm ( 1 ) Bộ lọc Mã ĐH Trạng thái Món hàng Thu hộ Tổng cước Chưa c…" at bounding box center [356, 170] width 713 height 341
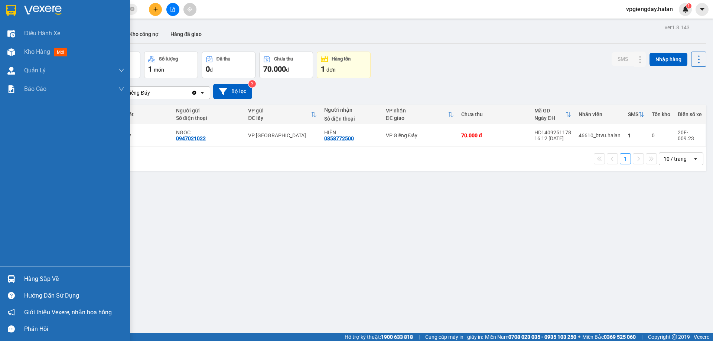
click at [30, 280] on div "Hàng sắp về" at bounding box center [74, 279] width 100 height 11
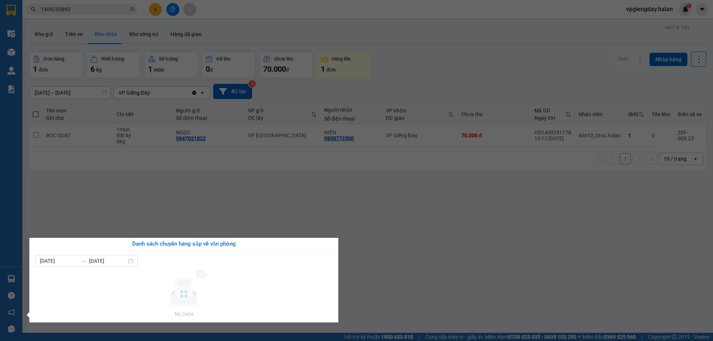
click at [123, 218] on section "Kết quả tìm kiếm ( 1 ) Bộ lọc Mã ĐH Trạng thái Món hàng Thu hộ Tổng cước Chưa c…" at bounding box center [356, 170] width 713 height 341
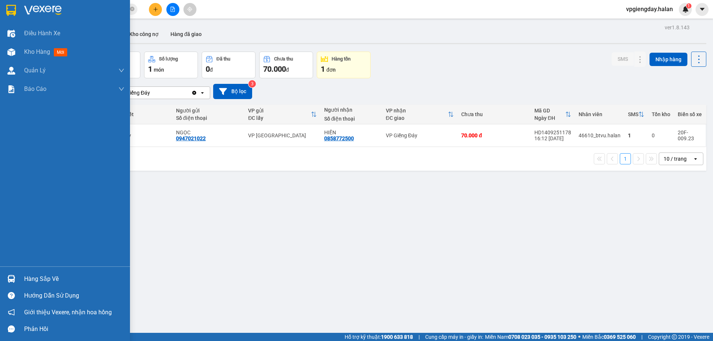
click at [36, 278] on div "Hàng sắp về" at bounding box center [74, 279] width 100 height 11
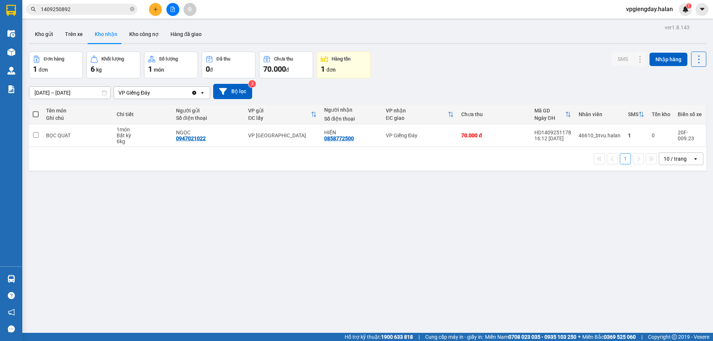
click at [93, 204] on section "Kết quả tìm kiếm ( 1 ) Bộ lọc Mã ĐH Trạng thái Món hàng Thu hộ Tổng cước Chưa c…" at bounding box center [356, 170] width 713 height 341
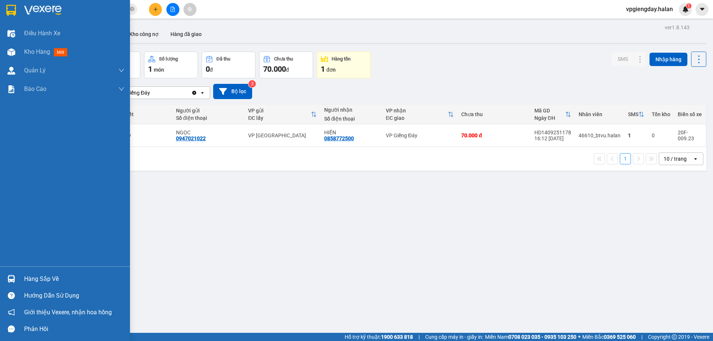
click at [35, 274] on div "Hàng sắp về" at bounding box center [74, 279] width 100 height 11
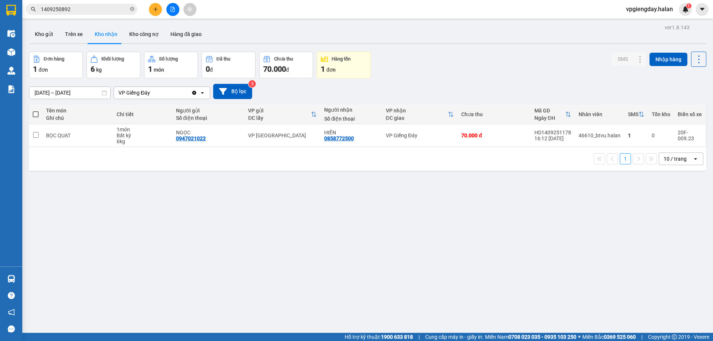
click at [129, 210] on section "Kết quả tìm kiếm ( 1 ) Bộ lọc Mã ĐH Trạng thái Món hàng Thu hộ Tổng cước Chưa c…" at bounding box center [356, 170] width 713 height 341
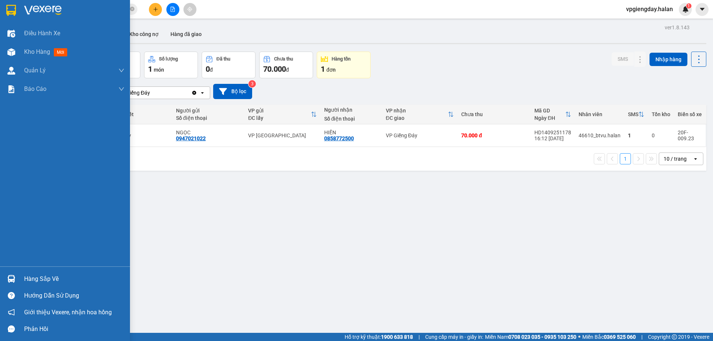
click at [36, 277] on div "Hàng sắp về" at bounding box center [74, 279] width 100 height 11
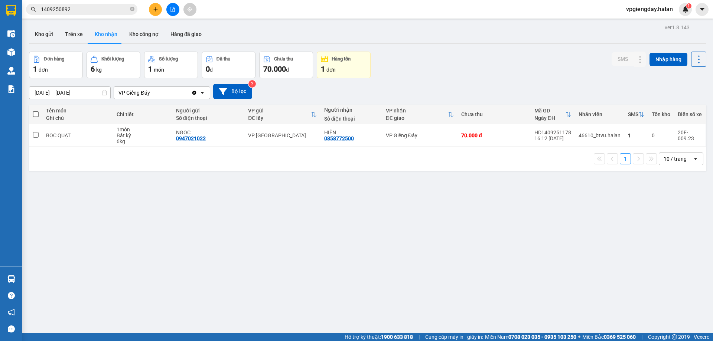
click at [201, 185] on section "Kết quả tìm kiếm ( 1 ) Bộ lọc Mã ĐH Trạng thái Món hàng Thu hộ Tổng cước Chưa c…" at bounding box center [356, 170] width 713 height 341
click at [189, 31] on button "Hàng đã giao" at bounding box center [186, 34] width 43 height 18
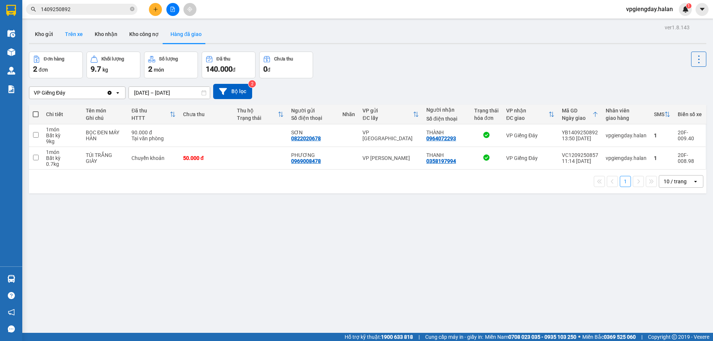
click at [68, 40] on button "Trên xe" at bounding box center [74, 34] width 30 height 18
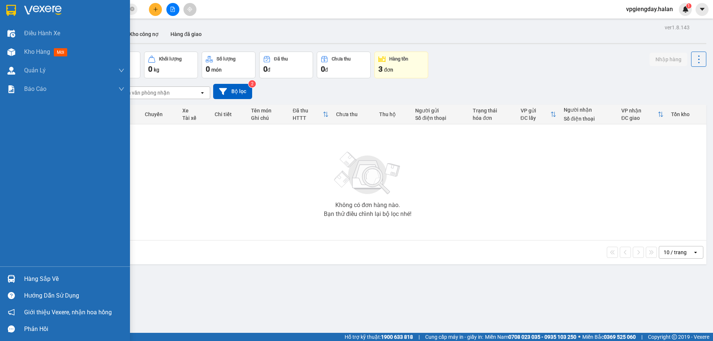
click at [64, 272] on div "Hàng sắp về" at bounding box center [65, 279] width 130 height 17
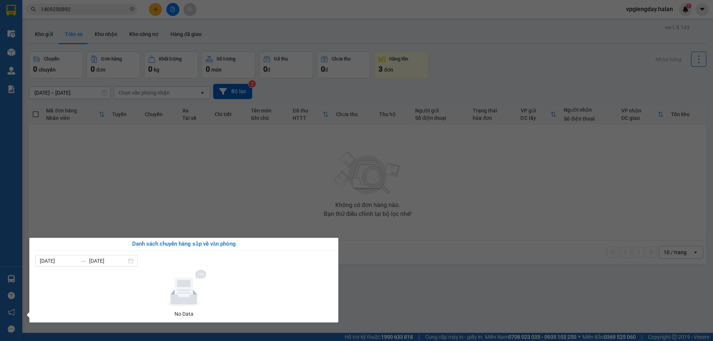
click at [175, 211] on section "Kết quả tìm kiếm ( 1 ) Bộ lọc Mã ĐH Trạng thái Món hàng Thu hộ Tổng cước Chưa c…" at bounding box center [356, 170] width 713 height 341
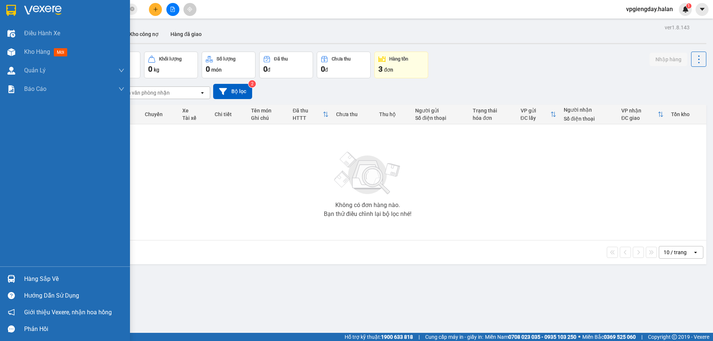
click at [54, 276] on div "Hàng sắp về" at bounding box center [74, 279] width 100 height 11
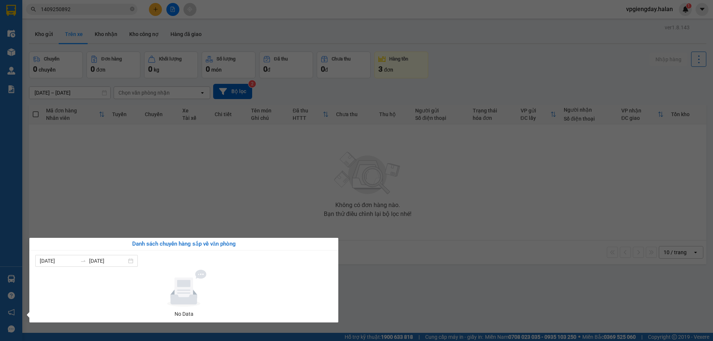
click at [145, 198] on section "Kết quả tìm kiếm ( 1 ) Bộ lọc Mã ĐH Trạng thái Món hàng Thu hộ Tổng cước Chưa c…" at bounding box center [356, 170] width 713 height 341
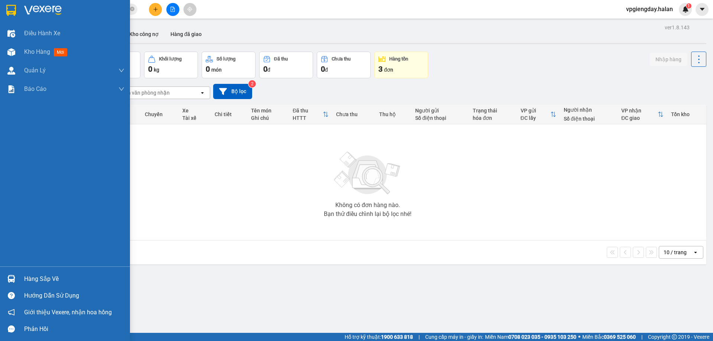
drag, startPoint x: 33, startPoint y: 276, endPoint x: 131, endPoint y: 191, distance: 129.3
click at [35, 274] on div "Hàng sắp về" at bounding box center [74, 279] width 100 height 11
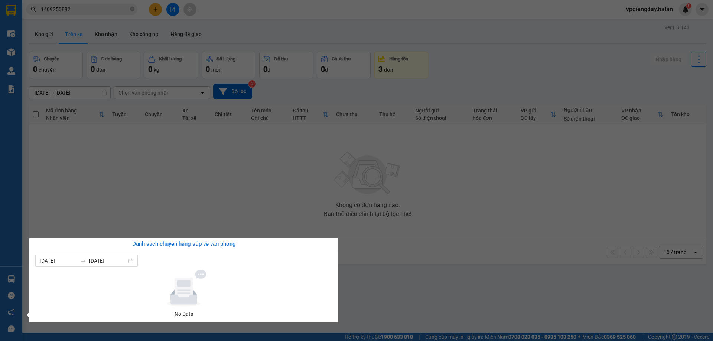
drag, startPoint x: 146, startPoint y: 181, endPoint x: 130, endPoint y: 188, distance: 17.5
click at [145, 181] on section "Kết quả tìm kiếm ( 1 ) Bộ lọc Mã ĐH Trạng thái Món hàng Thu hộ Tổng cước Chưa c…" at bounding box center [356, 170] width 713 height 341
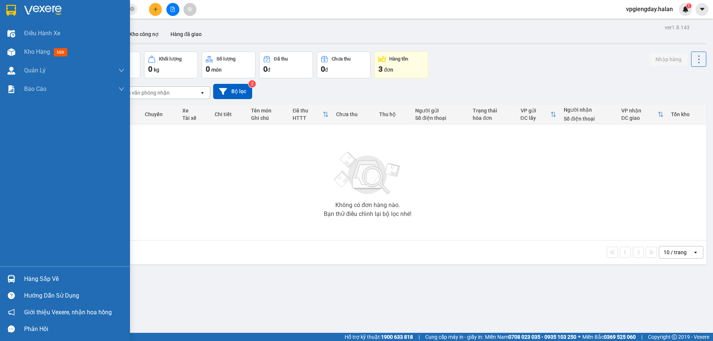
drag, startPoint x: 47, startPoint y: 276, endPoint x: 45, endPoint y: 270, distance: 7.0
click at [48, 275] on div "Hàng sắp về" at bounding box center [74, 279] width 100 height 11
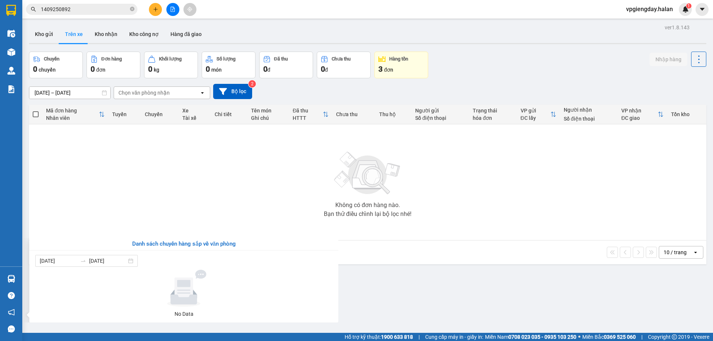
click at [173, 180] on section "Kết quả tìm kiếm ( 1 ) Bộ lọc Mã ĐH Trạng thái Món hàng Thu hộ Tổng cước Chưa c…" at bounding box center [356, 170] width 713 height 341
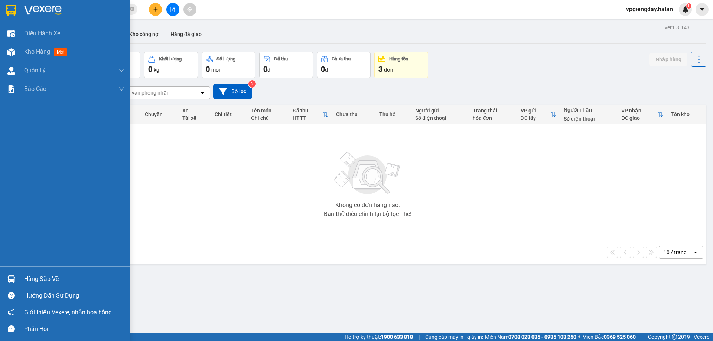
click at [46, 265] on div "Điều hành xe Kho hàng mới Quản [PERSON_NAME] lý chuyến Quản lý kiểm kho Báo cáo…" at bounding box center [65, 145] width 130 height 243
click at [46, 277] on div "Hàng sắp về" at bounding box center [74, 279] width 100 height 11
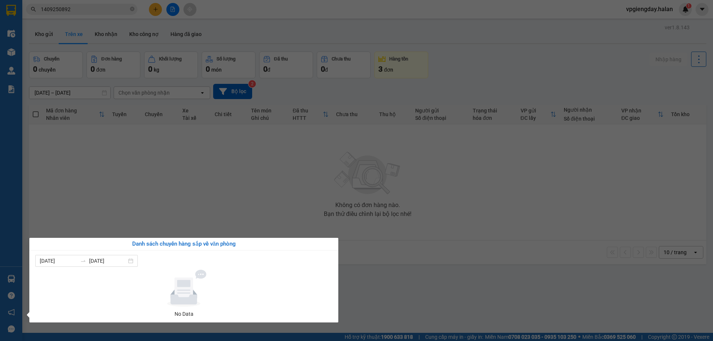
click at [162, 198] on section "Kết quả tìm kiếm ( 1 ) Bộ lọc Mã ĐH Trạng thái Món hàng Thu hộ Tổng cước Chưa c…" at bounding box center [356, 170] width 713 height 341
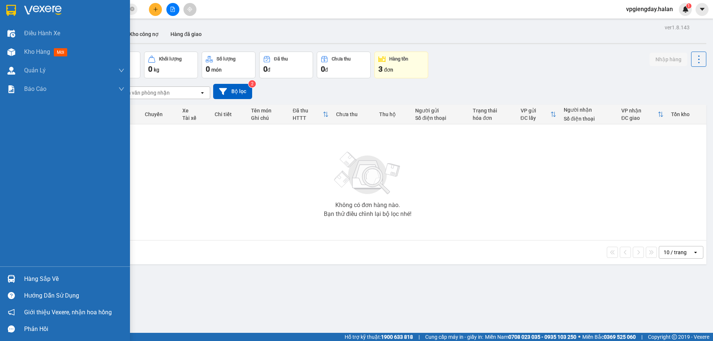
click at [11, 281] on img at bounding box center [11, 279] width 8 height 8
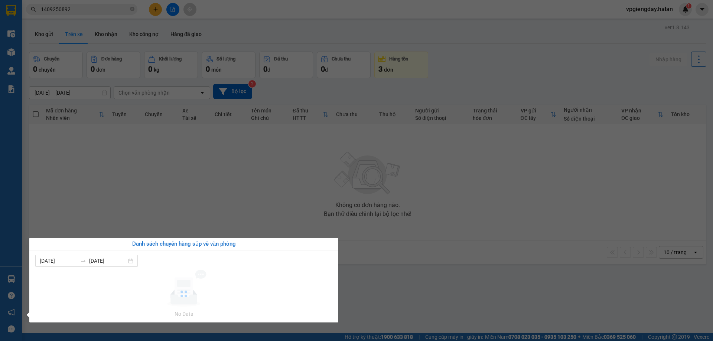
click at [180, 195] on section "Kết quả tìm kiếm ( 1 ) Bộ lọc Mã ĐH Trạng thái Món hàng Thu hộ Tổng cước Chưa c…" at bounding box center [356, 170] width 713 height 341
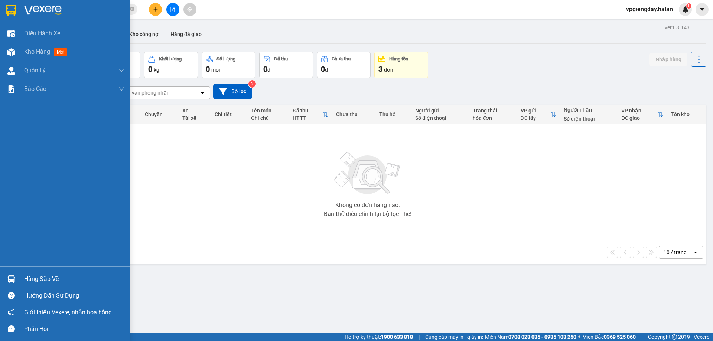
click at [39, 275] on div "Hàng sắp về" at bounding box center [74, 279] width 100 height 11
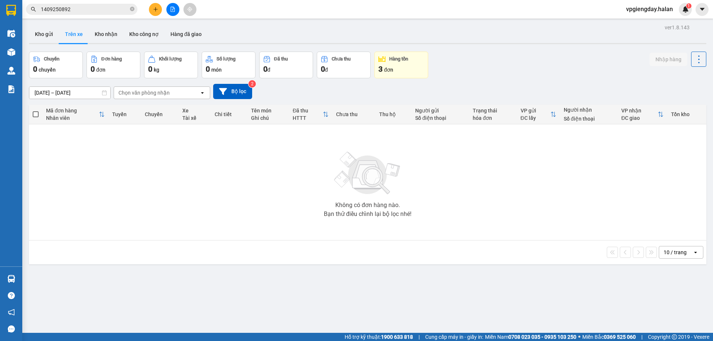
click at [140, 195] on section "Kết quả tìm kiếm ( 1 ) Bộ lọc Mã ĐH Trạng thái Món hàng Thu hộ Tổng cước Chưa c…" at bounding box center [356, 170] width 713 height 341
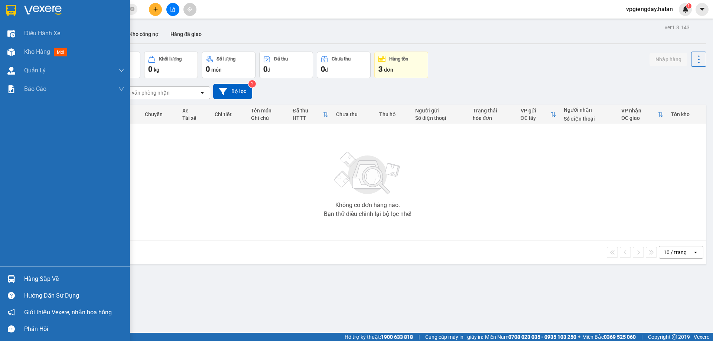
click at [42, 279] on div "Hàng sắp về" at bounding box center [74, 279] width 100 height 11
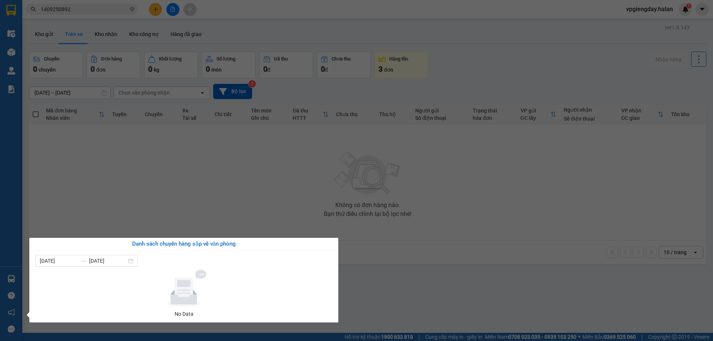
click at [123, 186] on section "Kết quả tìm kiếm ( 1 ) Bộ lọc Mã ĐH Trạng thái Món hàng Thu hộ Tổng cước Chưa c…" at bounding box center [356, 170] width 713 height 341
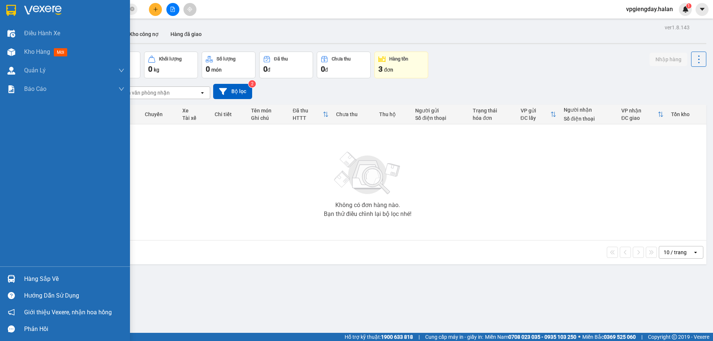
click at [39, 272] on div "Hàng sắp về" at bounding box center [65, 279] width 130 height 17
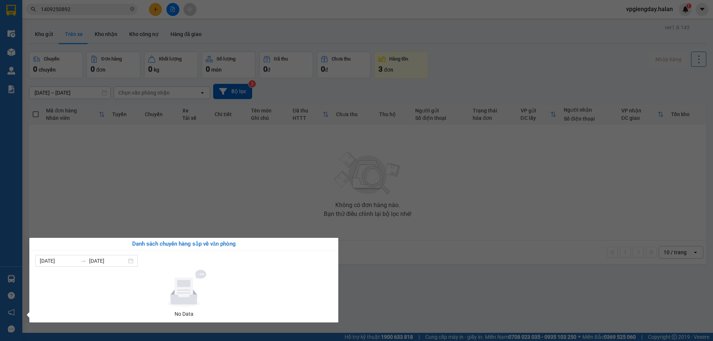
click at [143, 201] on section "Kết quả tìm kiếm ( 1 ) Bộ lọc Mã ĐH Trạng thái Món hàng Thu hộ Tổng cước Chưa c…" at bounding box center [356, 170] width 713 height 341
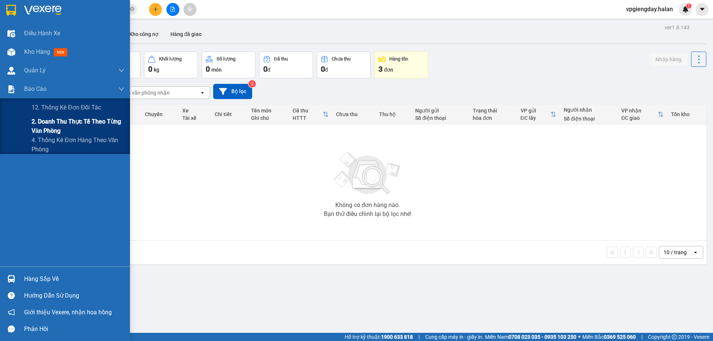
click at [51, 129] on span "2. Doanh thu thực tế theo từng văn phòng" at bounding box center [78, 126] width 93 height 19
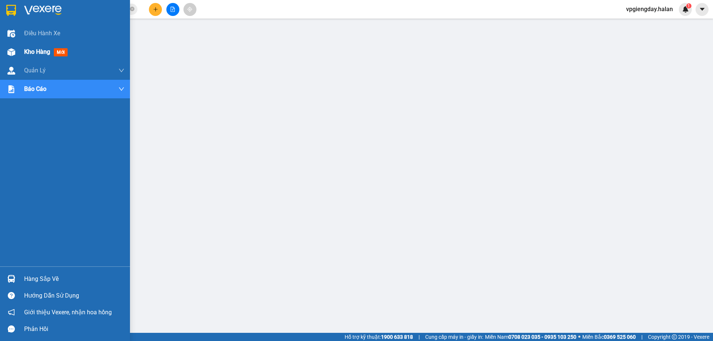
click at [32, 49] on span "Kho hàng" at bounding box center [37, 51] width 26 height 7
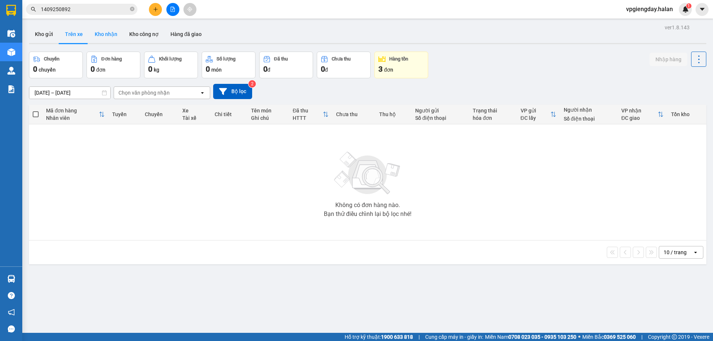
click at [107, 35] on button "Kho nhận" at bounding box center [106, 34] width 35 height 18
type input "[DATE] – [DATE]"
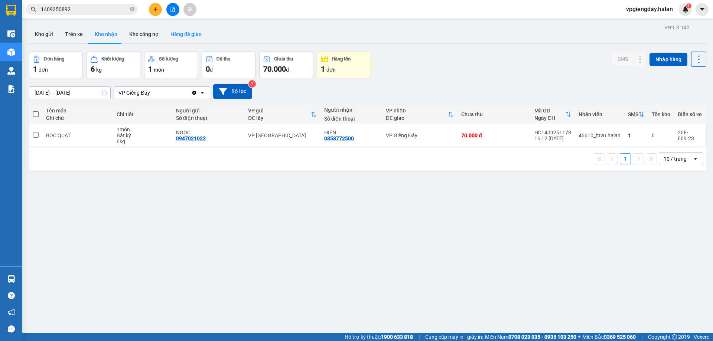
click at [191, 30] on button "Hàng đã giao" at bounding box center [186, 34] width 43 height 18
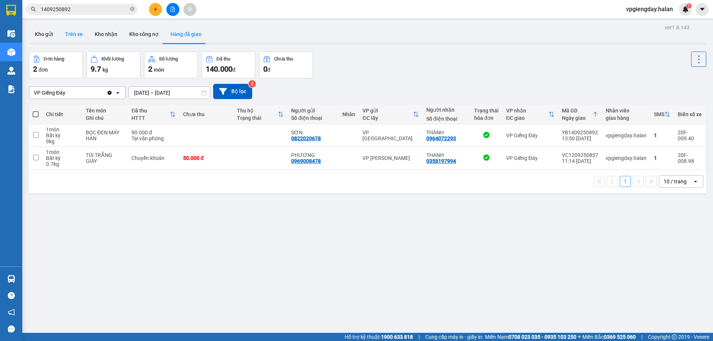
click at [84, 37] on button "Trên xe" at bounding box center [74, 34] width 30 height 18
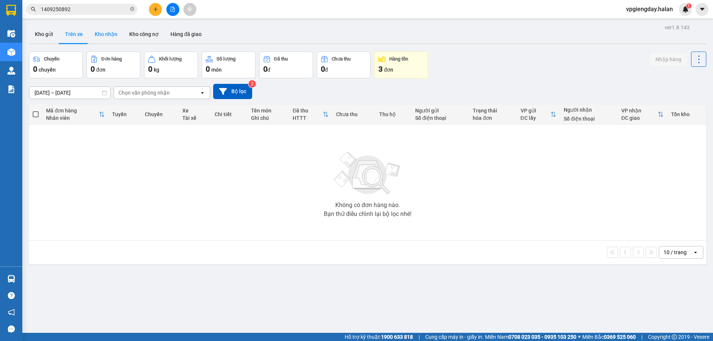
click at [98, 38] on button "Kho nhận" at bounding box center [106, 34] width 35 height 18
type input "[DATE] – [DATE]"
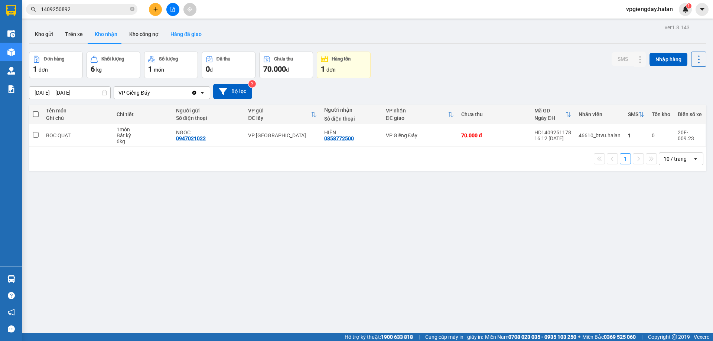
click at [182, 34] on button "Hàng đã giao" at bounding box center [186, 34] width 43 height 18
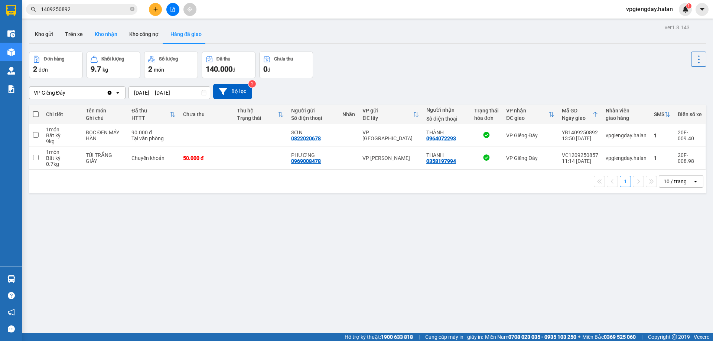
click at [108, 39] on button "Kho nhận" at bounding box center [106, 34] width 35 height 18
